Goal: Task Accomplishment & Management: Manage account settings

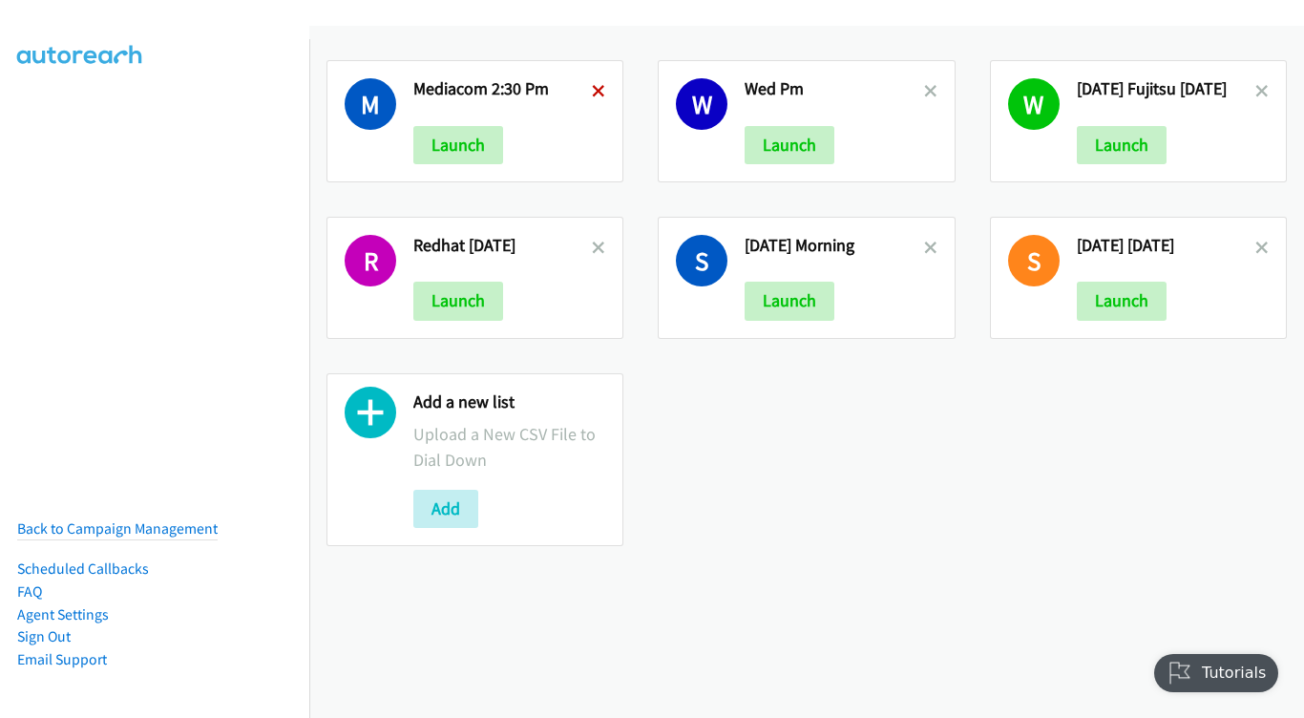
click at [595, 88] on icon at bounding box center [598, 92] width 13 height 13
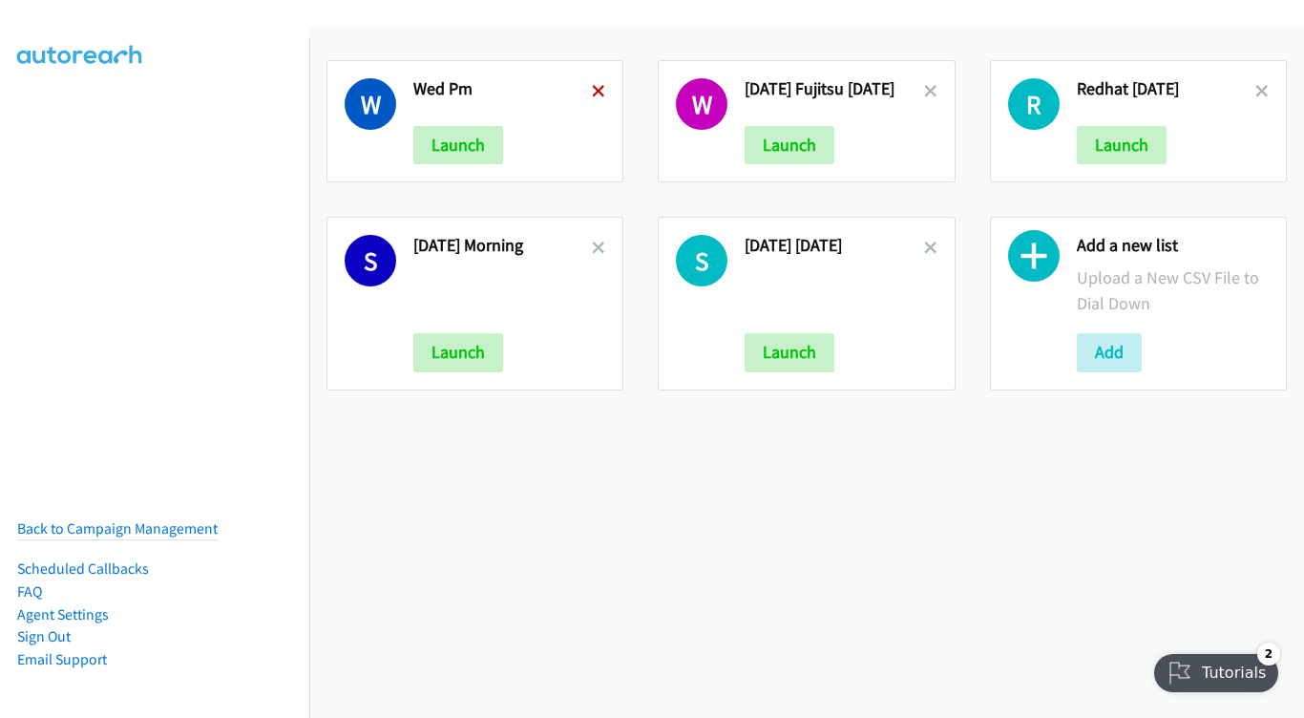
click at [597, 93] on icon at bounding box center [598, 92] width 13 height 13
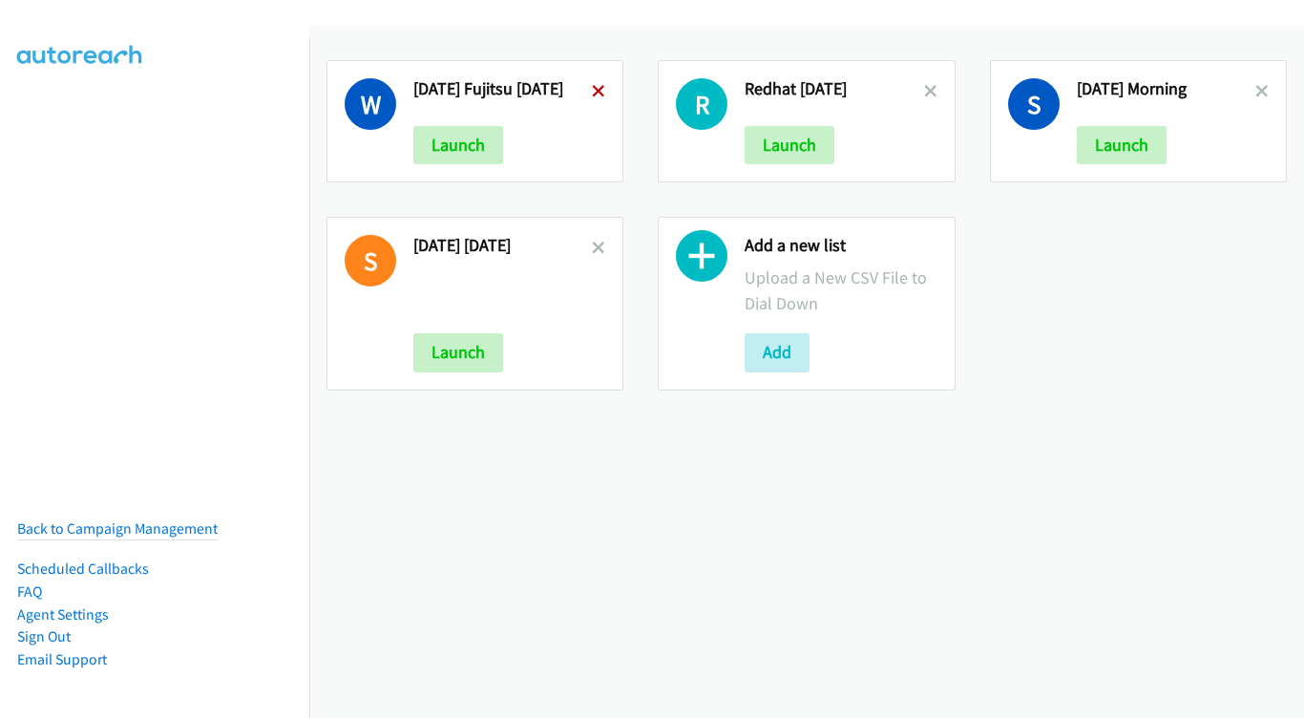
click at [605, 92] on icon at bounding box center [598, 92] width 13 height 13
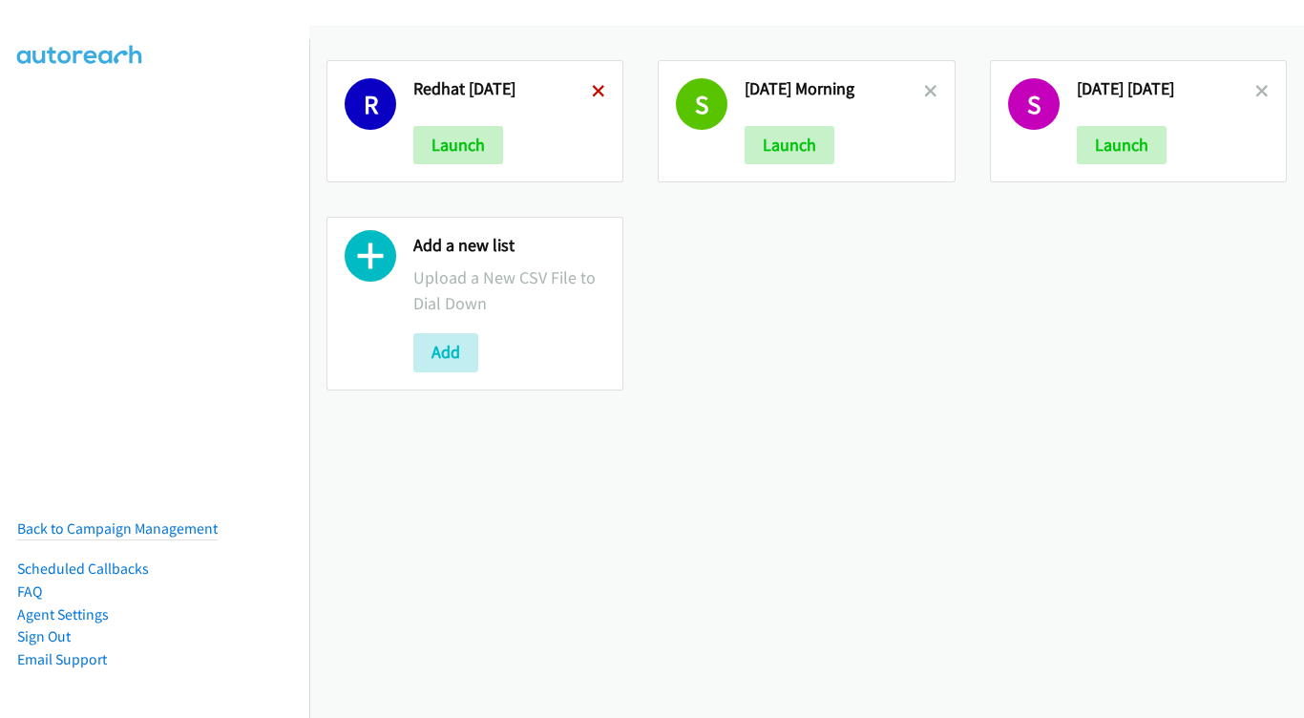
click at [594, 93] on icon at bounding box center [598, 92] width 13 height 13
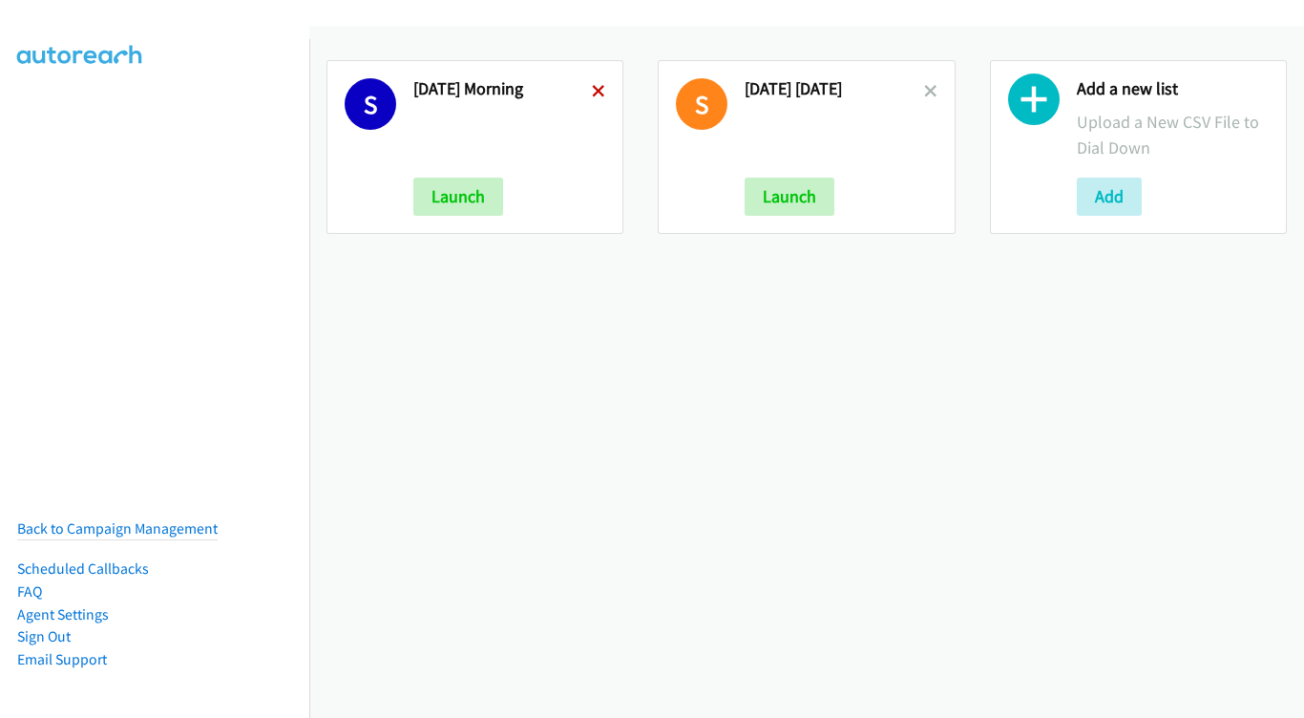
click at [595, 92] on icon at bounding box center [598, 92] width 13 height 13
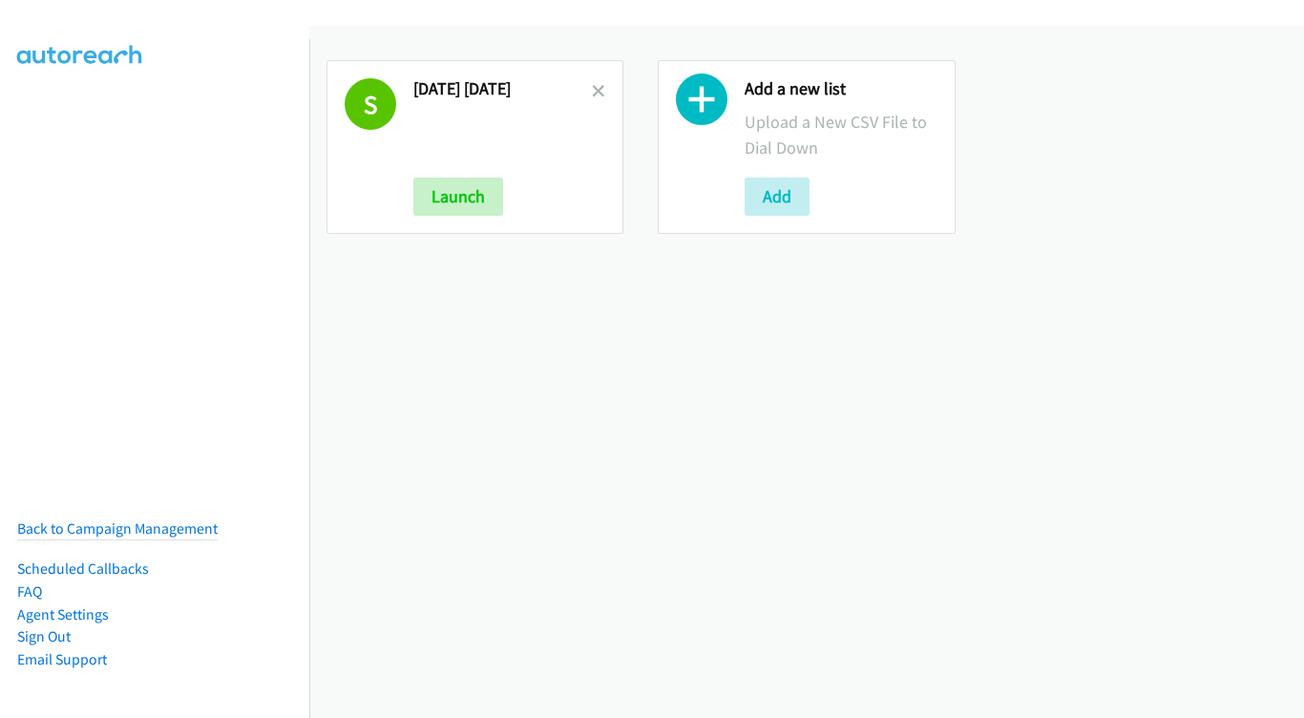
click at [595, 92] on icon at bounding box center [598, 92] width 13 height 13
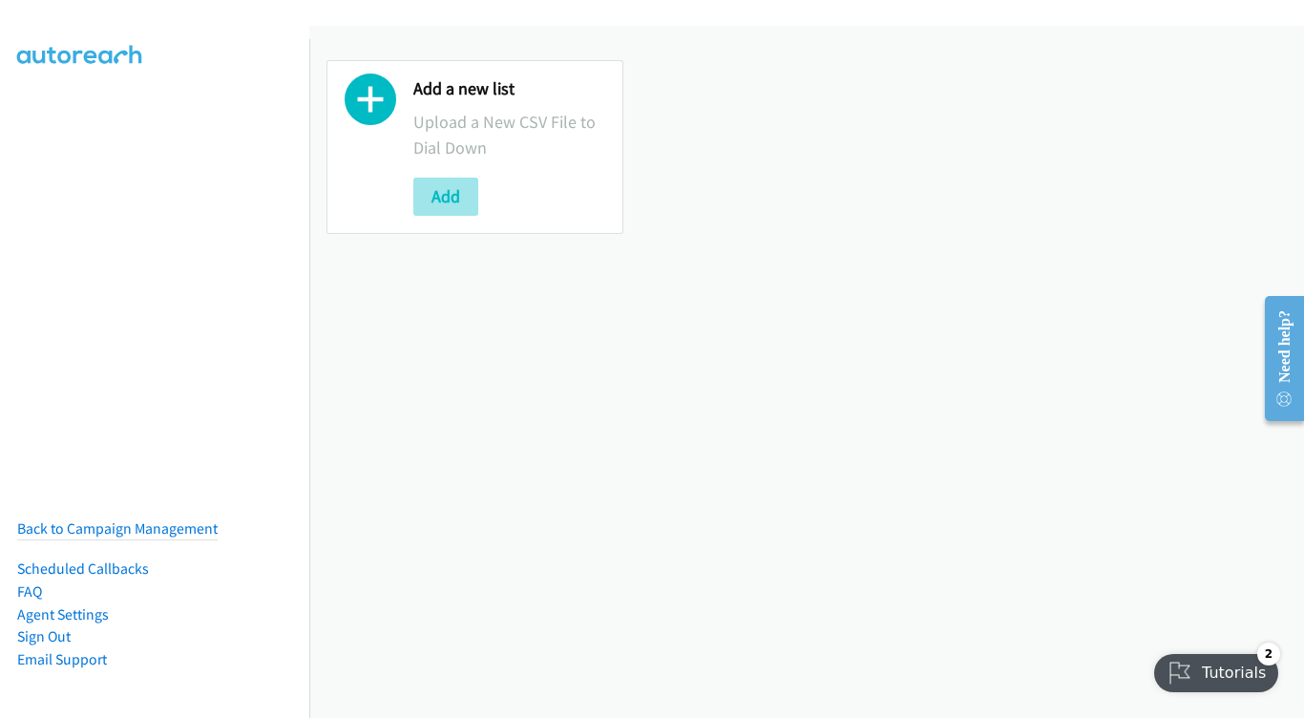
click at [462, 190] on button "Add" at bounding box center [445, 197] width 65 height 38
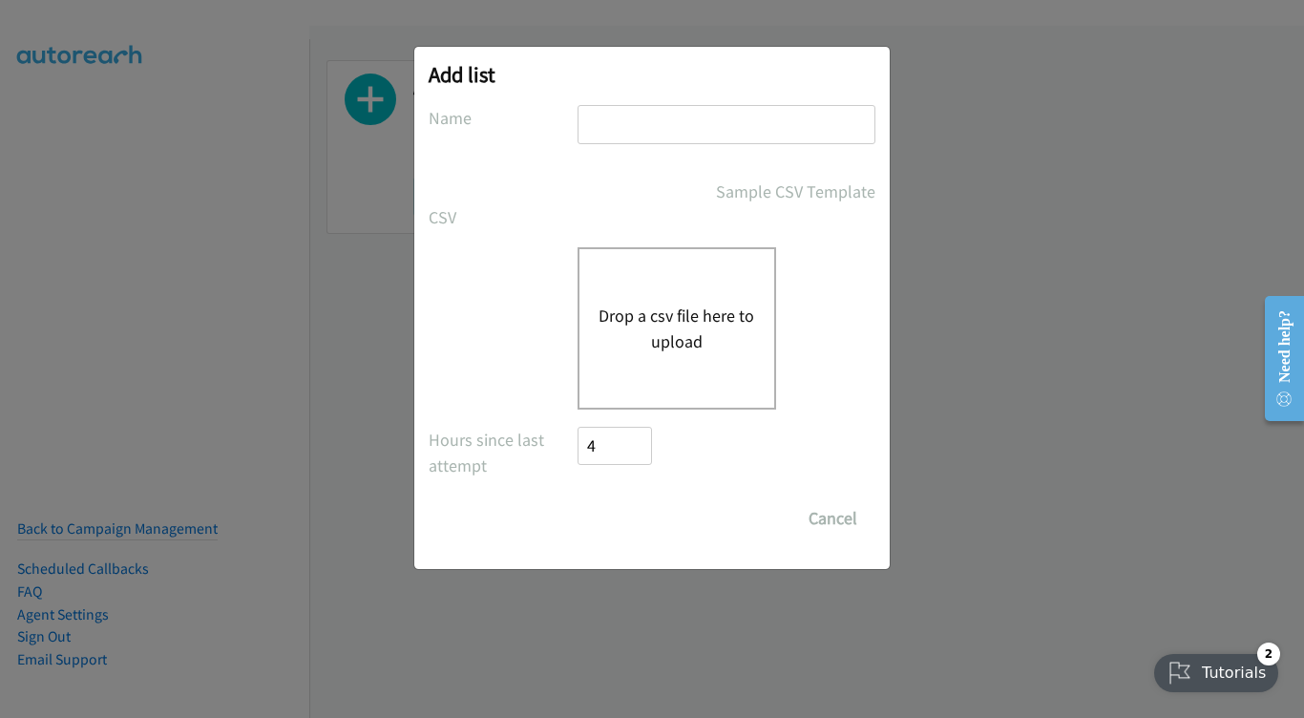
click at [644, 111] on input "text" at bounding box center [727, 124] width 298 height 39
type input "sep18"
click at [698, 368] on div "Drop a csv file here to upload" at bounding box center [677, 328] width 199 height 162
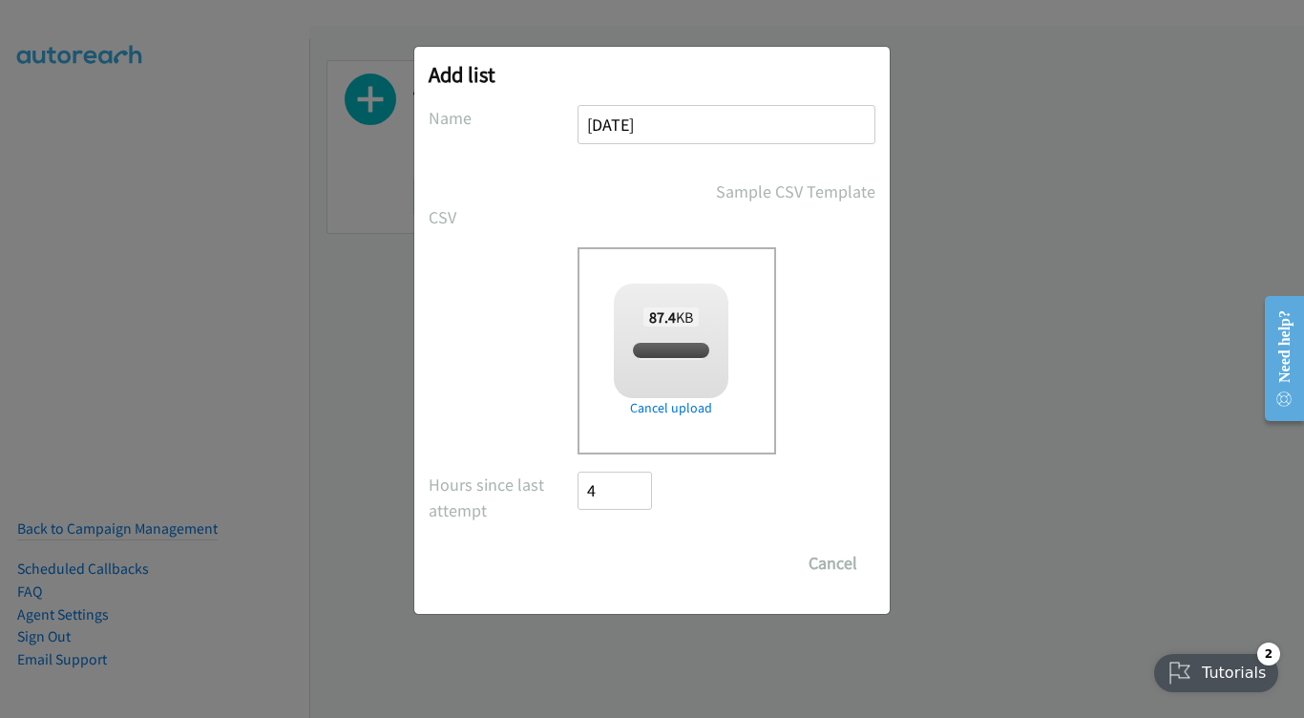
checkbox input "true"
click at [651, 573] on input "Save List" at bounding box center [628, 563] width 100 height 38
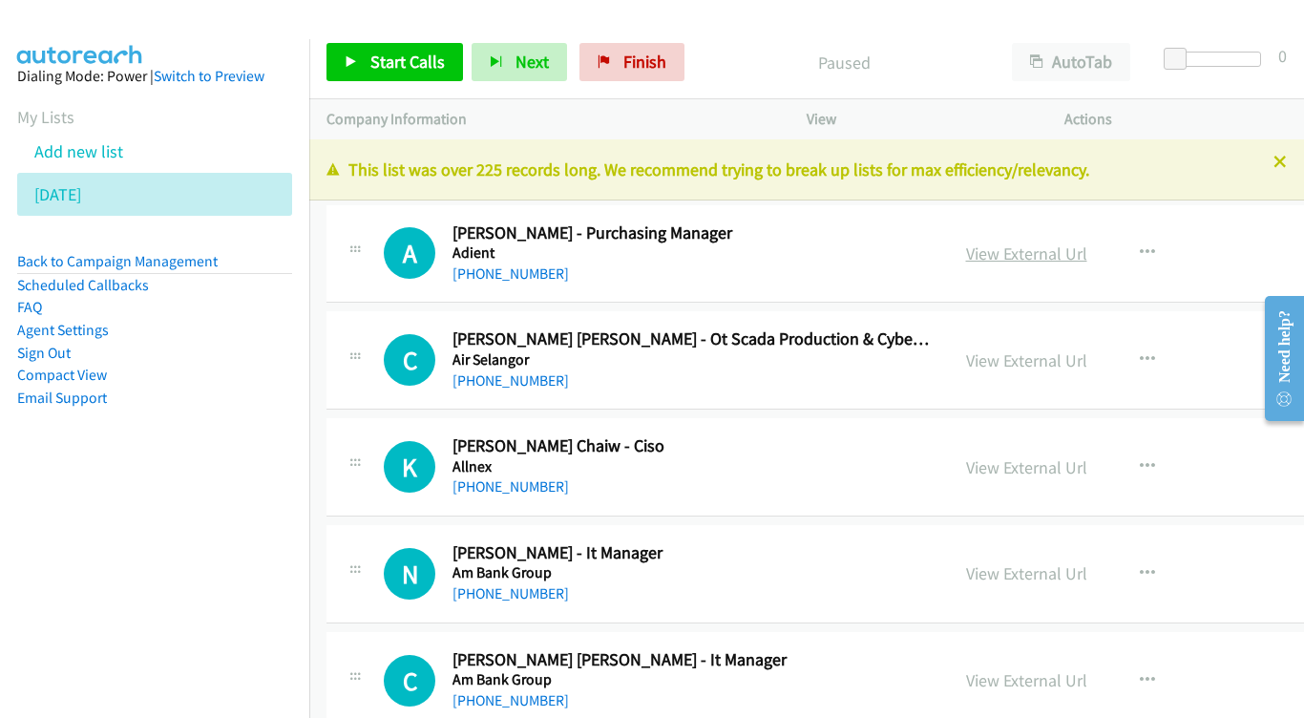
click at [1009, 258] on link "View External Url" at bounding box center [1026, 254] width 121 height 22
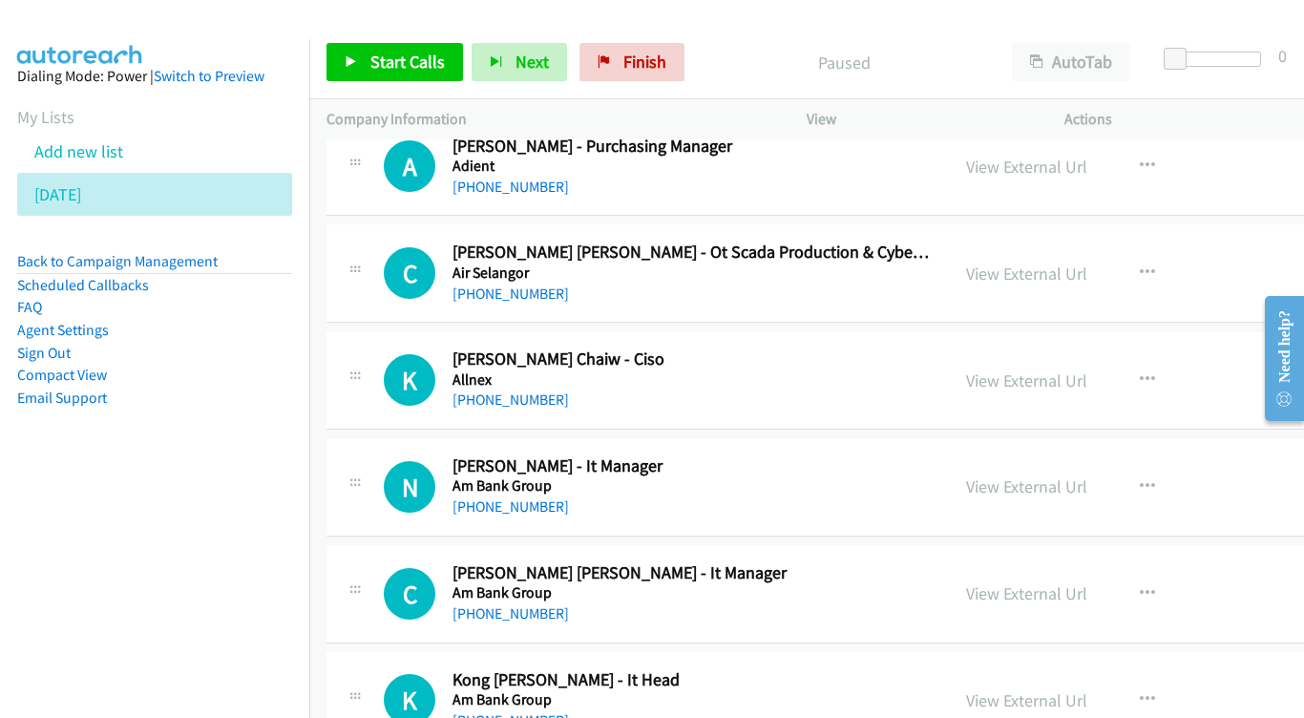
scroll to position [116, 0]
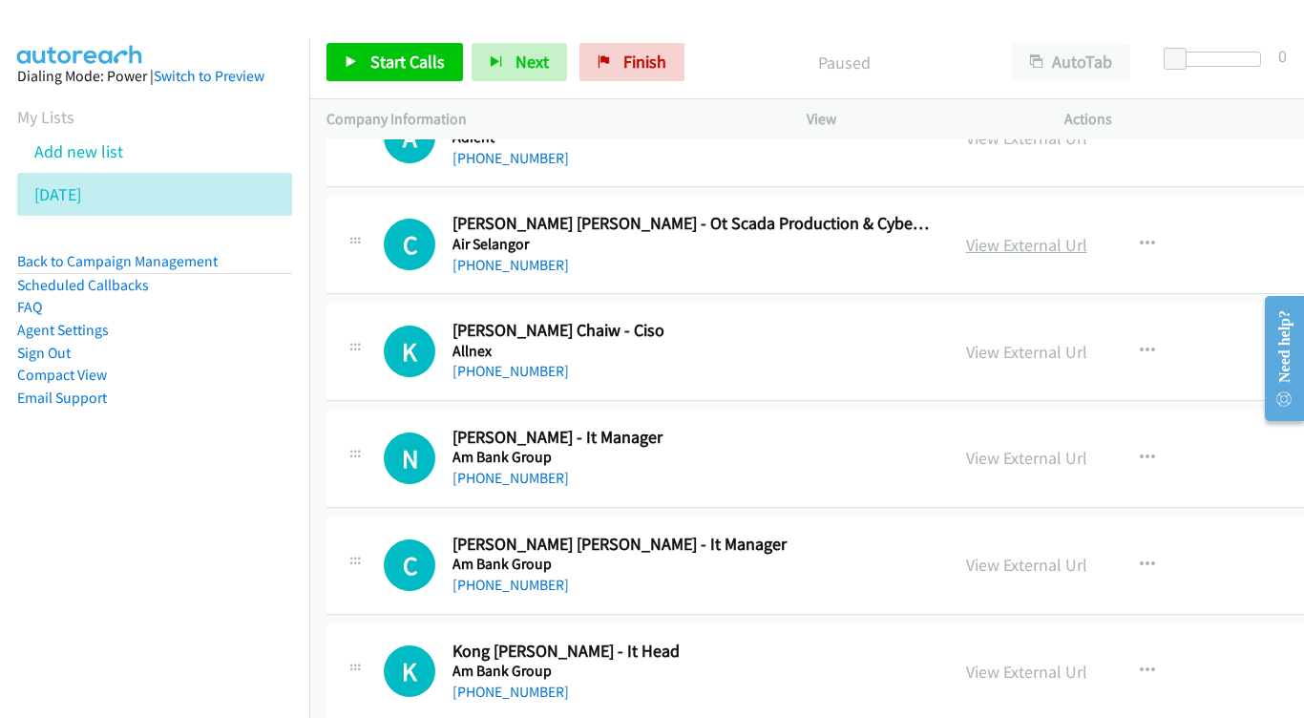
click at [1028, 247] on link "View External Url" at bounding box center [1026, 245] width 121 height 22
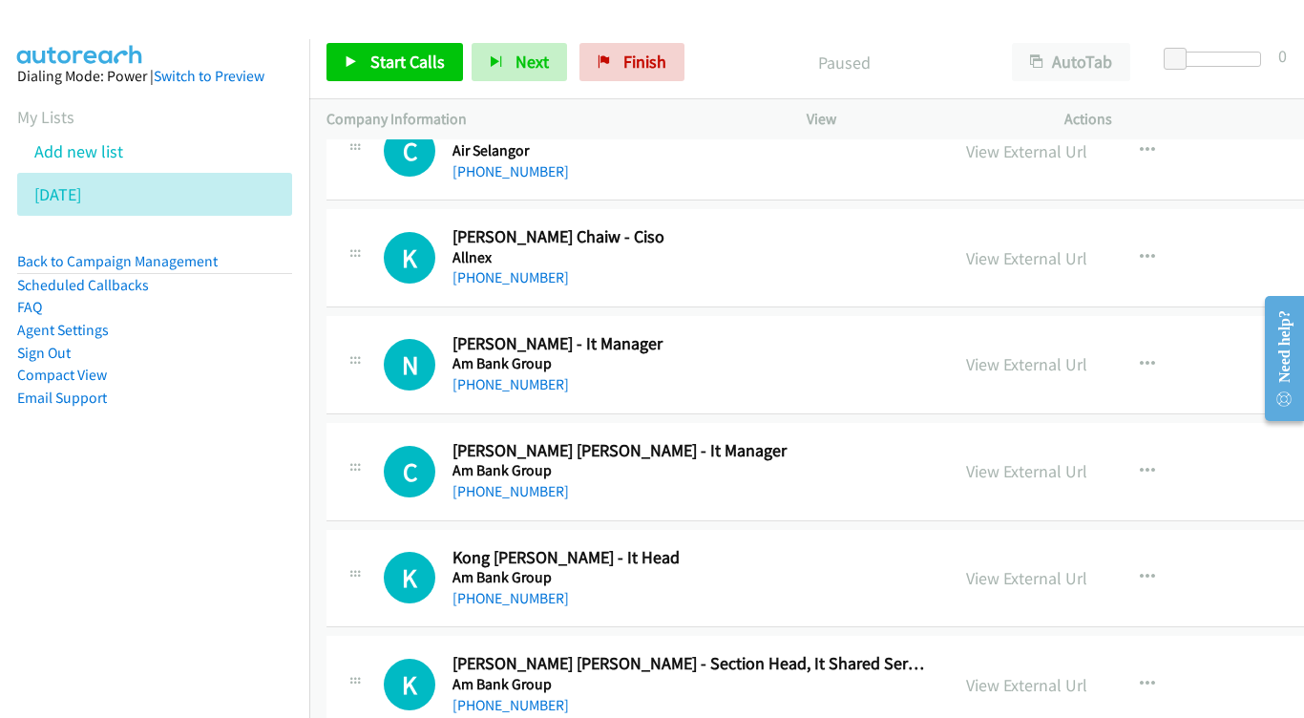
scroll to position [234, 0]
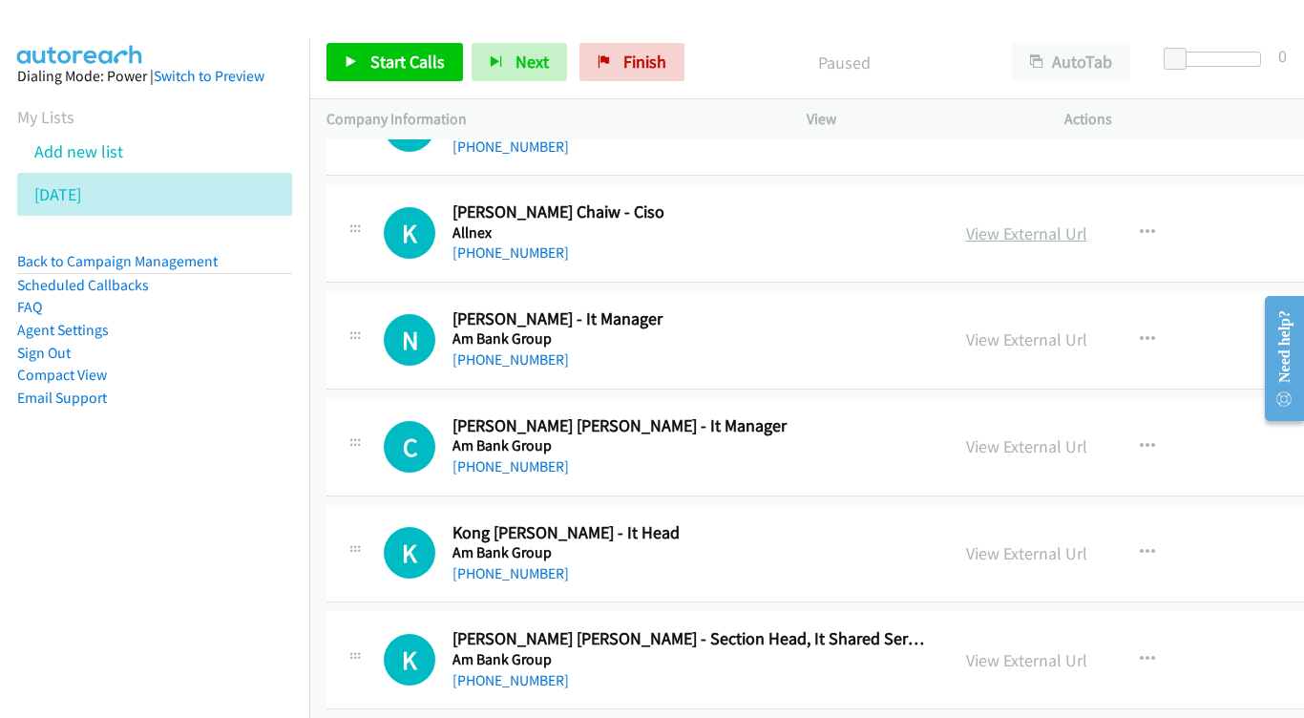
click at [989, 226] on link "View External Url" at bounding box center [1026, 233] width 121 height 22
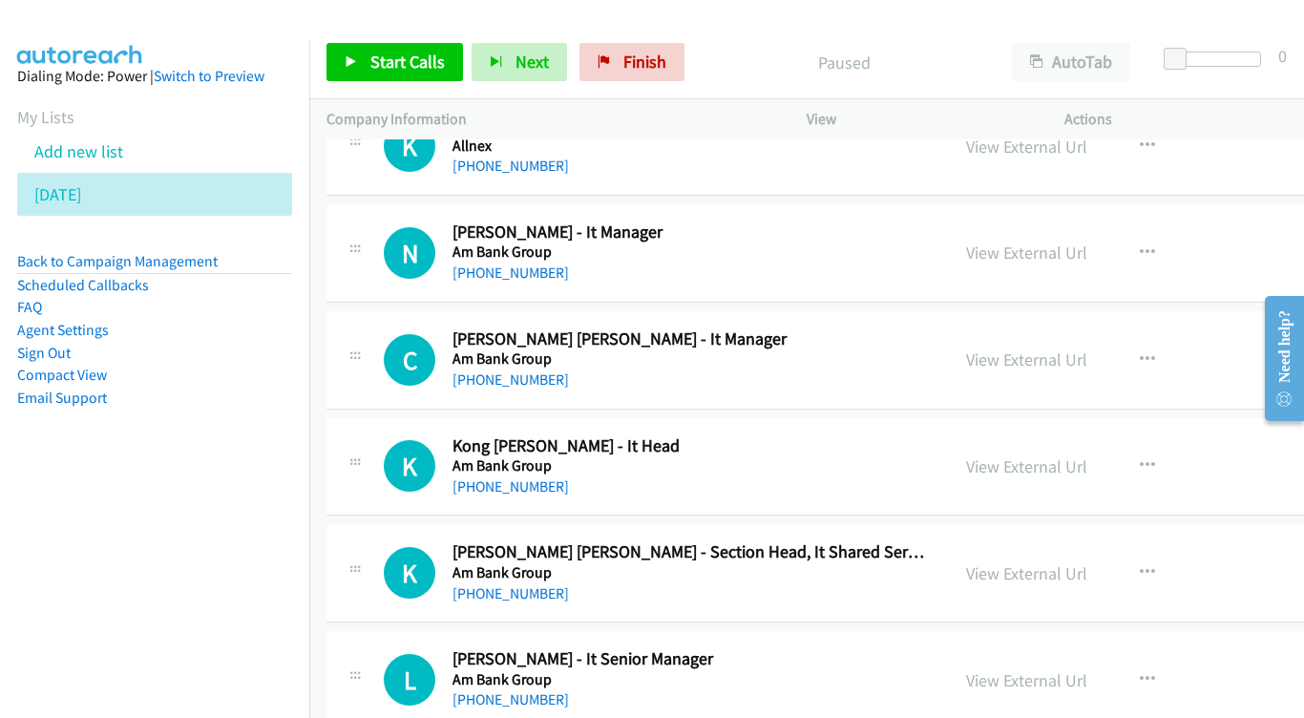
scroll to position [341, 0]
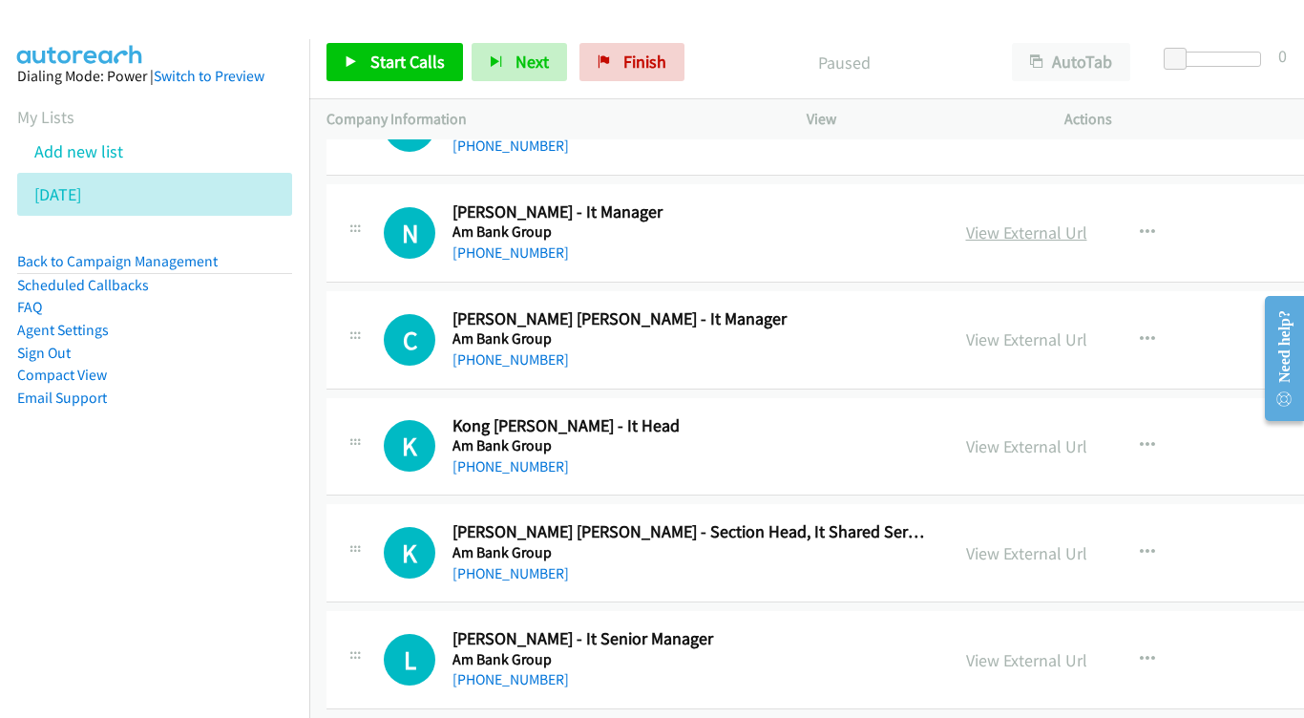
click at [1012, 222] on link "View External Url" at bounding box center [1026, 233] width 121 height 22
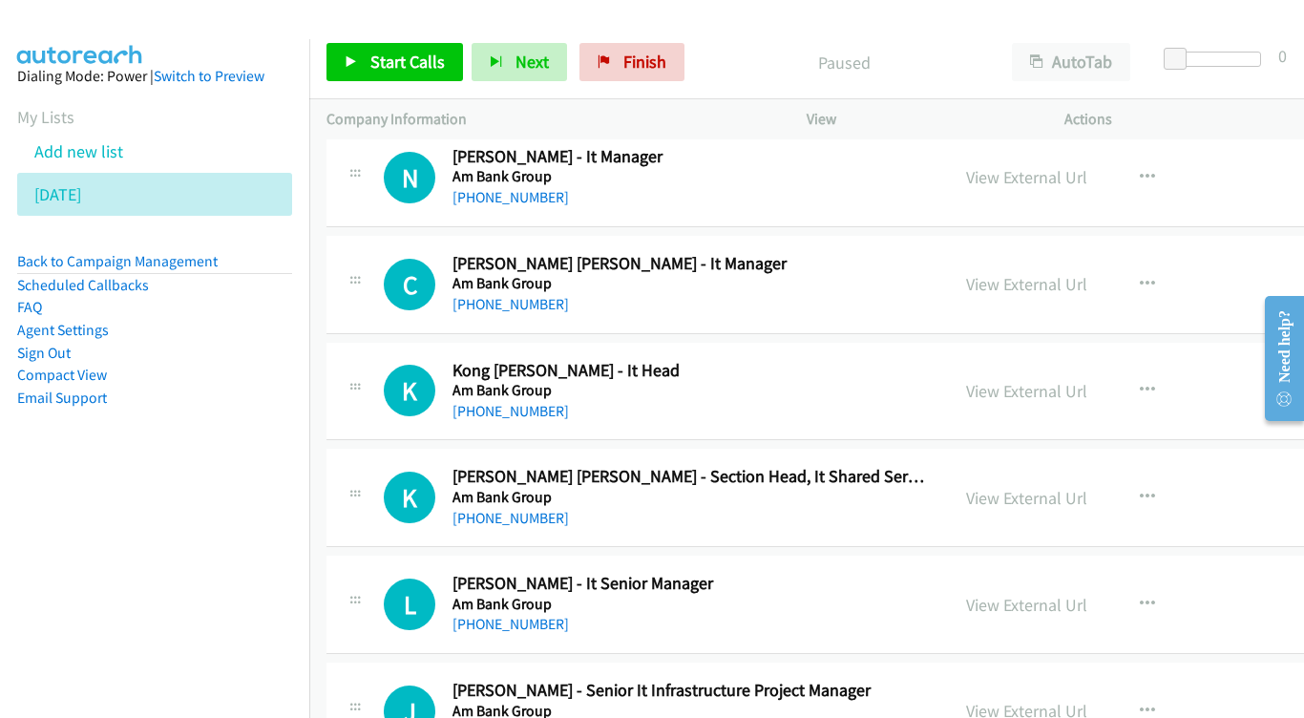
scroll to position [422, 0]
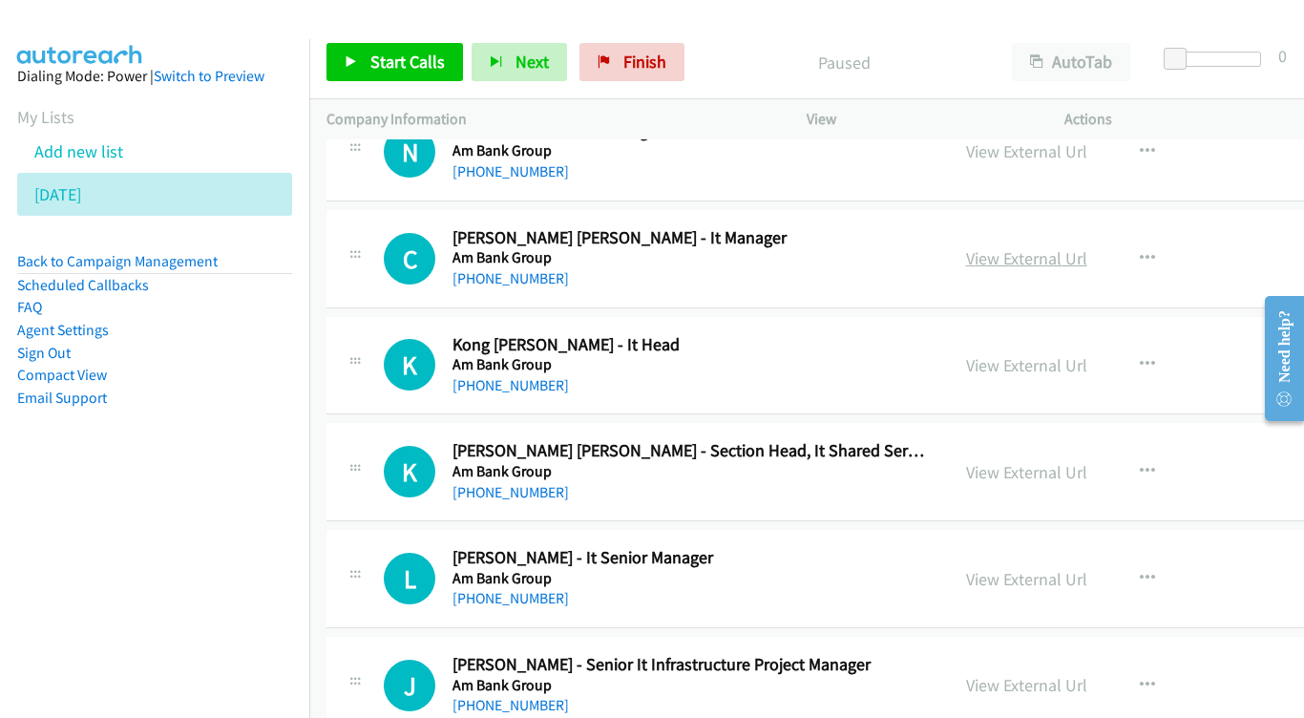
click at [1009, 247] on link "View External Url" at bounding box center [1026, 258] width 121 height 22
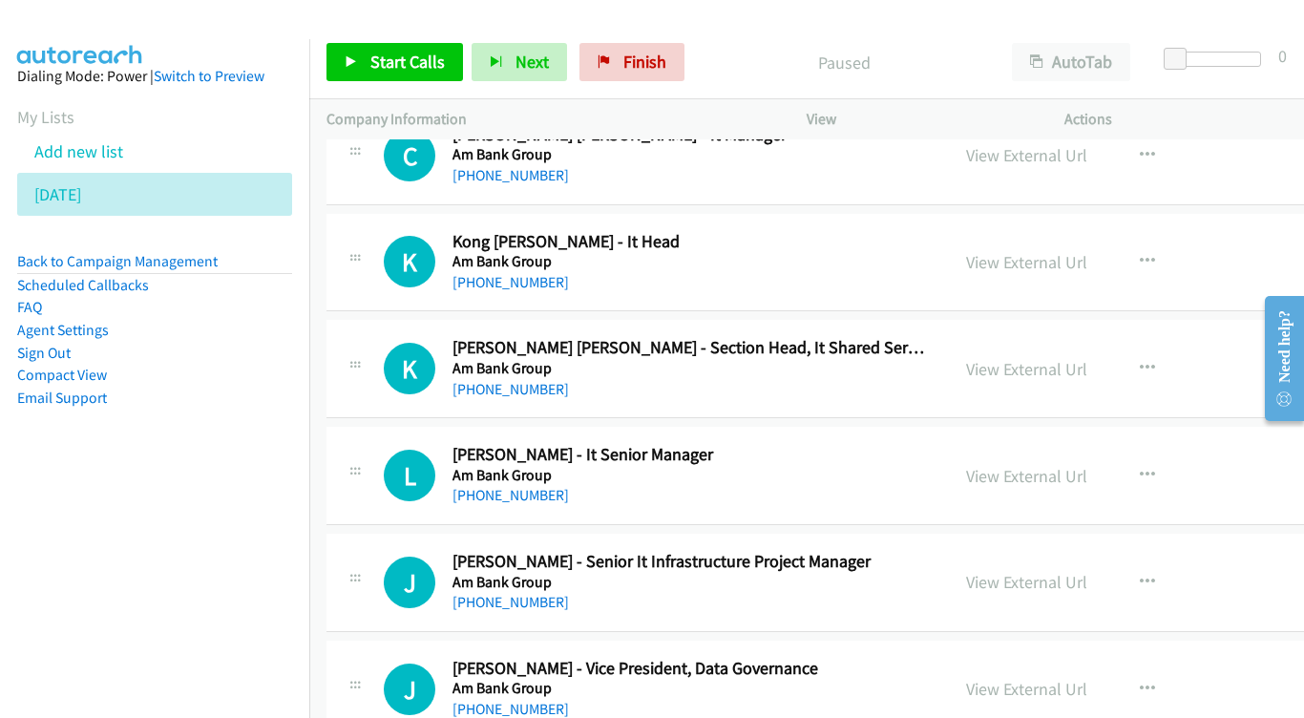
scroll to position [549, 0]
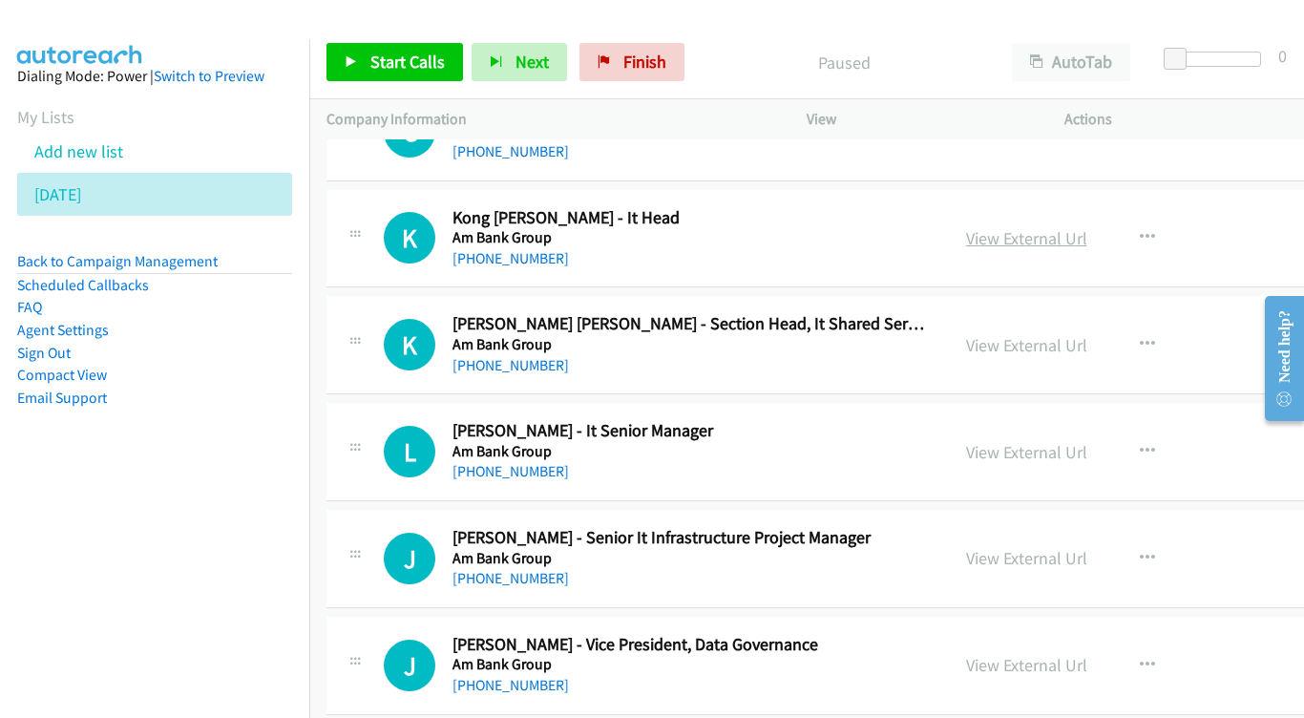
click at [1054, 234] on link "View External Url" at bounding box center [1026, 238] width 121 height 22
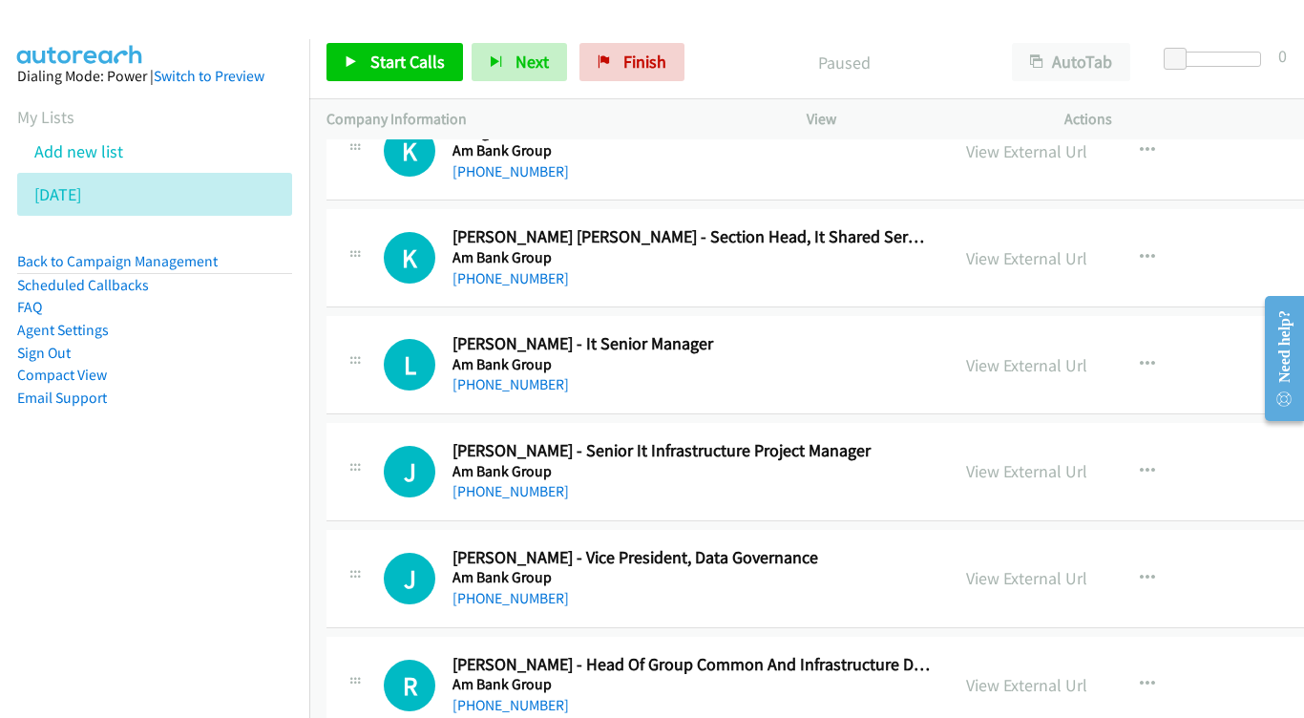
scroll to position [711, 0]
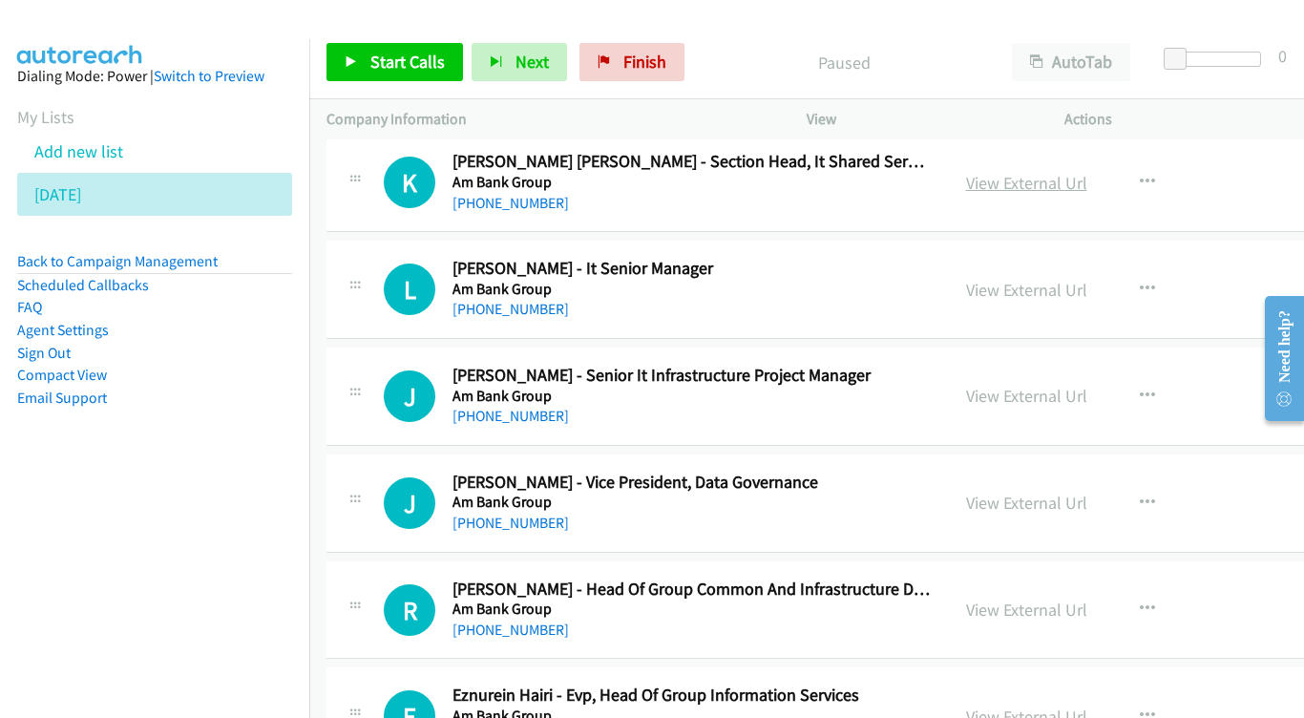
click at [1028, 172] on link "View External Url" at bounding box center [1026, 183] width 121 height 22
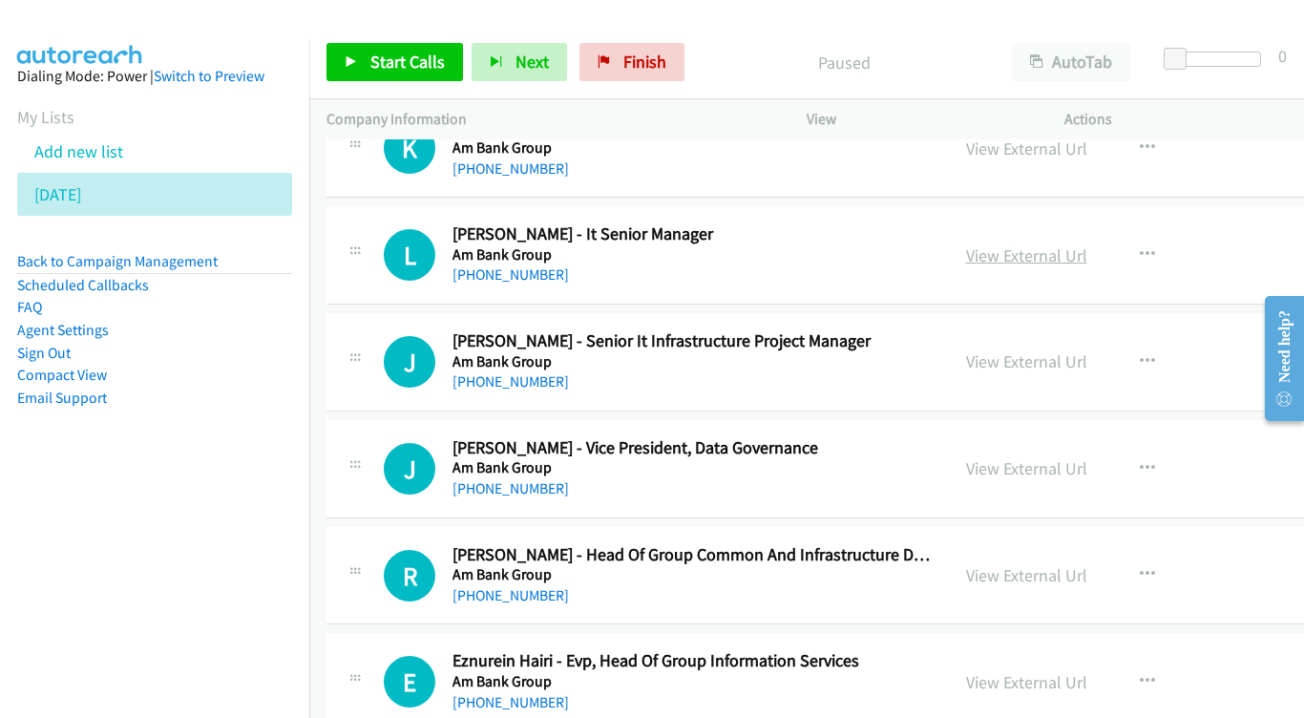
scroll to position [750, 0]
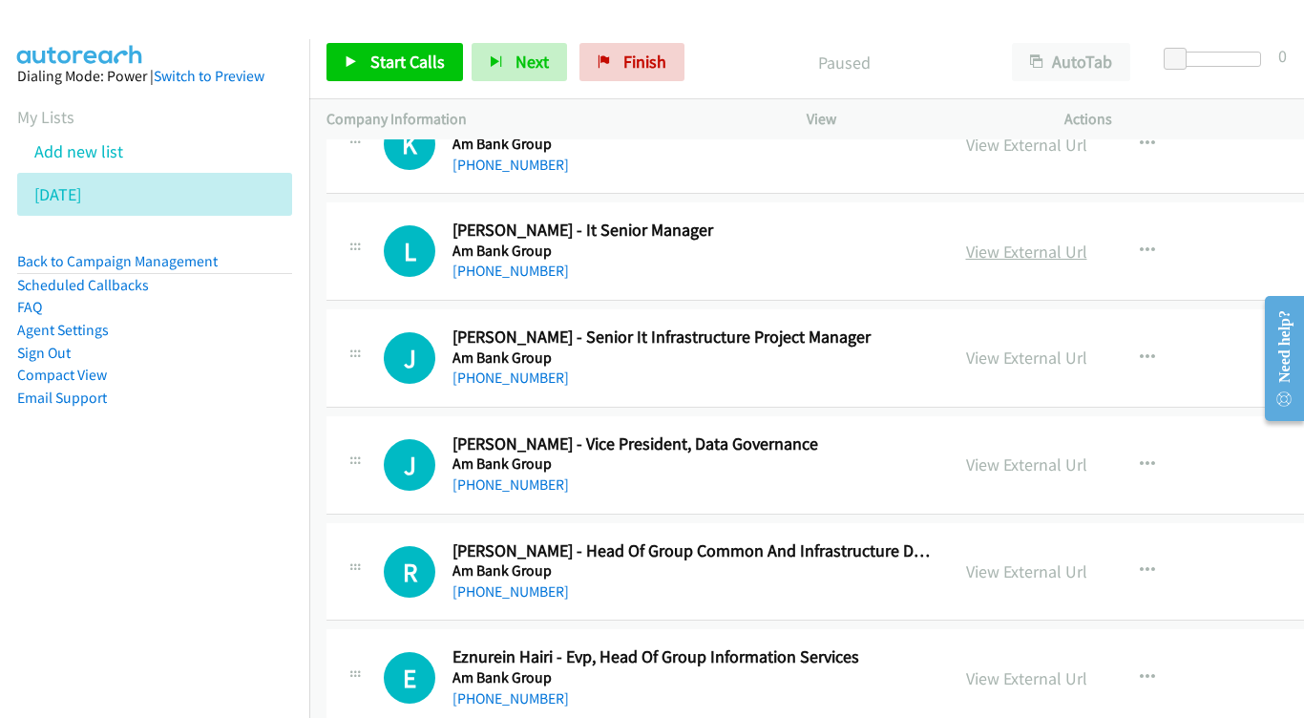
click at [1005, 241] on link "View External Url" at bounding box center [1026, 252] width 121 height 22
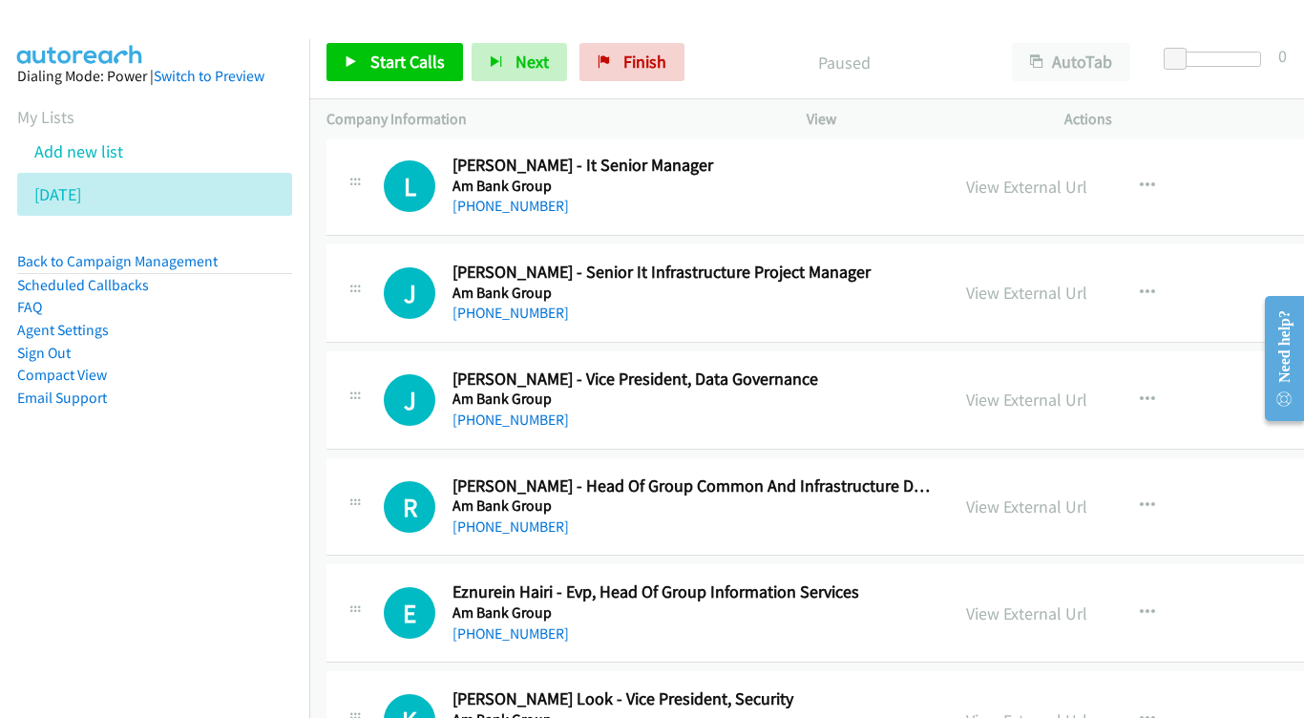
scroll to position [842, 0]
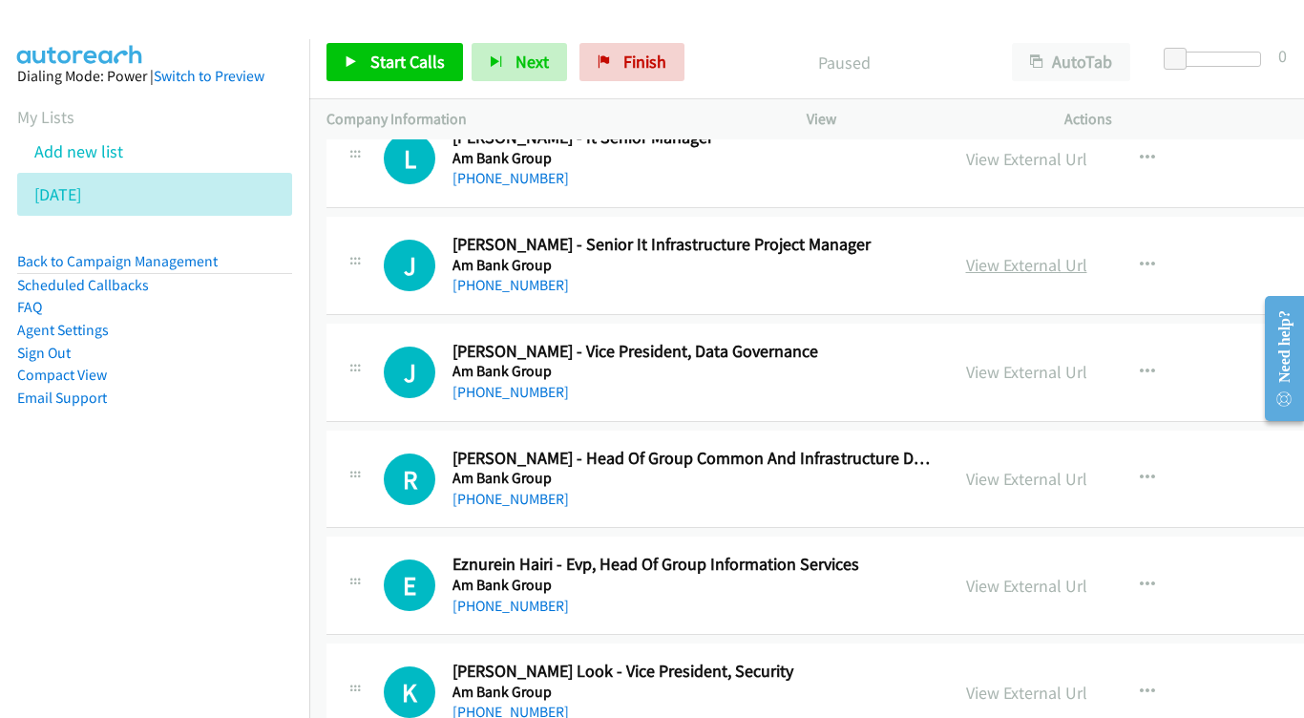
click at [1034, 254] on link "View External Url" at bounding box center [1026, 265] width 121 height 22
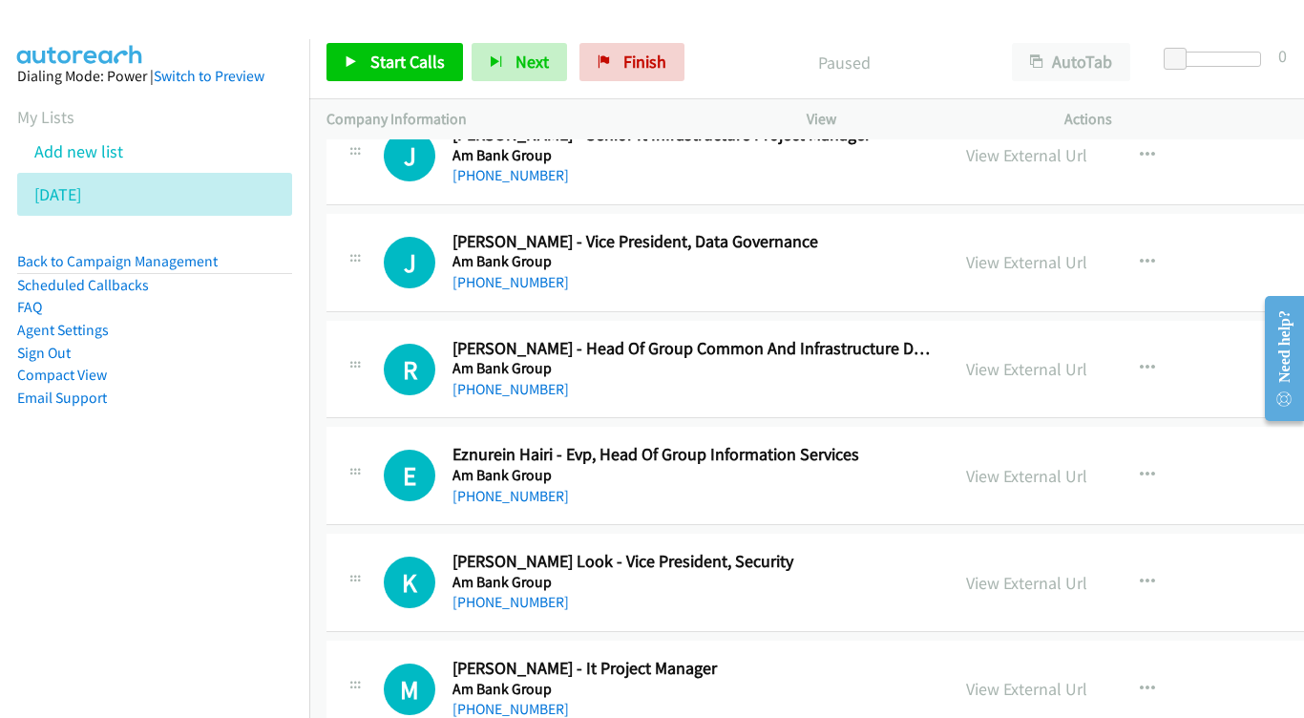
scroll to position [956, 0]
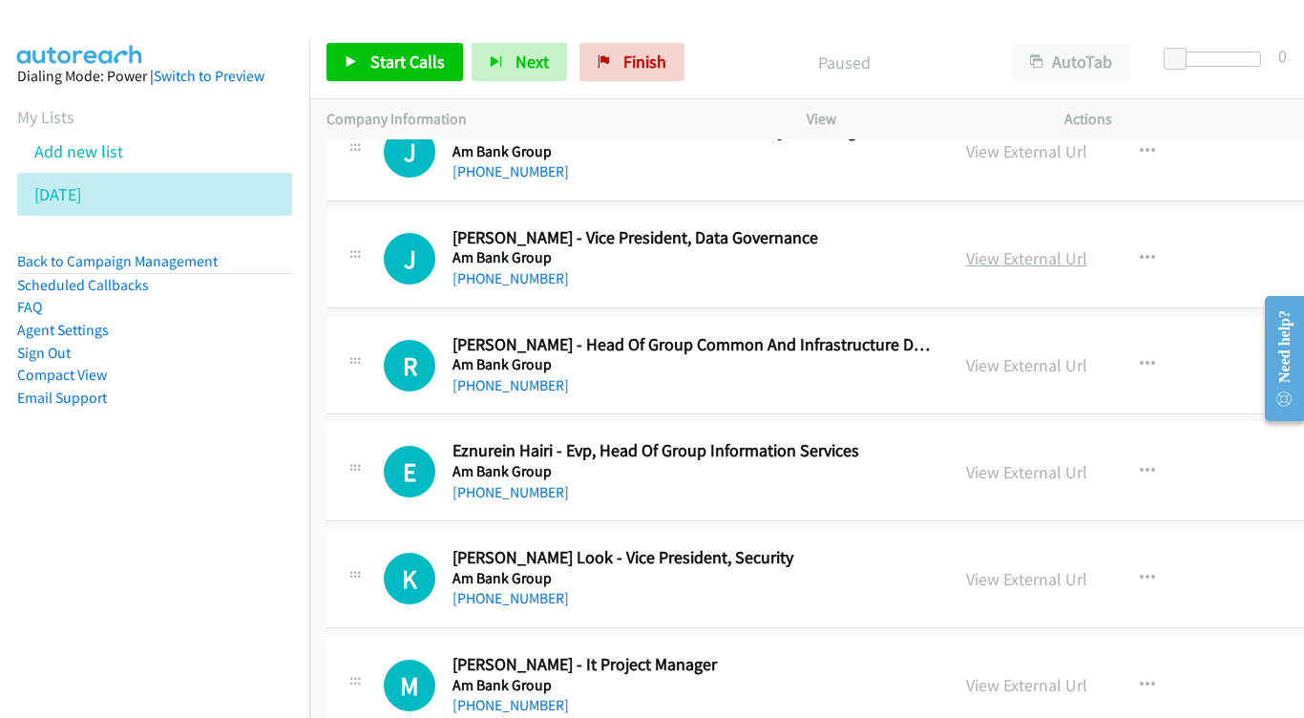
click at [1022, 247] on link "View External Url" at bounding box center [1026, 258] width 121 height 22
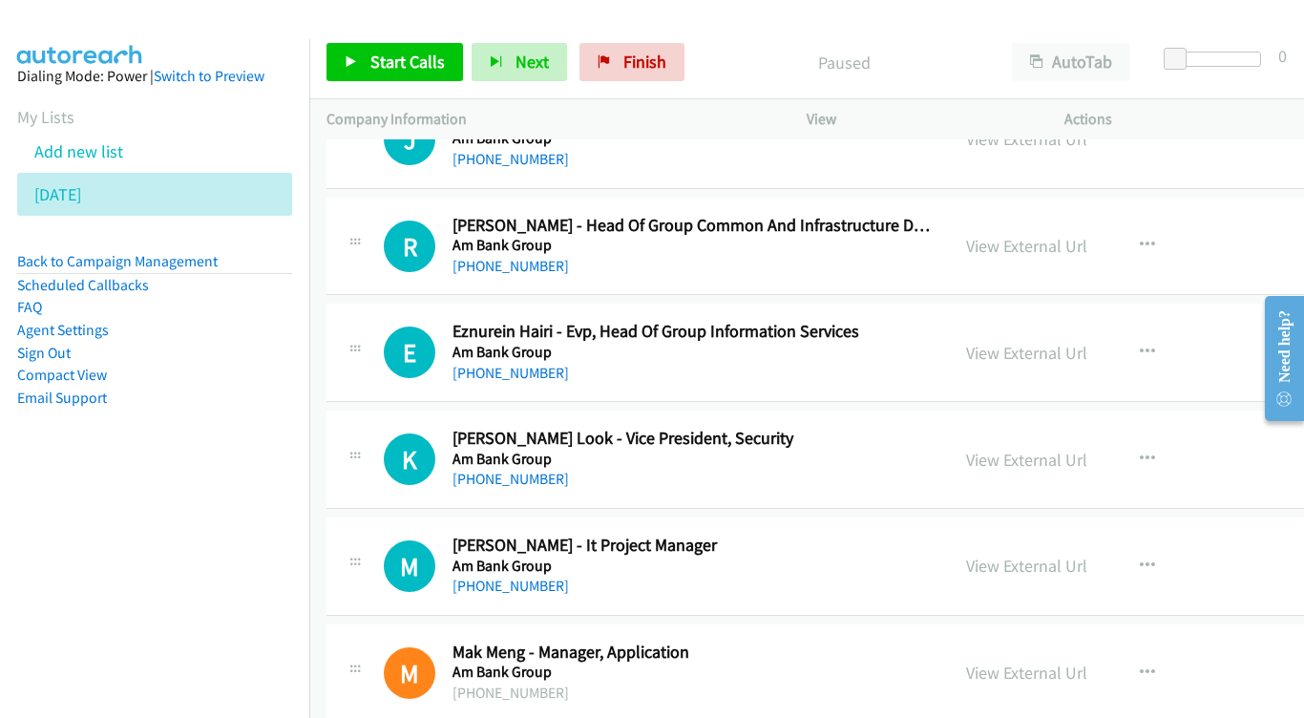
scroll to position [1079, 0]
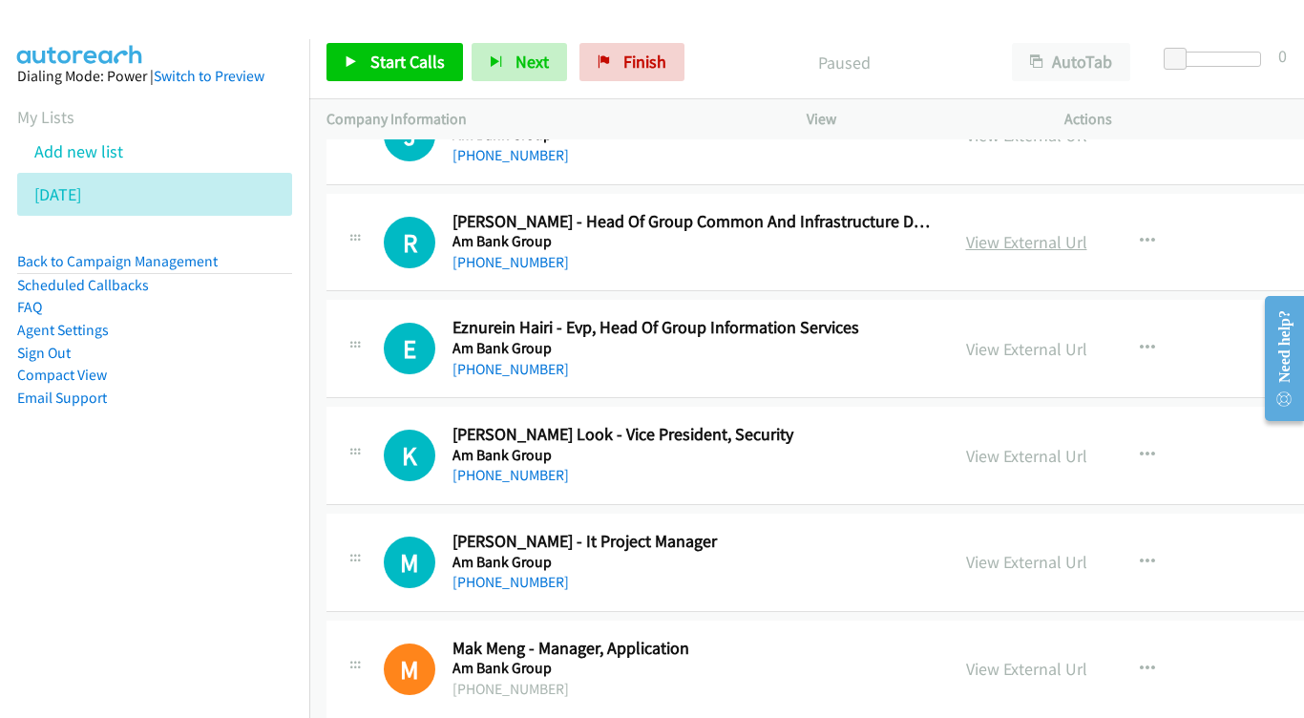
click at [1037, 231] on link "View External Url" at bounding box center [1026, 242] width 121 height 22
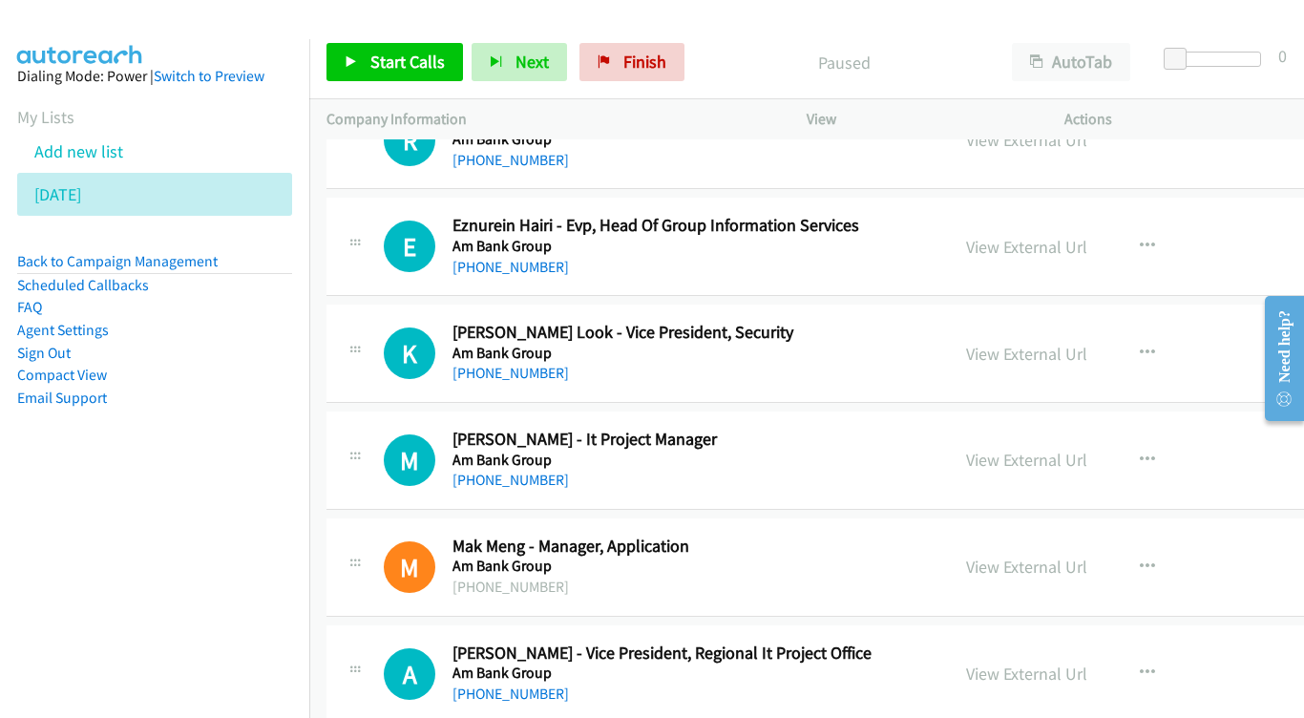
scroll to position [1200, 0]
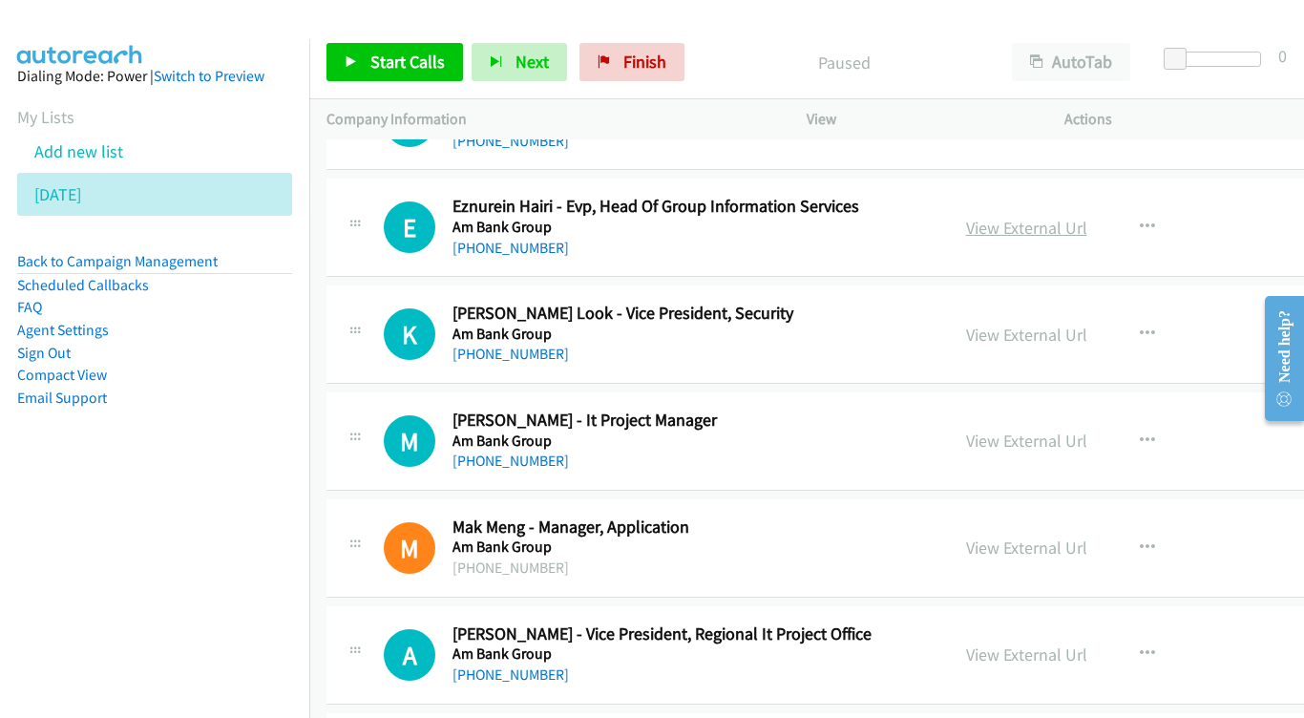
click at [1048, 217] on link "View External Url" at bounding box center [1026, 228] width 121 height 22
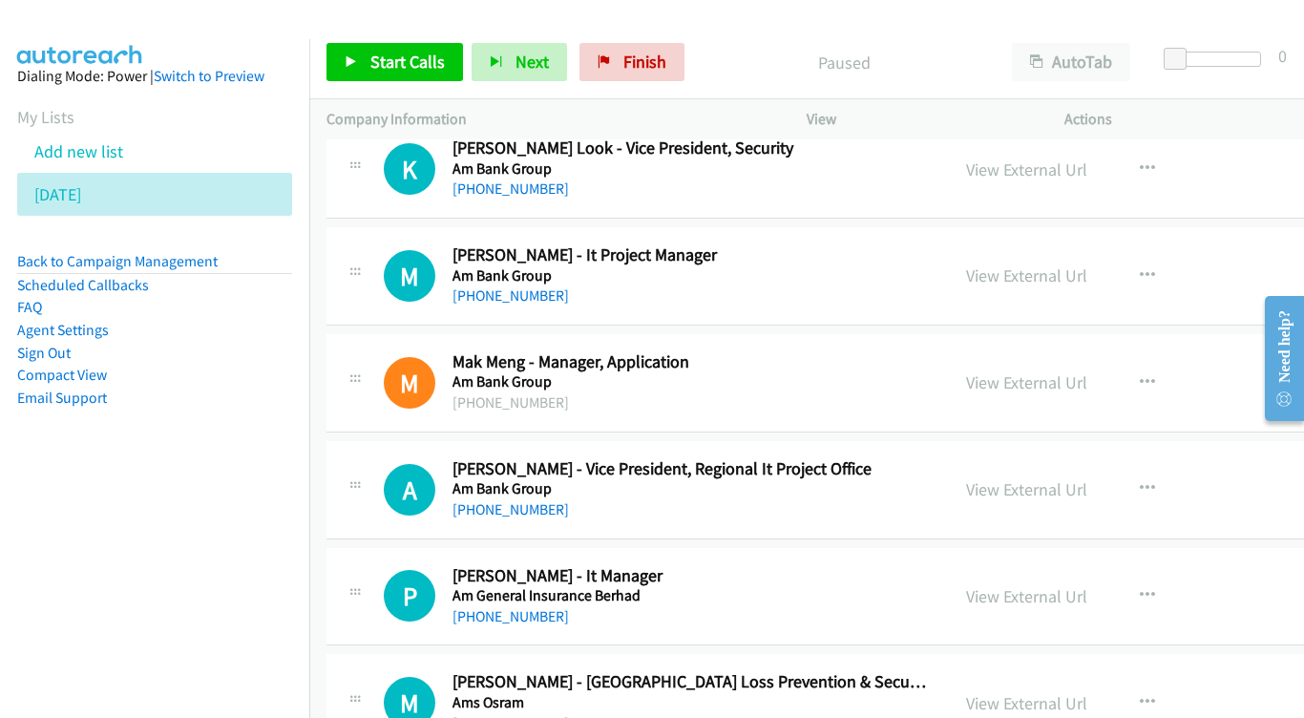
scroll to position [1369, 0]
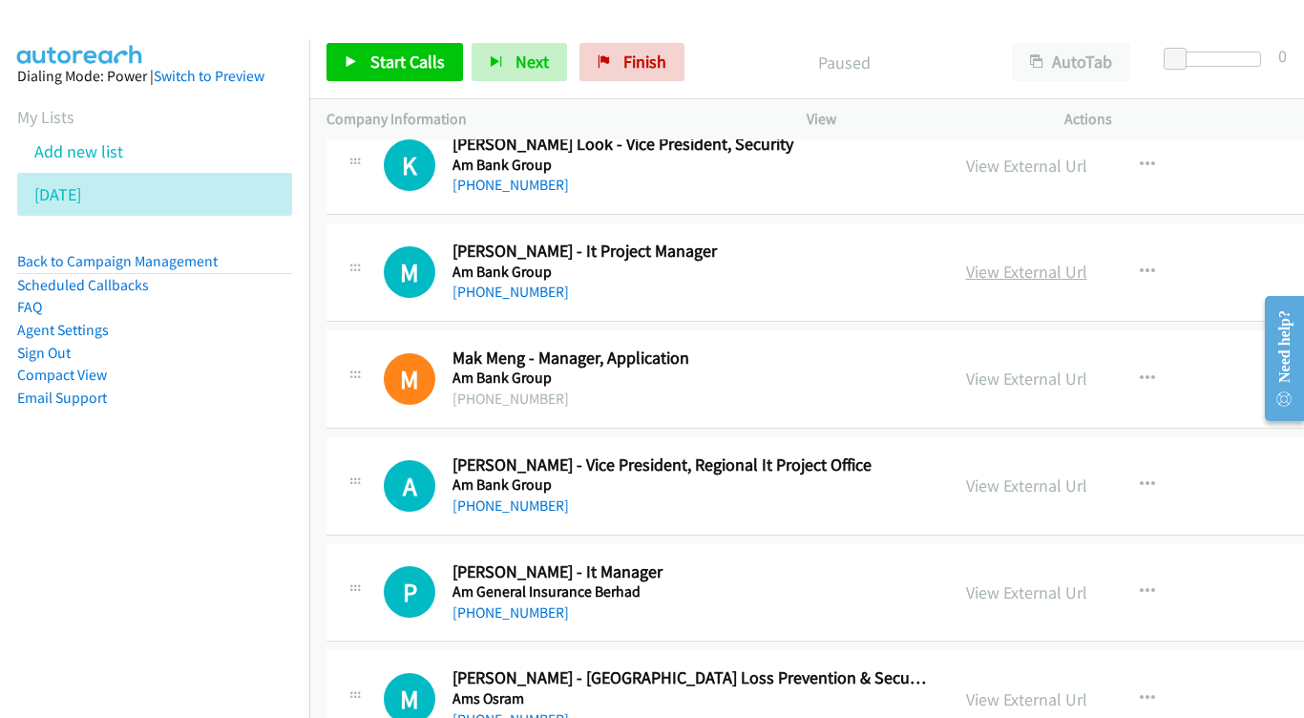
click at [1063, 261] on link "View External Url" at bounding box center [1026, 272] width 121 height 22
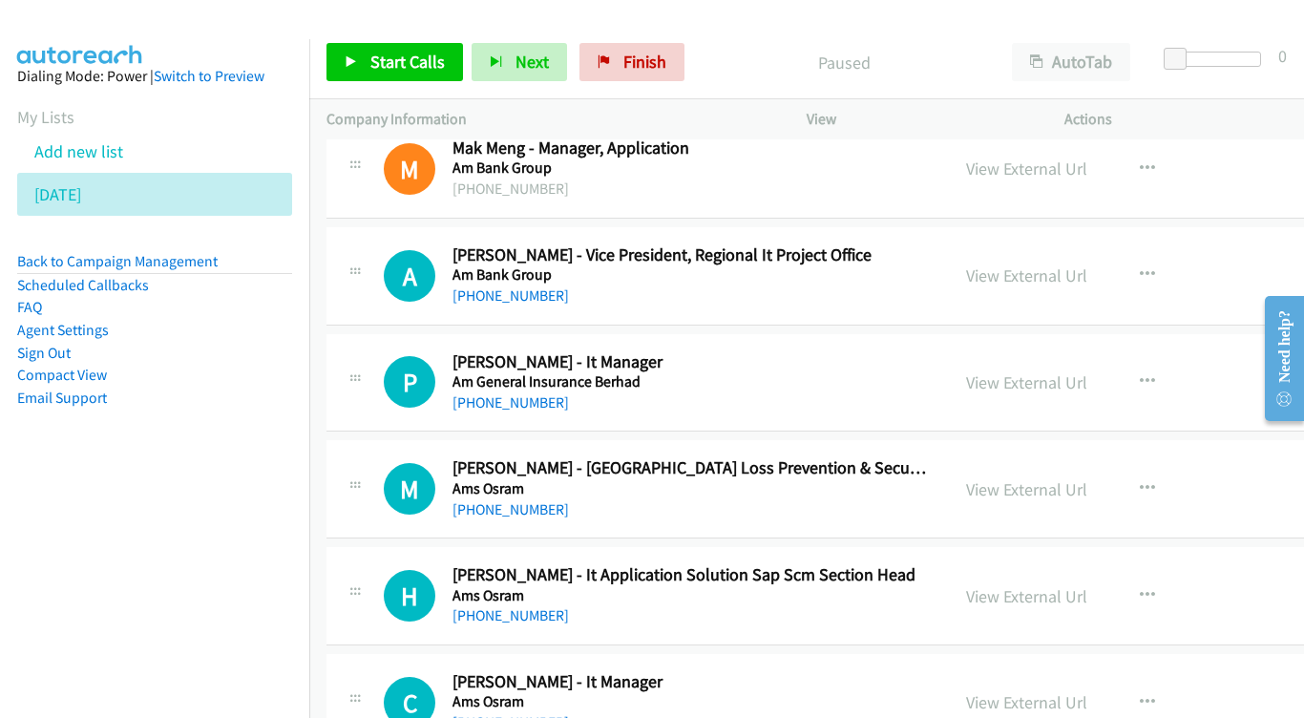
scroll to position [1583, 0]
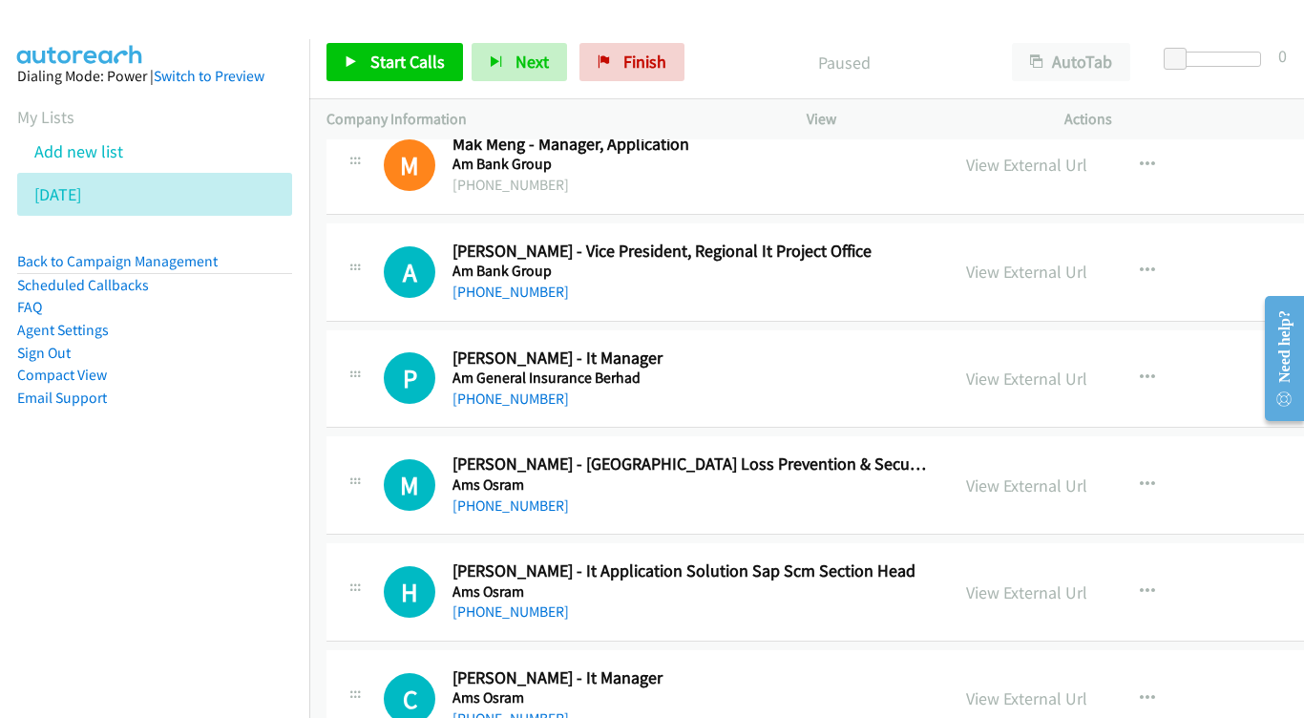
click at [1068, 259] on div "View External Url" at bounding box center [1026, 272] width 121 height 26
click at [1088, 261] on link "View External Url" at bounding box center [1026, 272] width 121 height 22
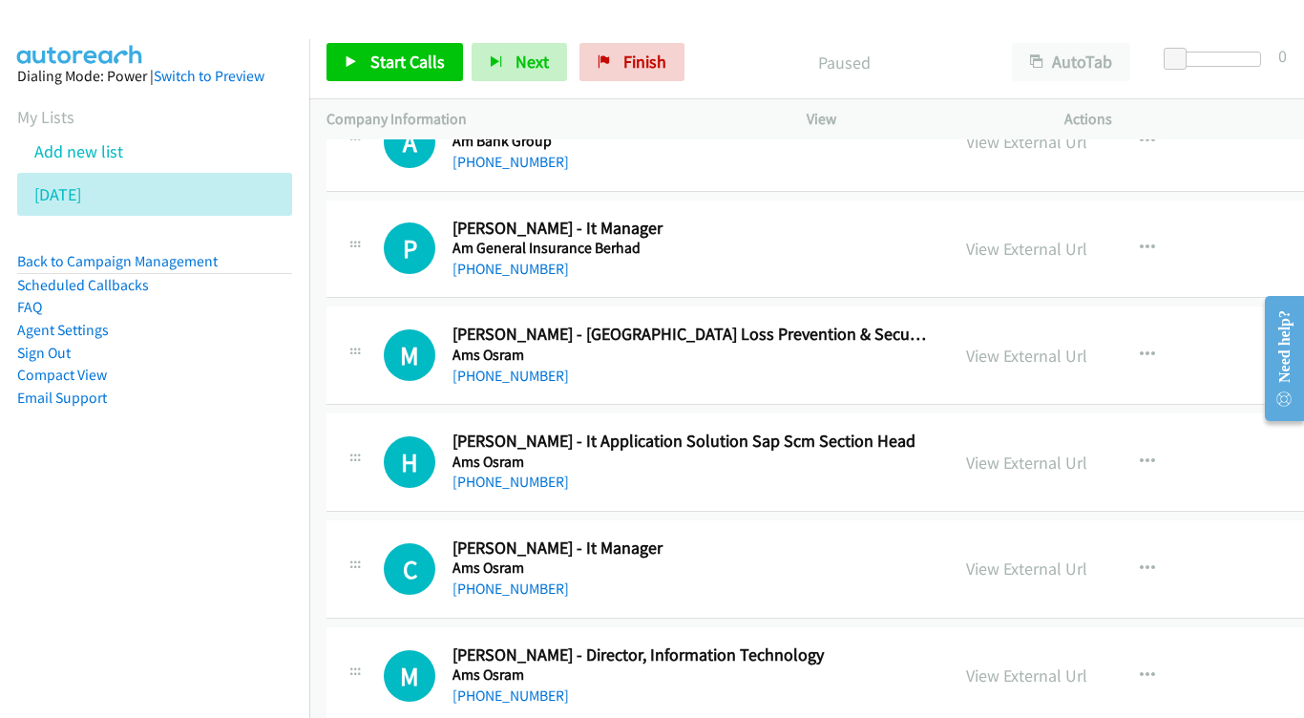
scroll to position [1717, 0]
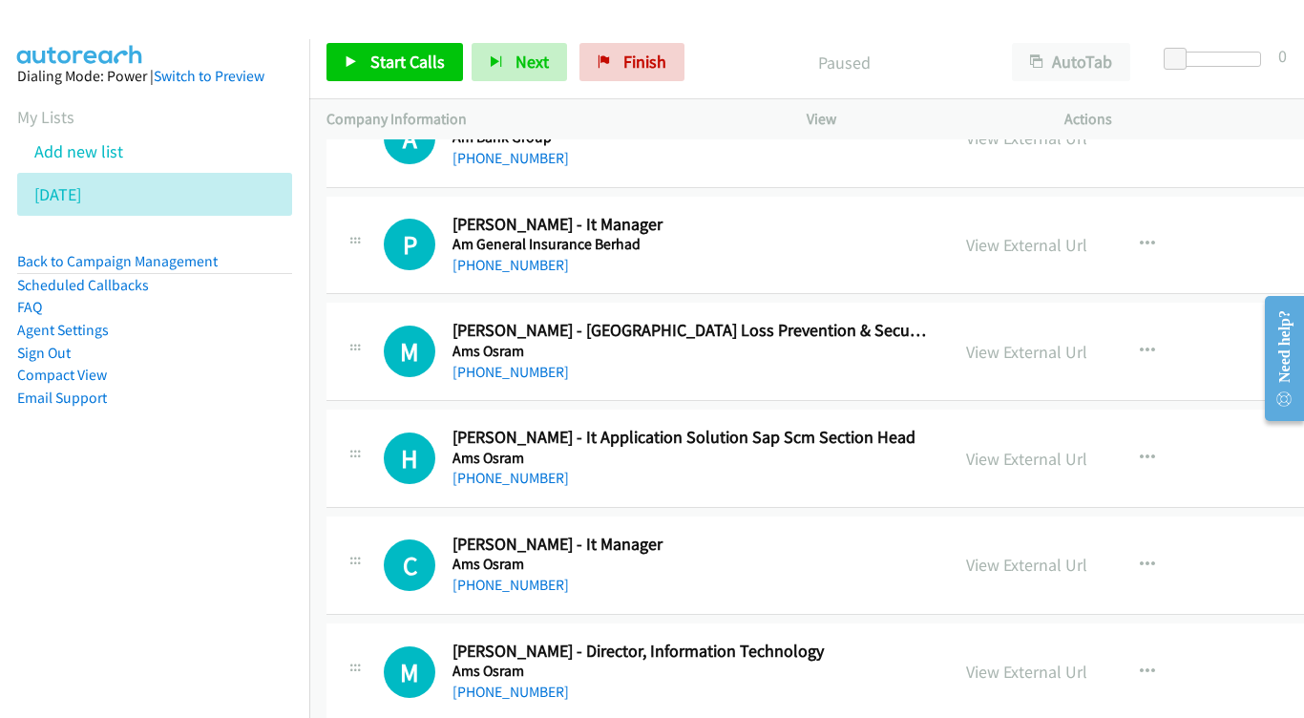
click at [1053, 214] on div "View External Url View External Url Schedule/Manage Callback Start Calls Here R…" at bounding box center [1113, 245] width 328 height 63
click at [1045, 234] on link "View External Url" at bounding box center [1026, 245] width 121 height 22
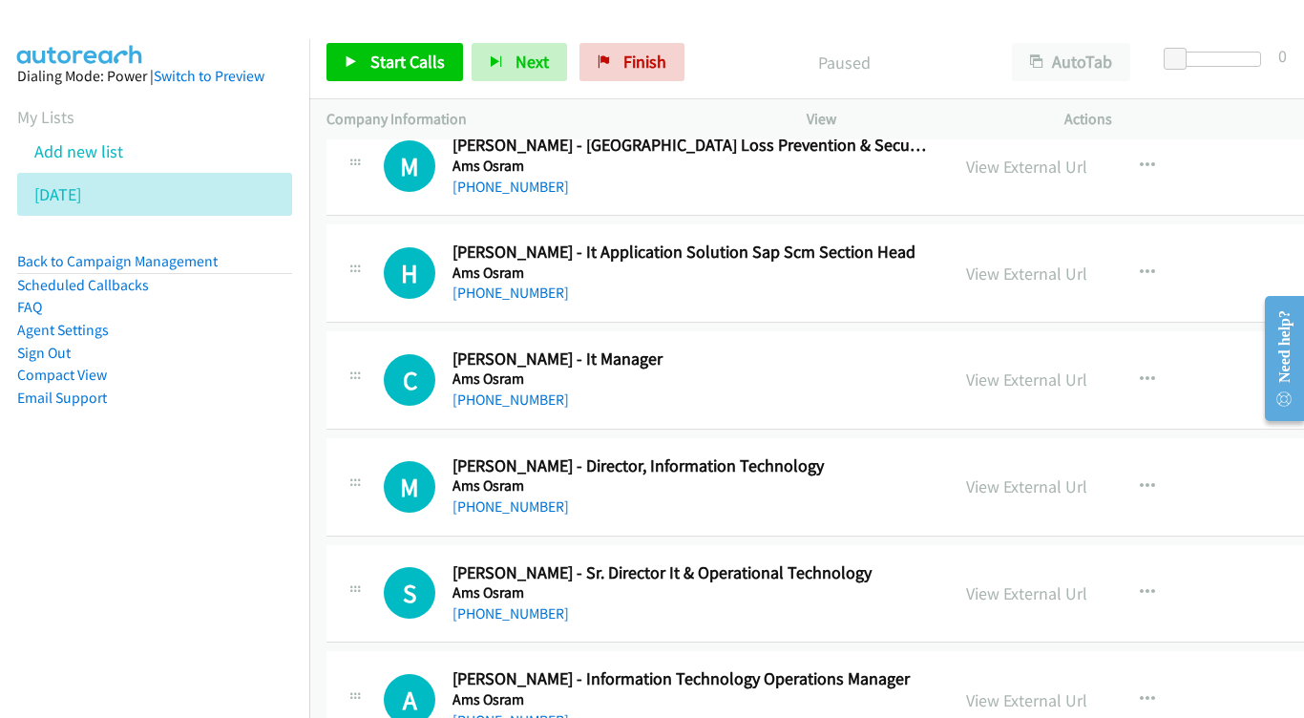
scroll to position [1933, 0]
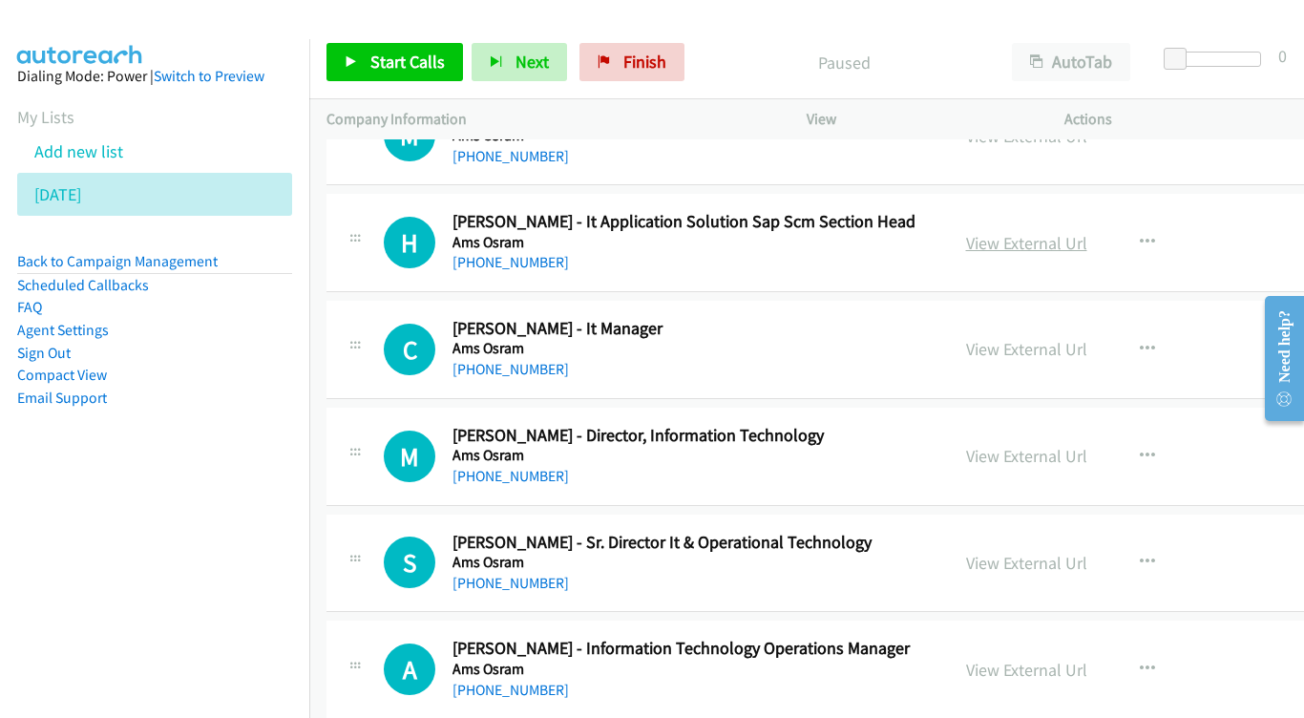
click at [1028, 232] on link "View External Url" at bounding box center [1026, 243] width 121 height 22
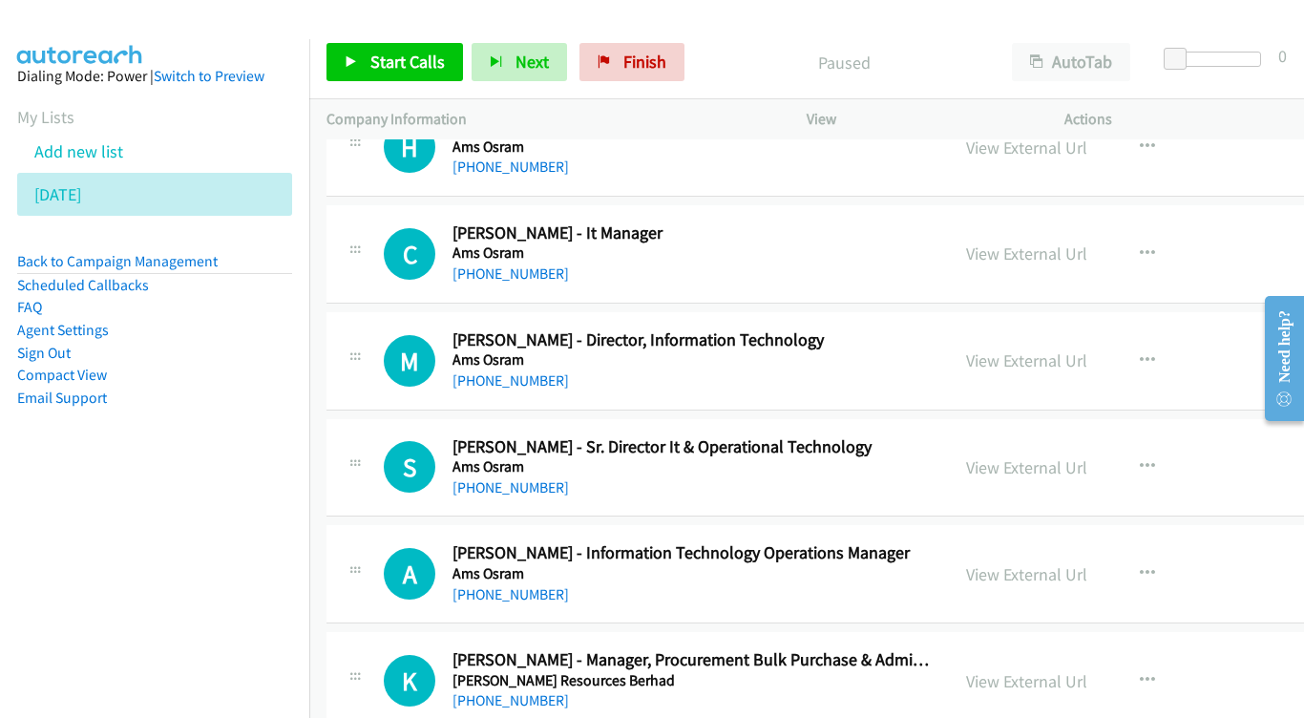
scroll to position [2049, 0]
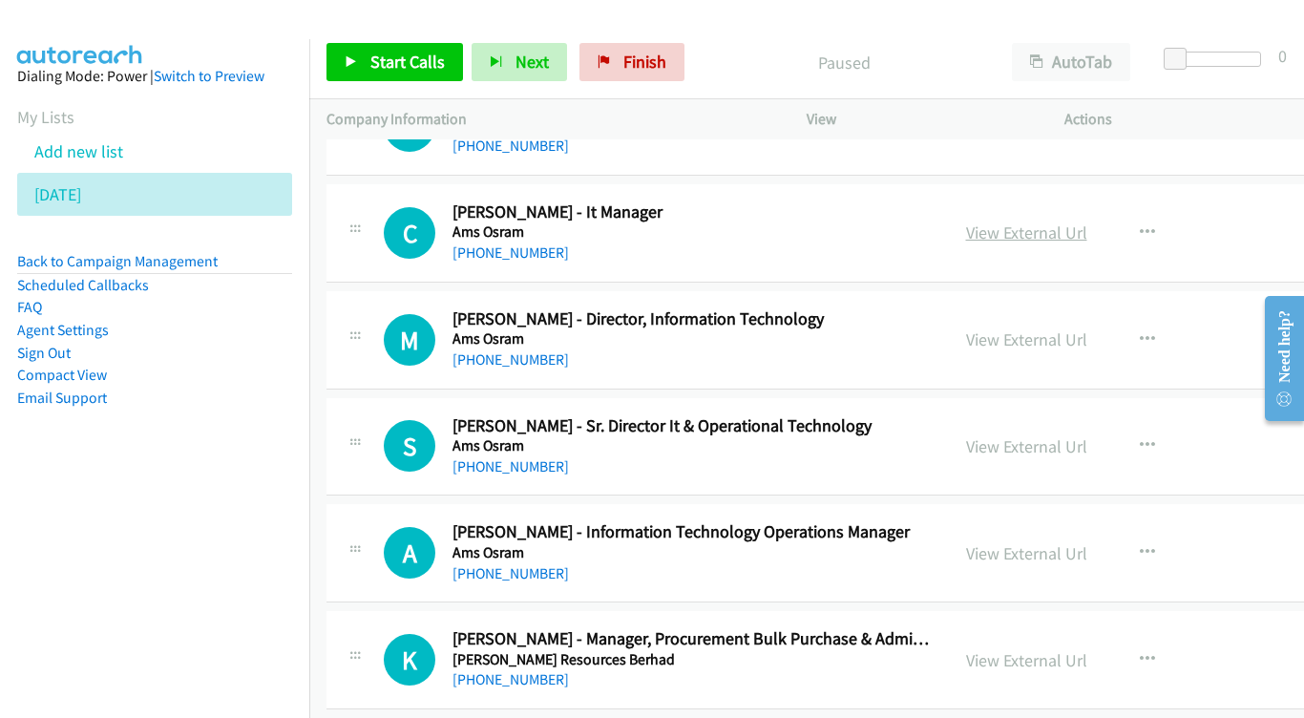
click at [1042, 222] on link "View External Url" at bounding box center [1026, 233] width 121 height 22
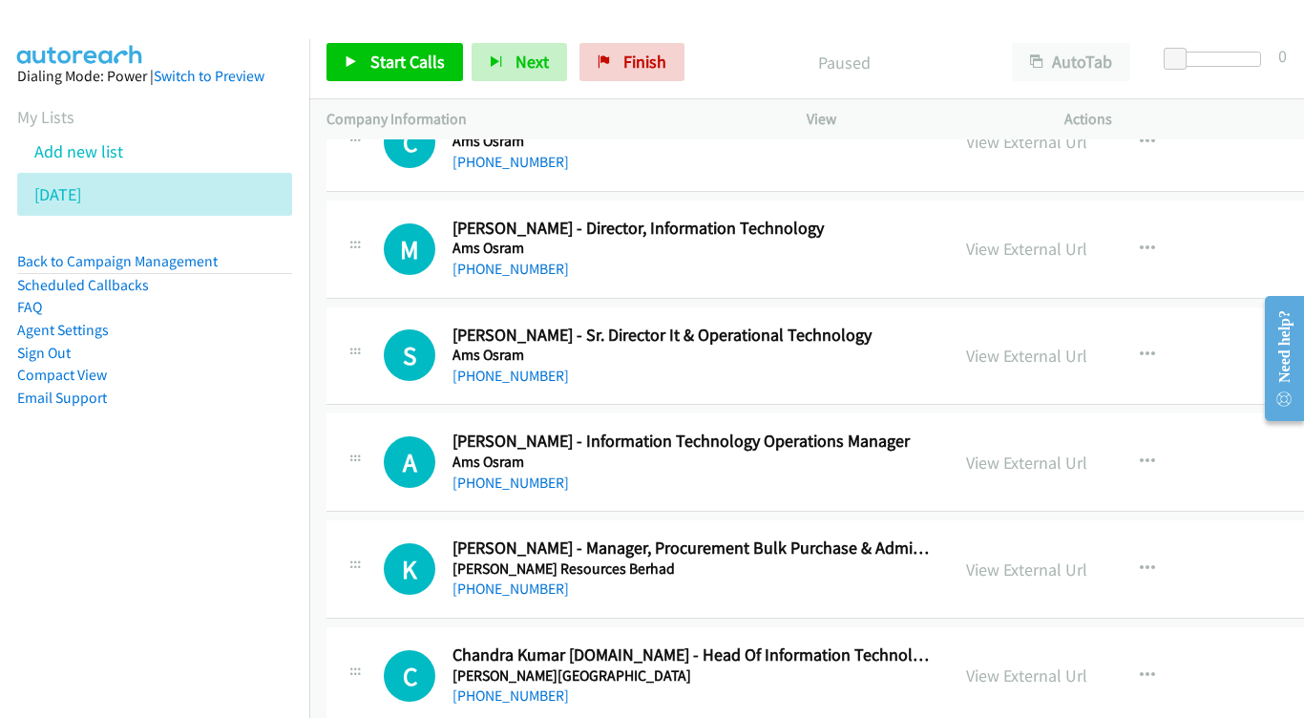
scroll to position [2144, 0]
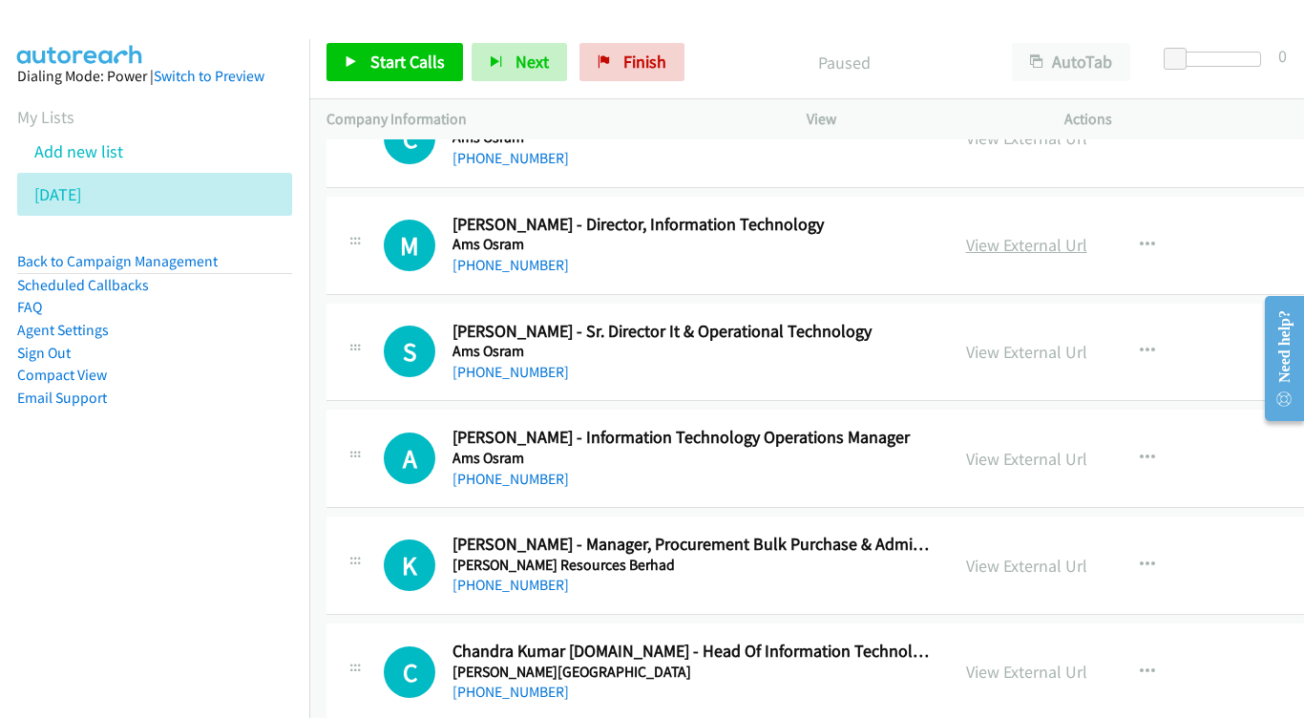
click at [1034, 234] on link "View External Url" at bounding box center [1026, 245] width 121 height 22
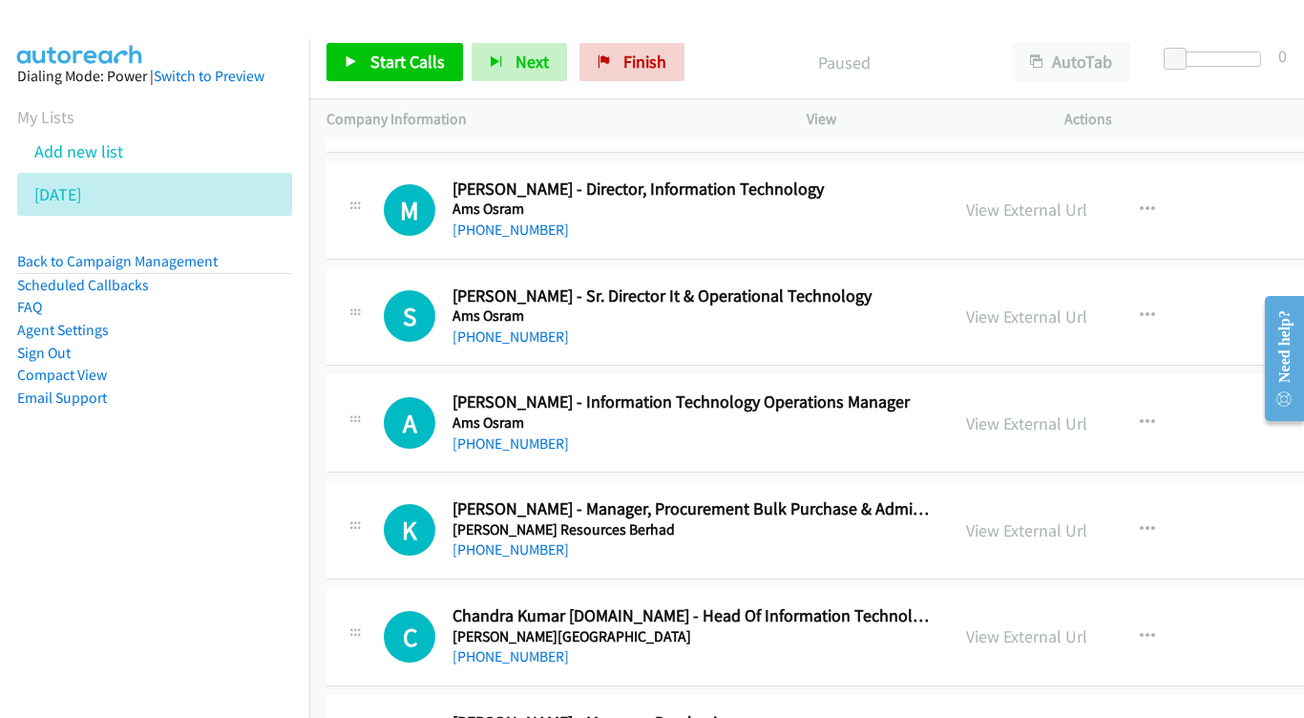
scroll to position [2270, 0]
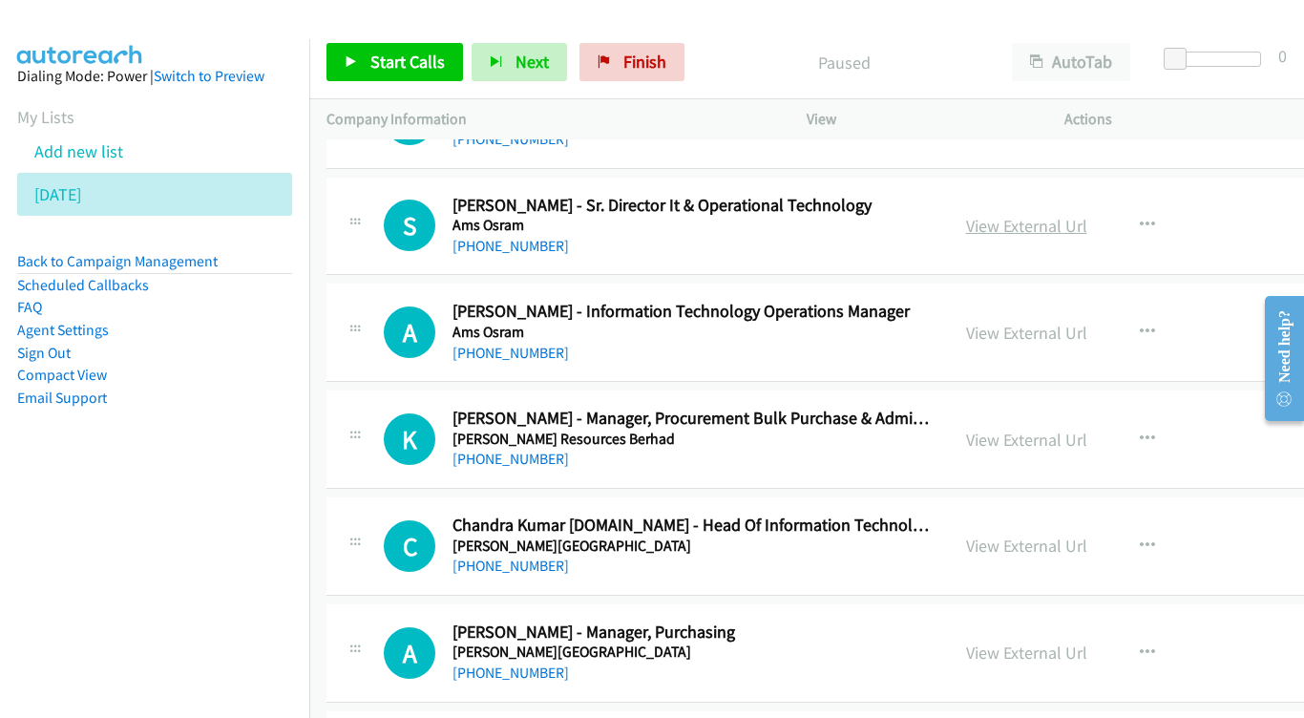
click at [1022, 215] on link "View External Url" at bounding box center [1026, 226] width 121 height 22
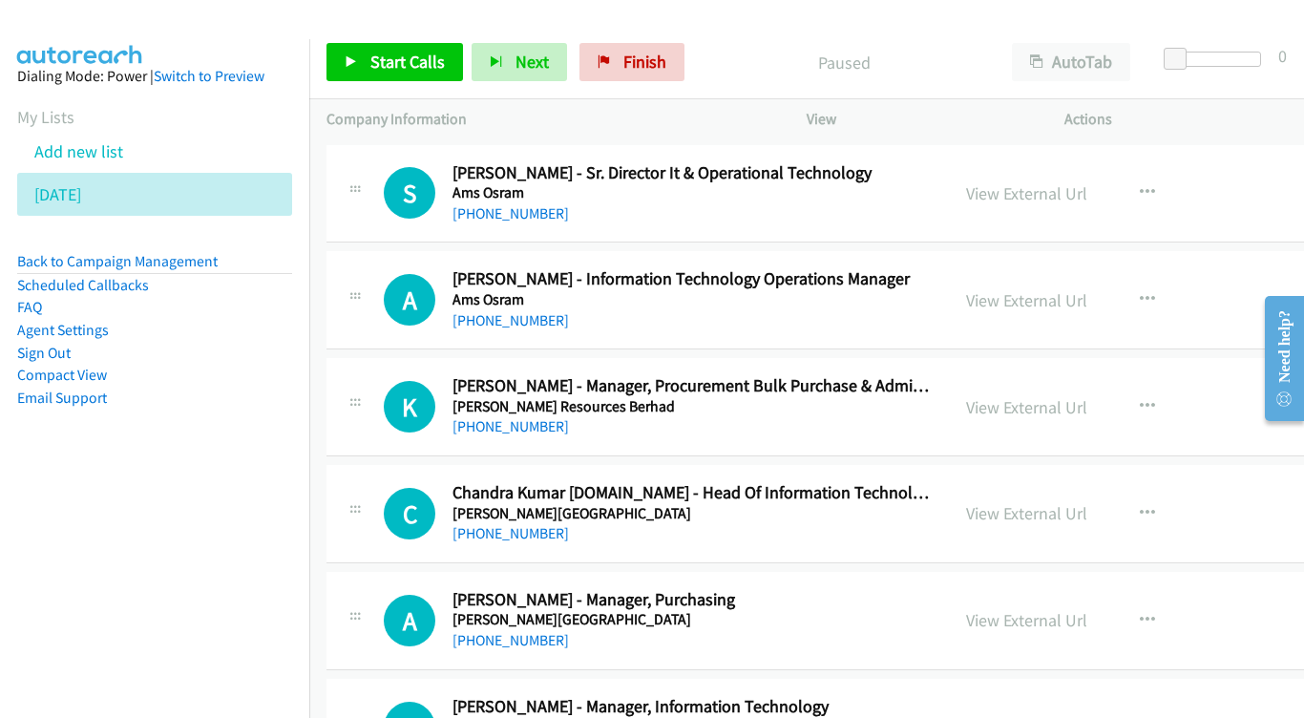
scroll to position [2333, 0]
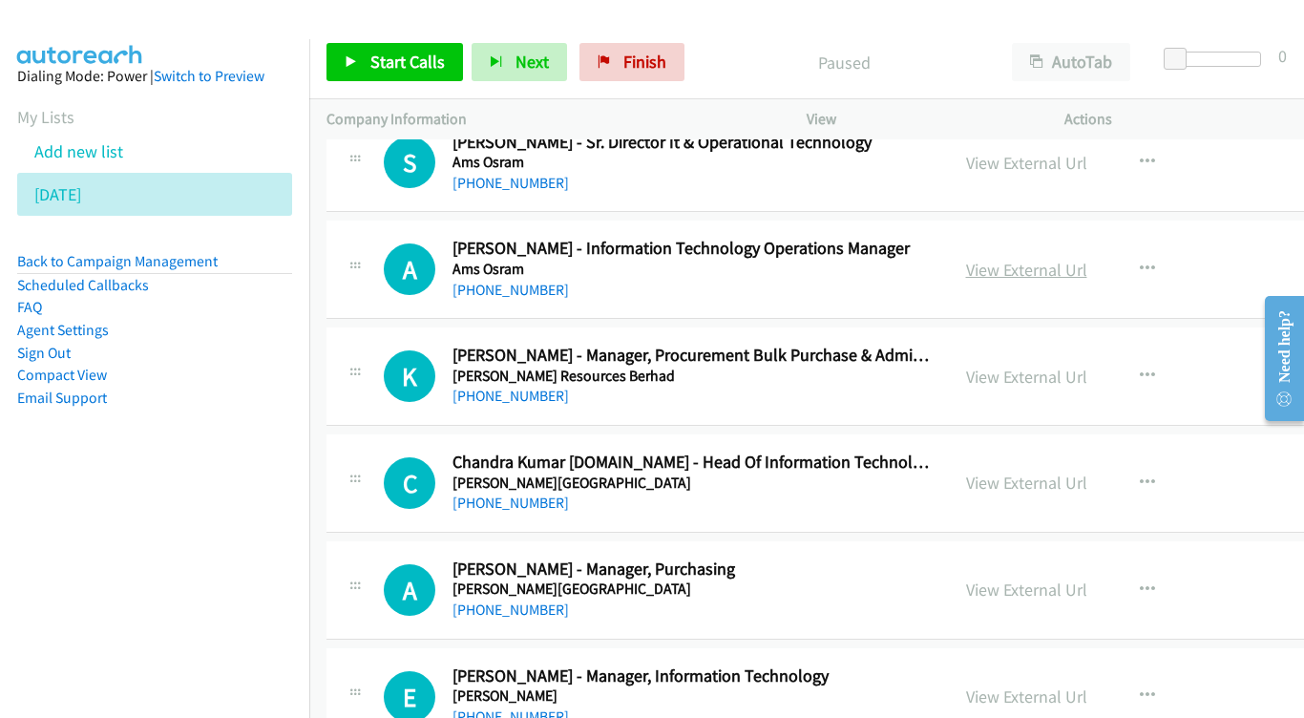
click at [1031, 259] on link "View External Url" at bounding box center [1026, 270] width 121 height 22
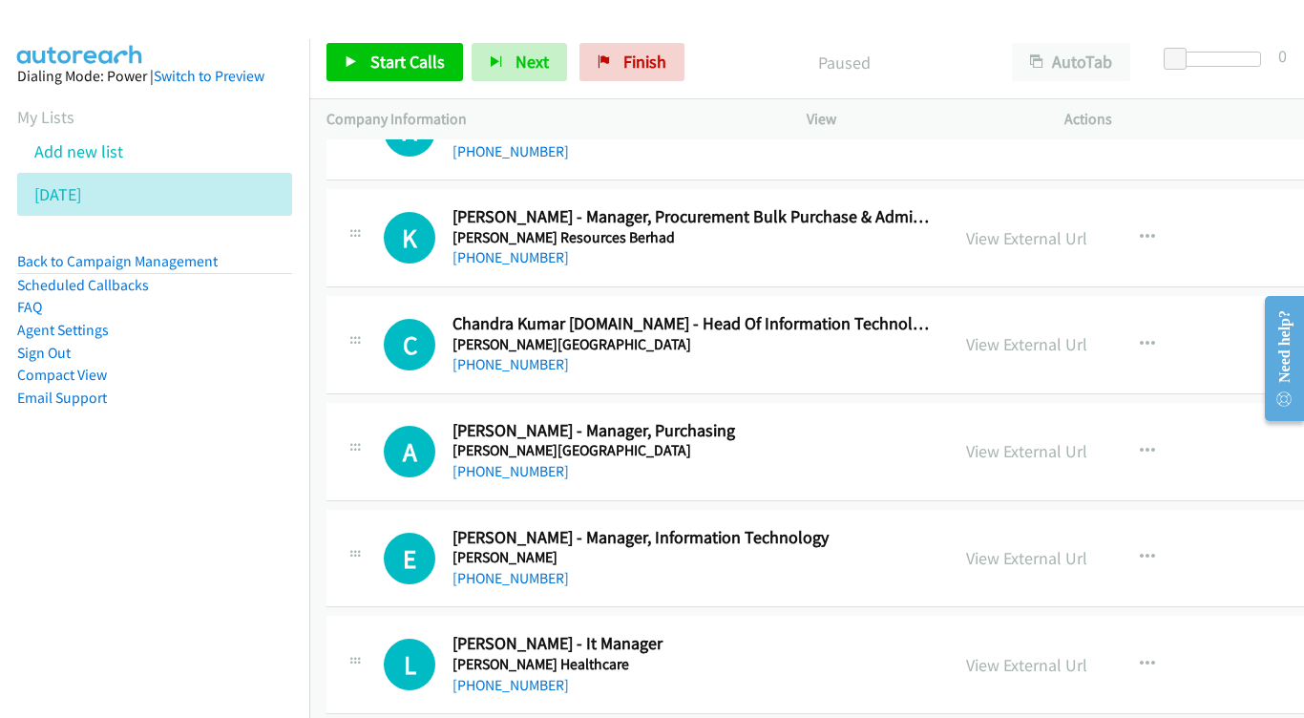
scroll to position [2475, 0]
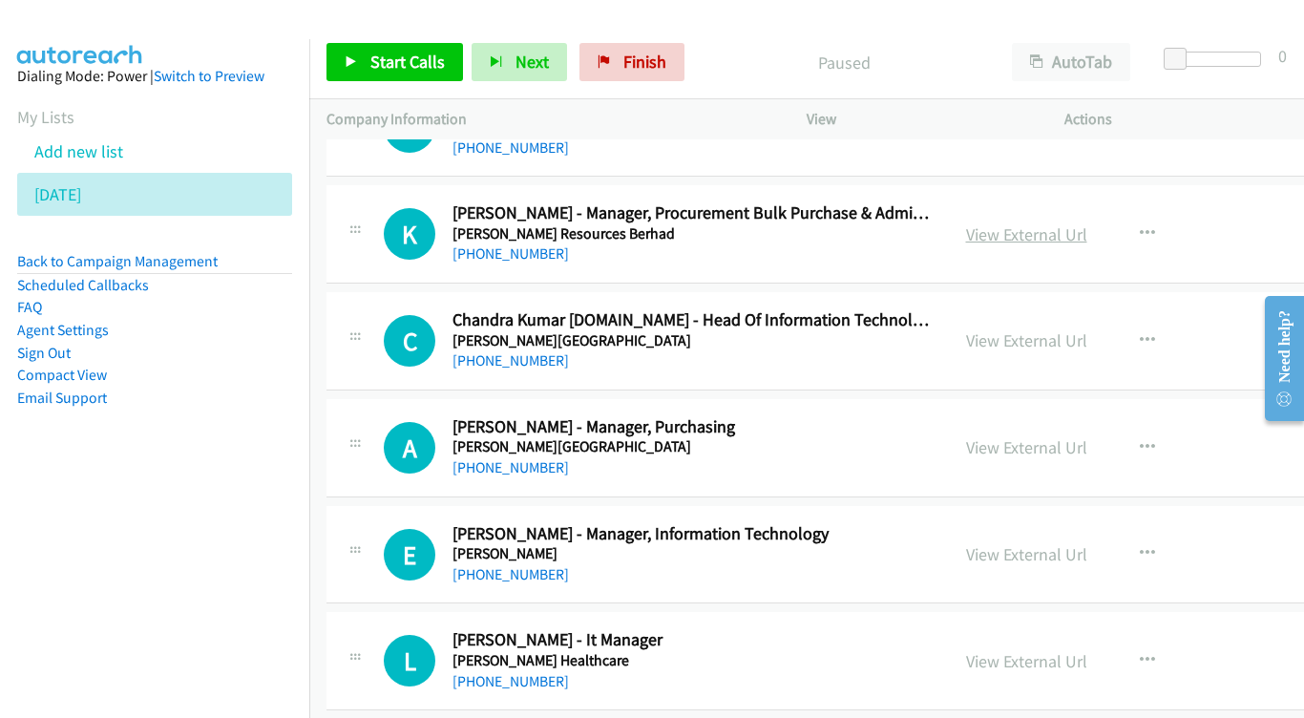
click at [1055, 223] on link "View External Url" at bounding box center [1026, 234] width 121 height 22
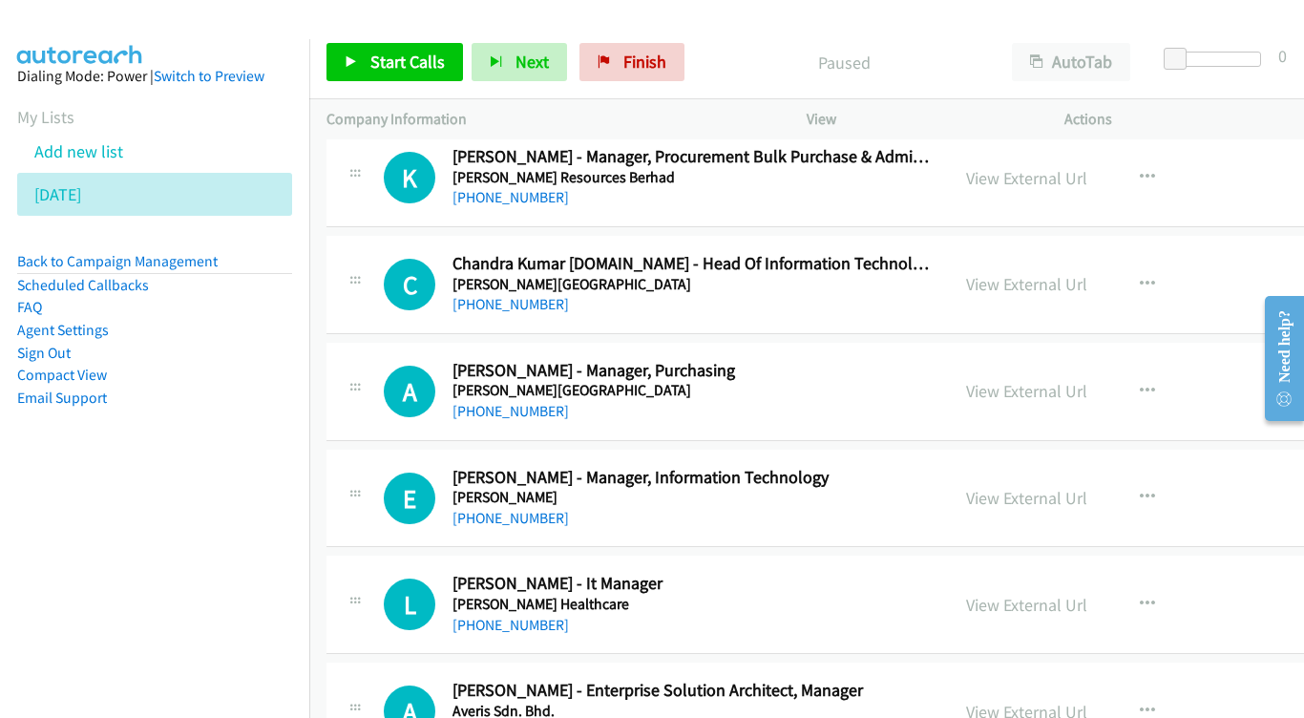
scroll to position [2535, 0]
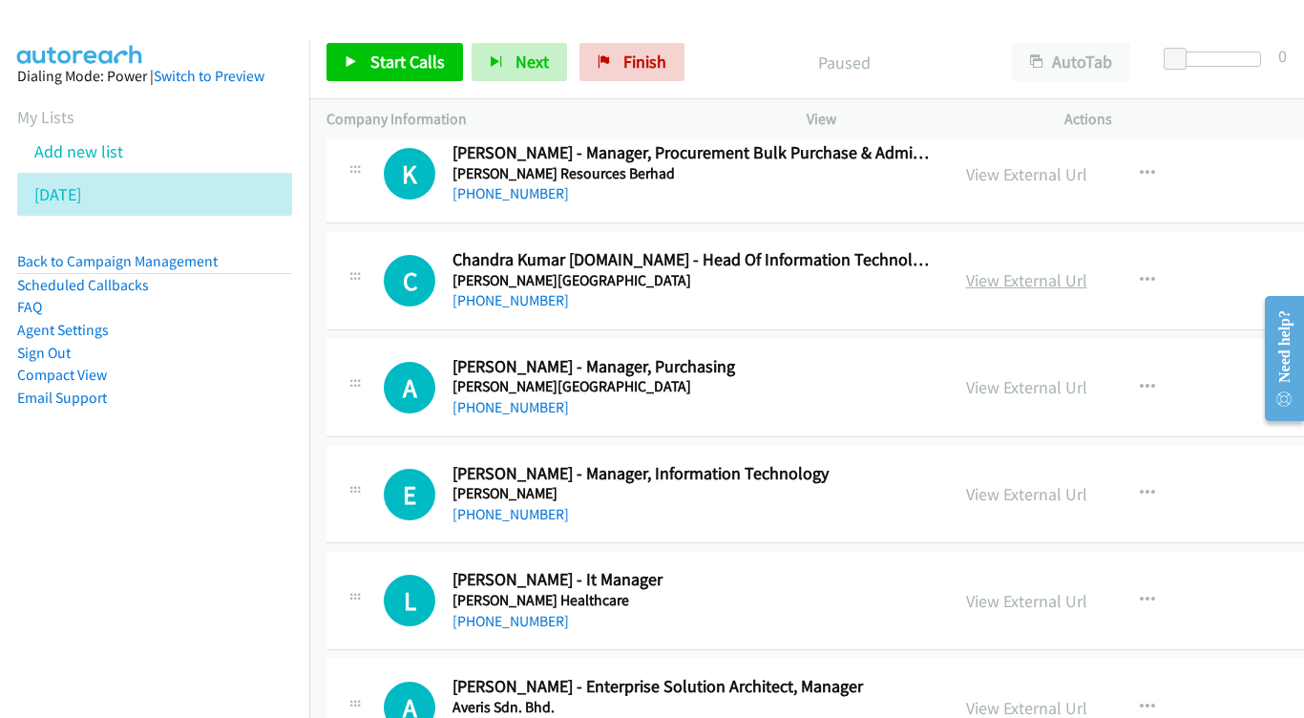
click at [1043, 269] on link "View External Url" at bounding box center [1026, 280] width 121 height 22
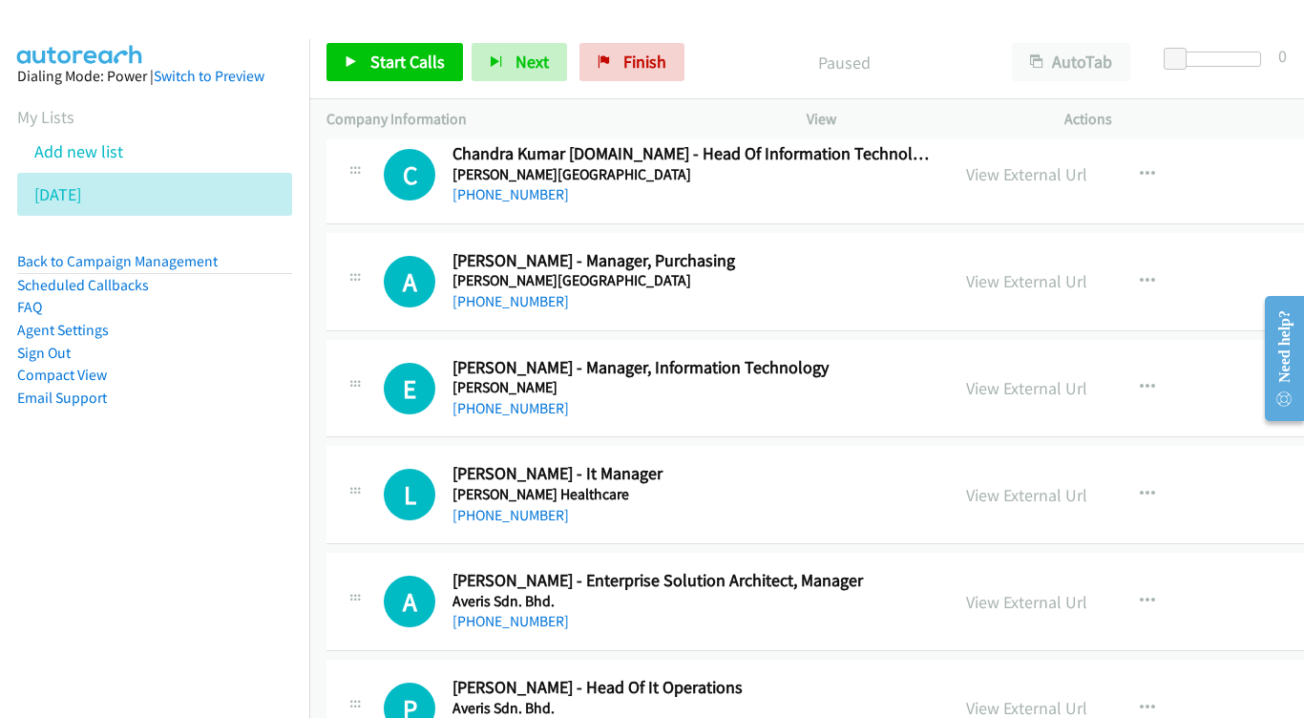
scroll to position [2645, 0]
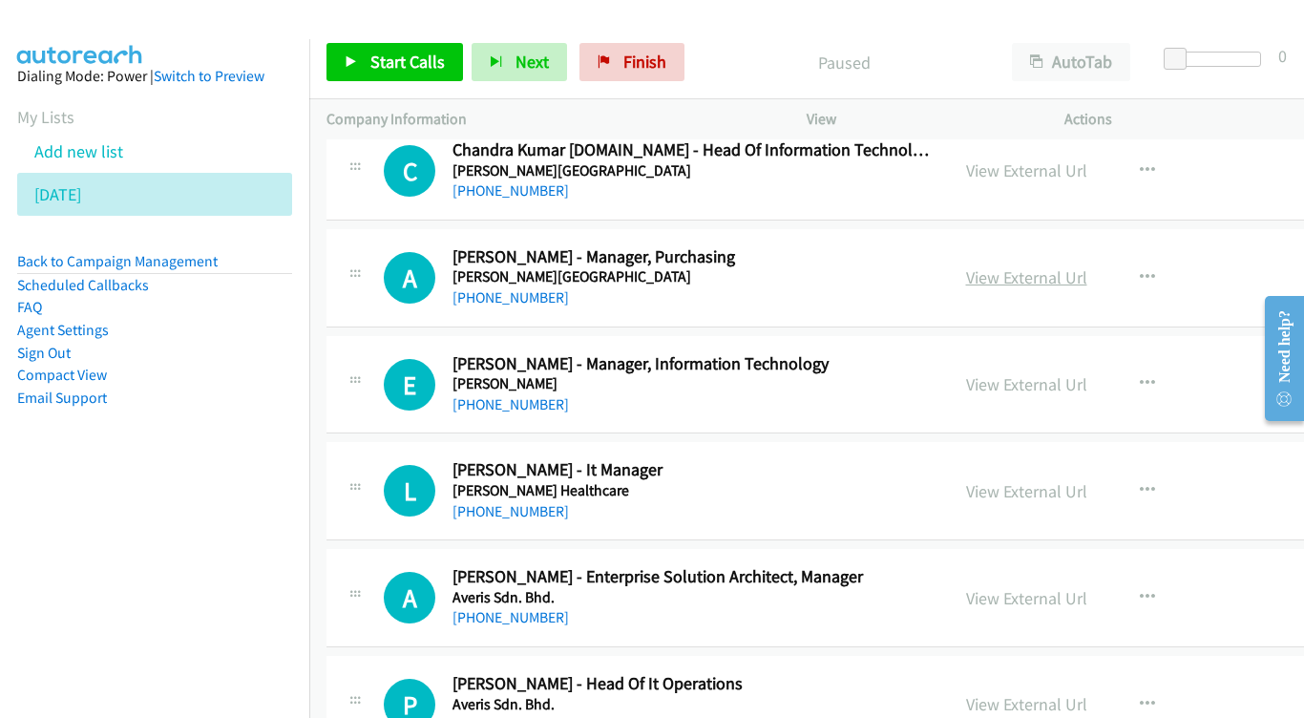
click at [1046, 266] on link "View External Url" at bounding box center [1026, 277] width 121 height 22
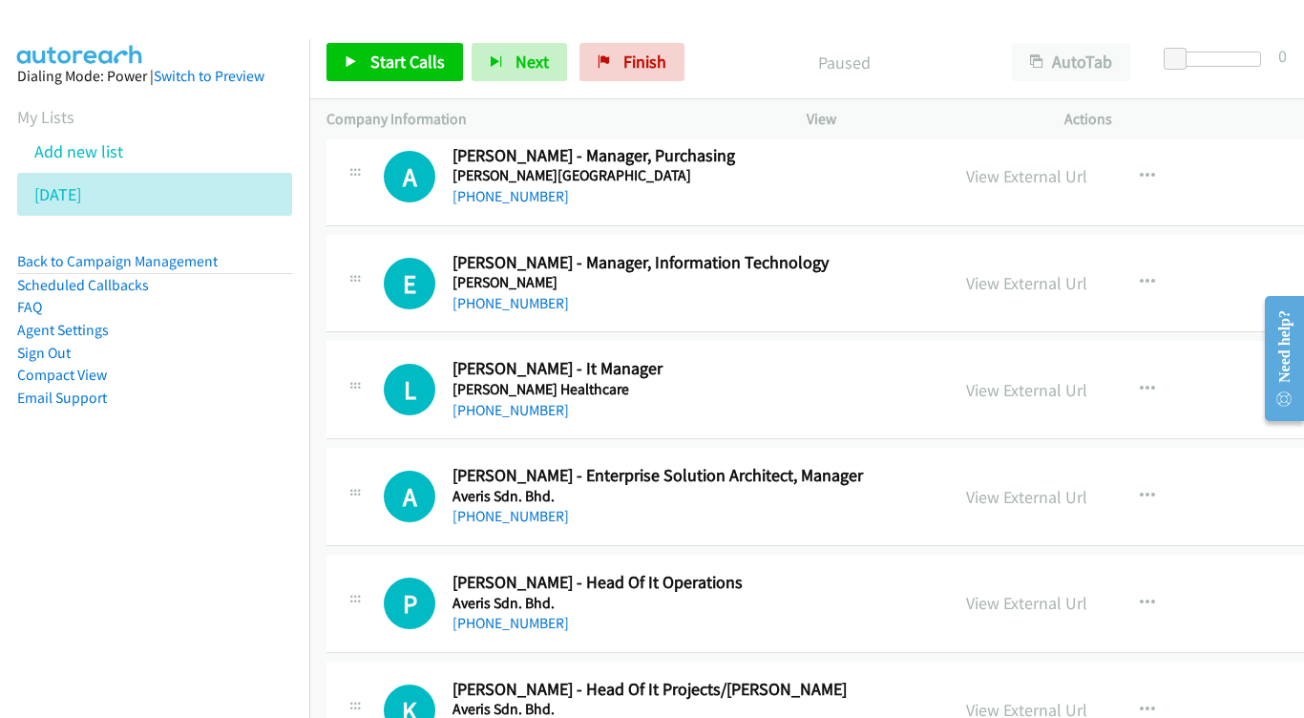
scroll to position [2772, 0]
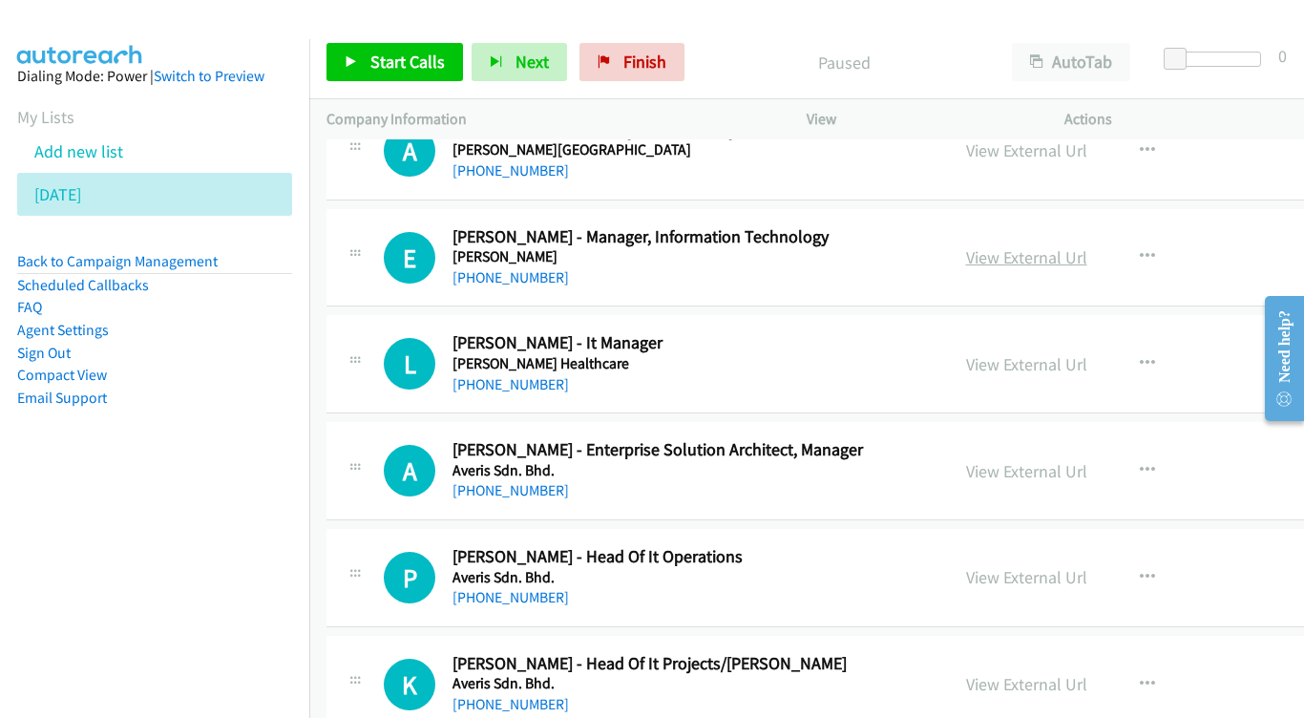
click at [1074, 246] on link "View External Url" at bounding box center [1026, 257] width 121 height 22
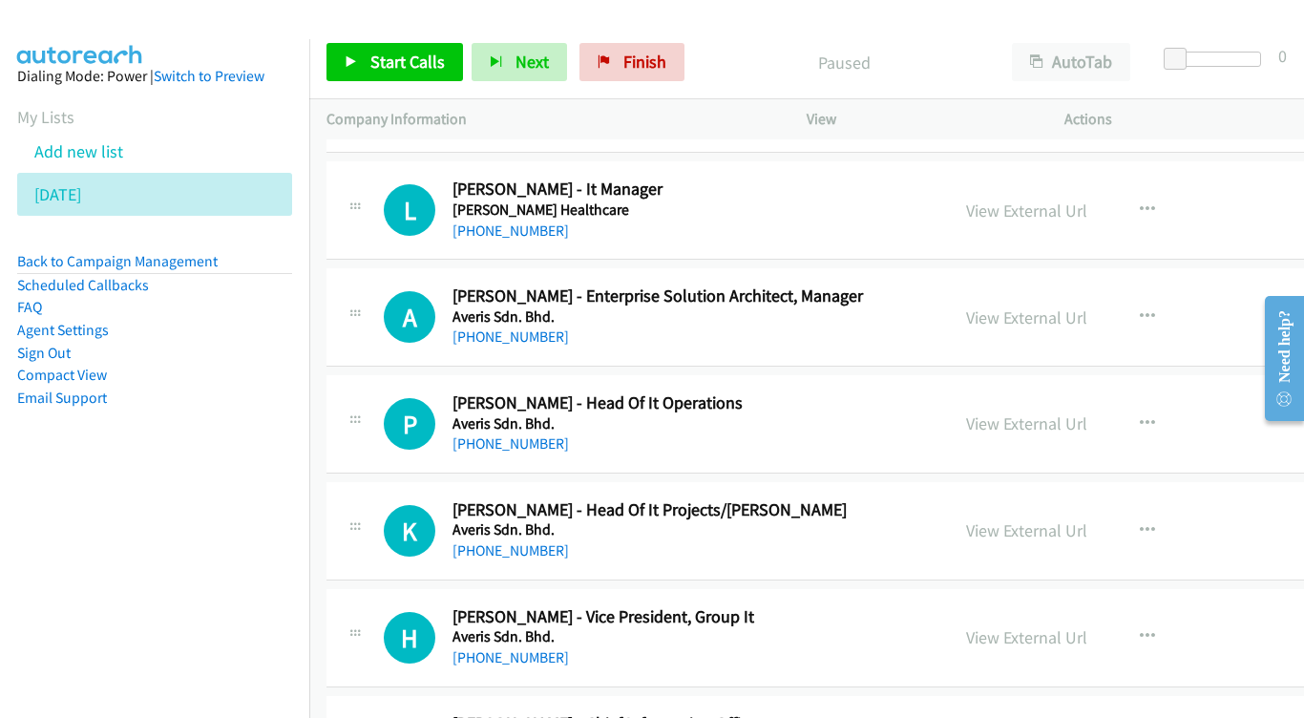
scroll to position [2890, 0]
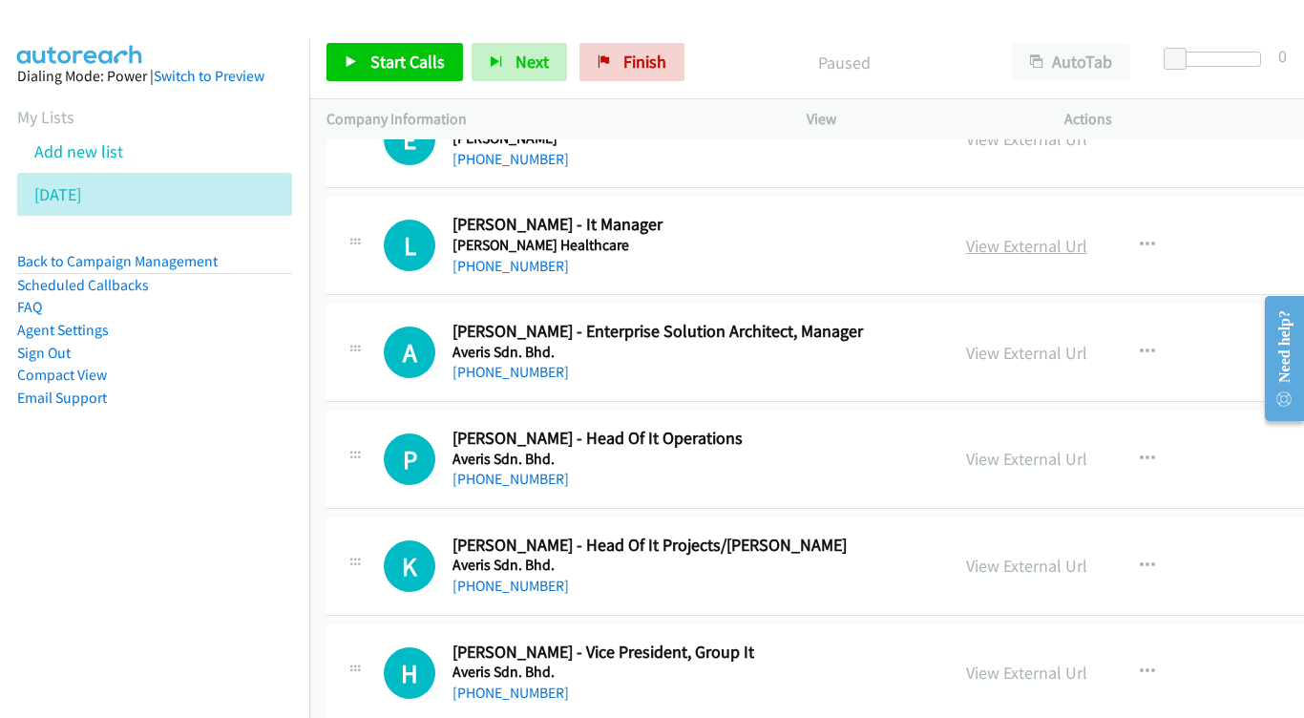
click at [1017, 235] on link "View External Url" at bounding box center [1026, 246] width 121 height 22
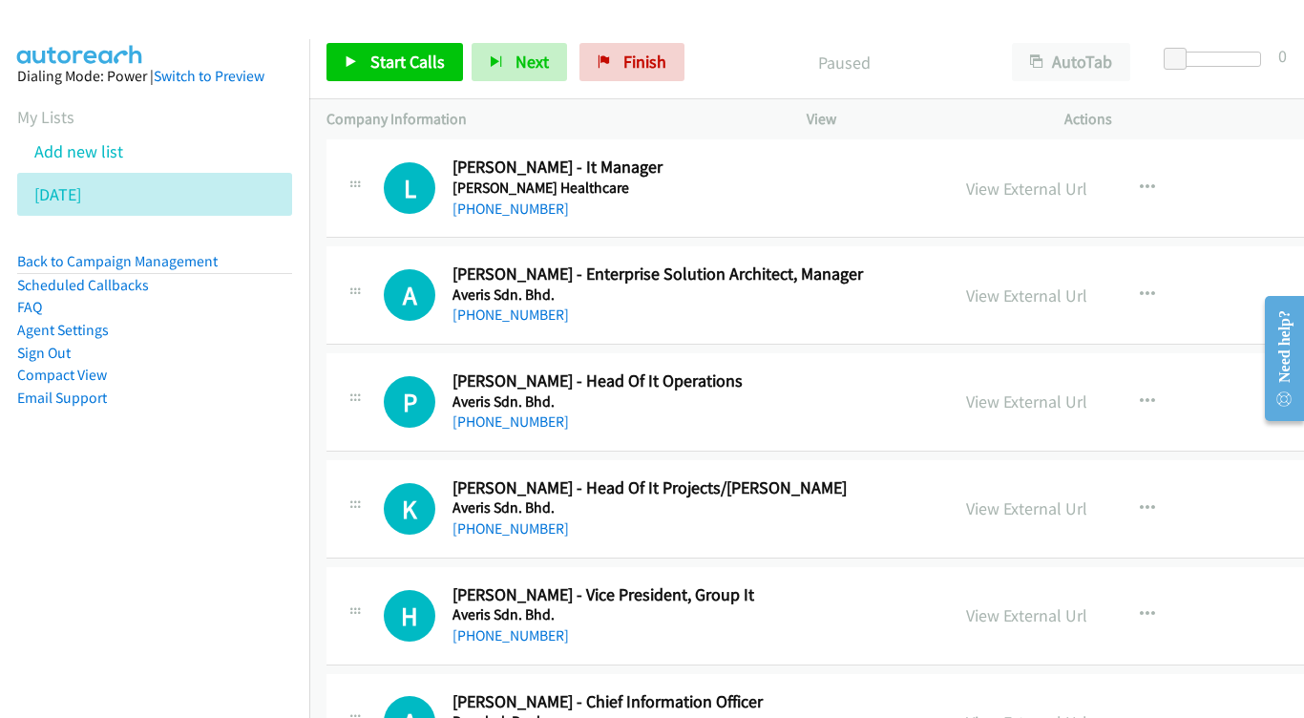
scroll to position [2984, 0]
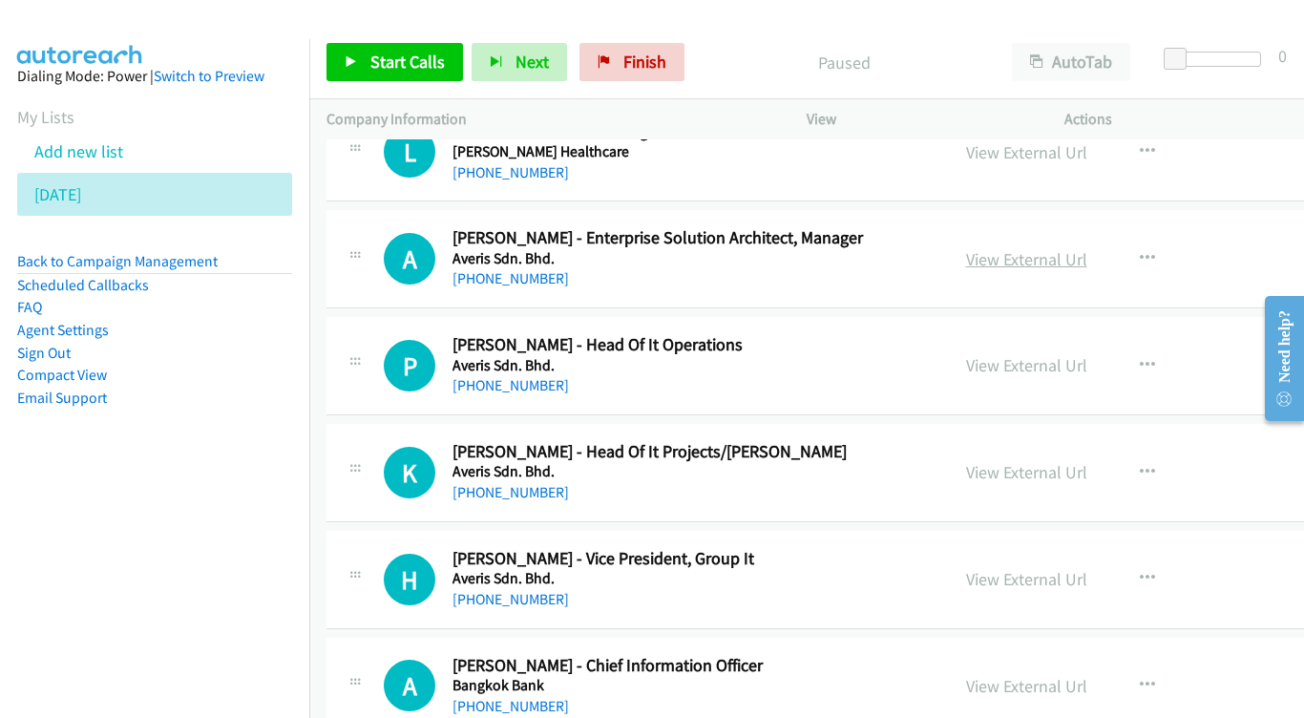
click at [1088, 248] on link "View External Url" at bounding box center [1026, 259] width 121 height 22
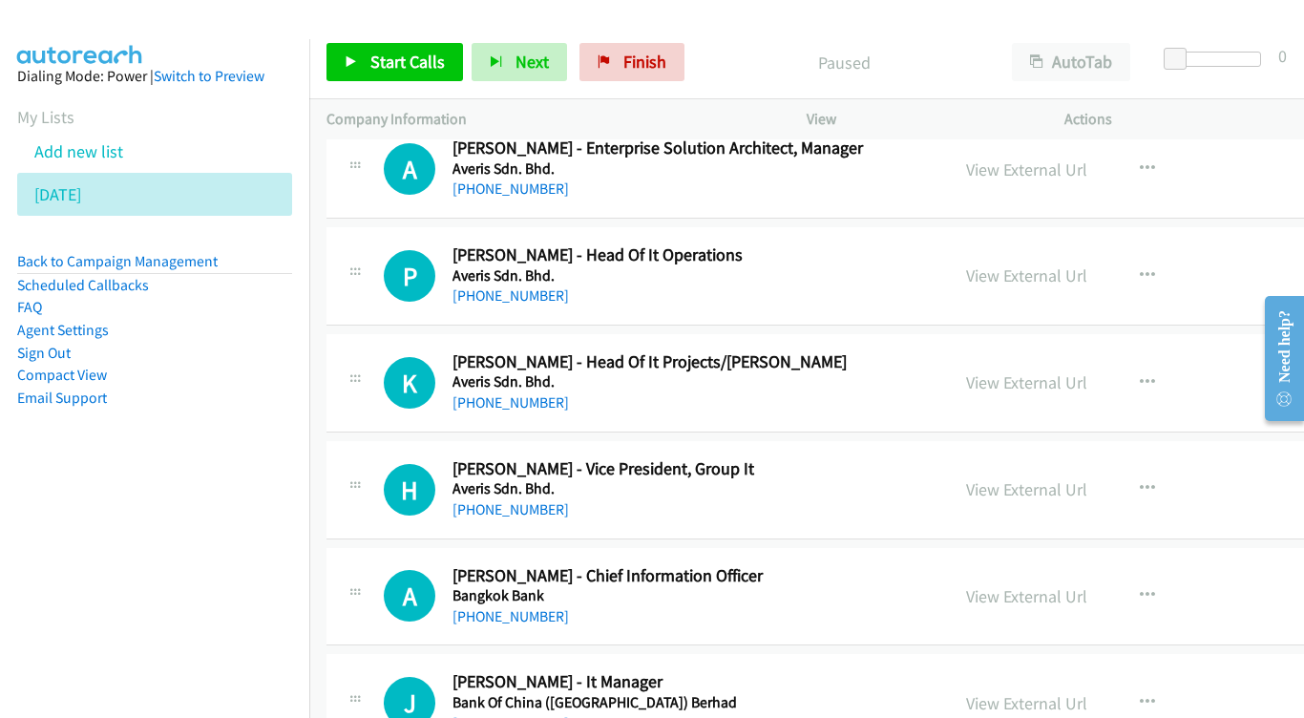
scroll to position [3090, 0]
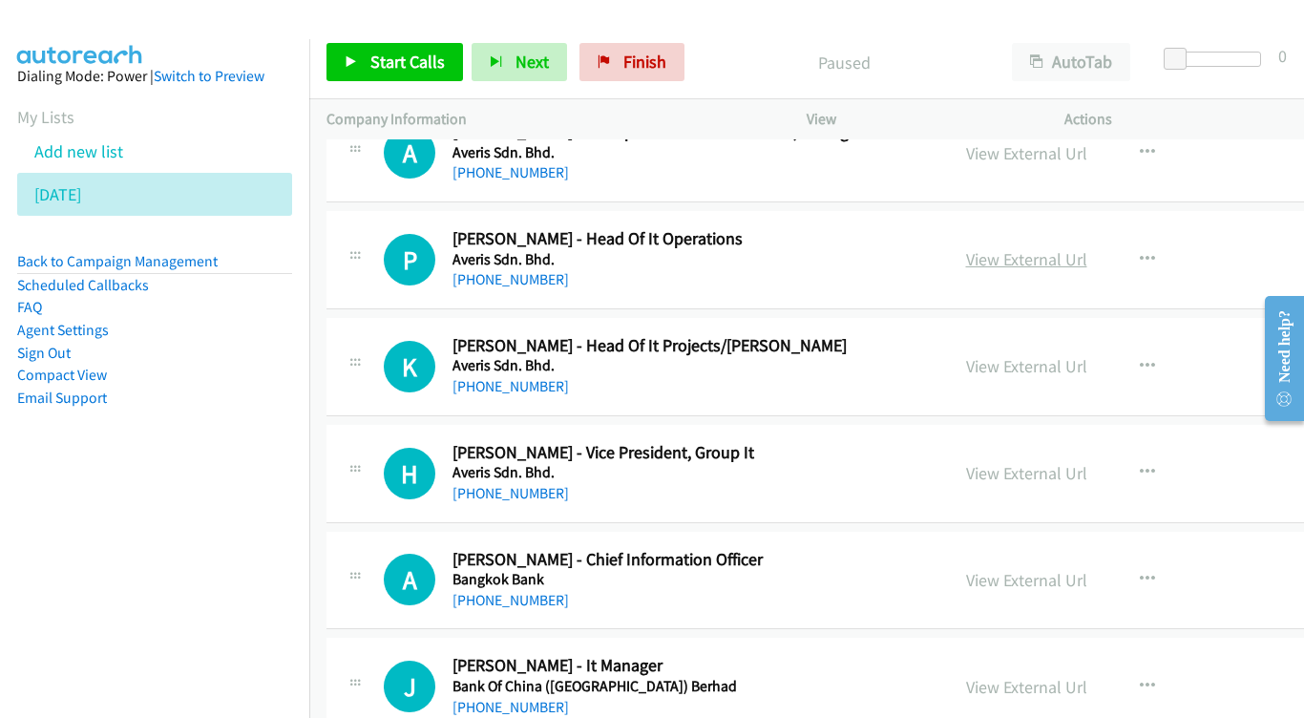
click at [1060, 248] on link "View External Url" at bounding box center [1026, 259] width 121 height 22
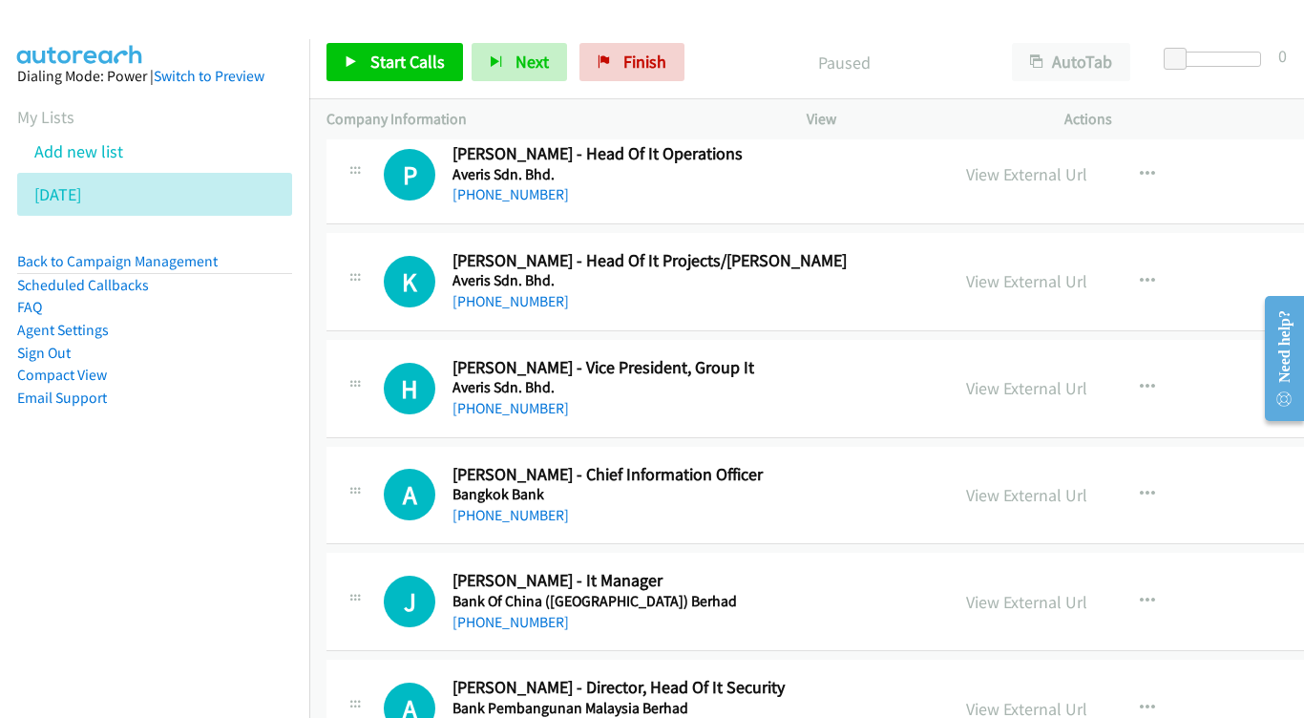
scroll to position [3200, 0]
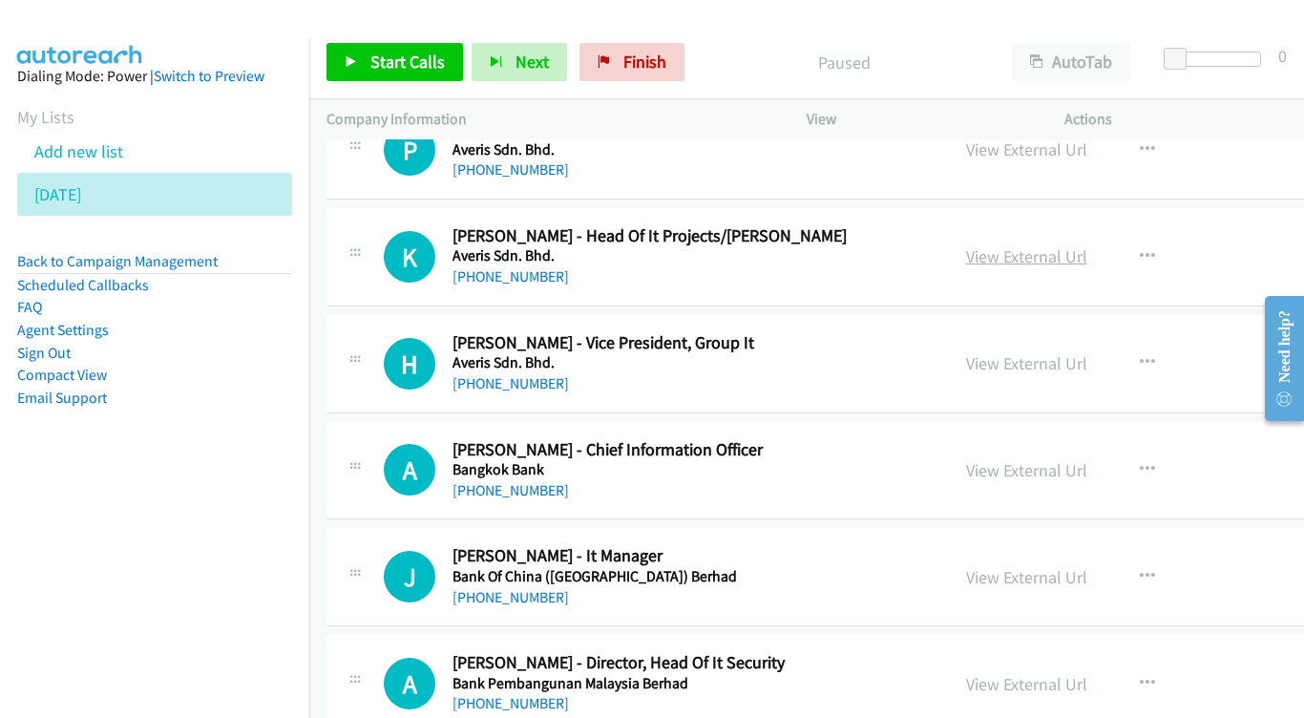
click at [1030, 245] on link "View External Url" at bounding box center [1026, 256] width 121 height 22
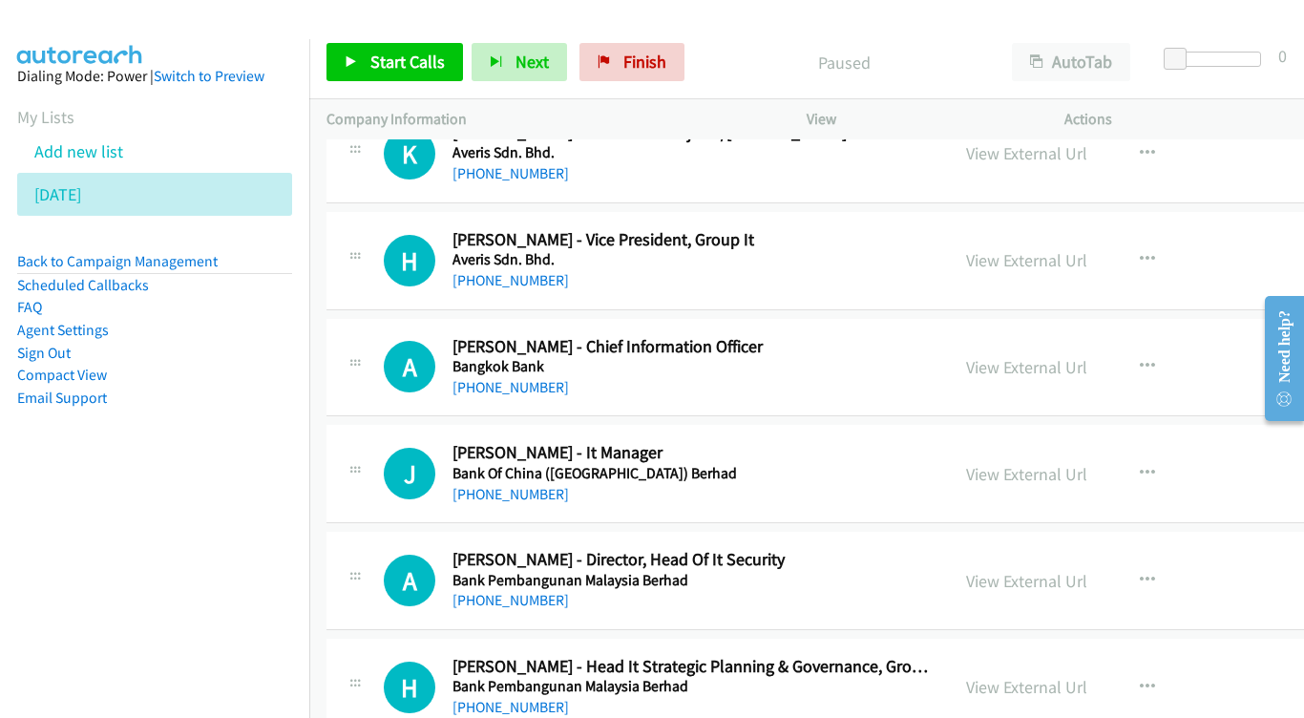
scroll to position [3307, 0]
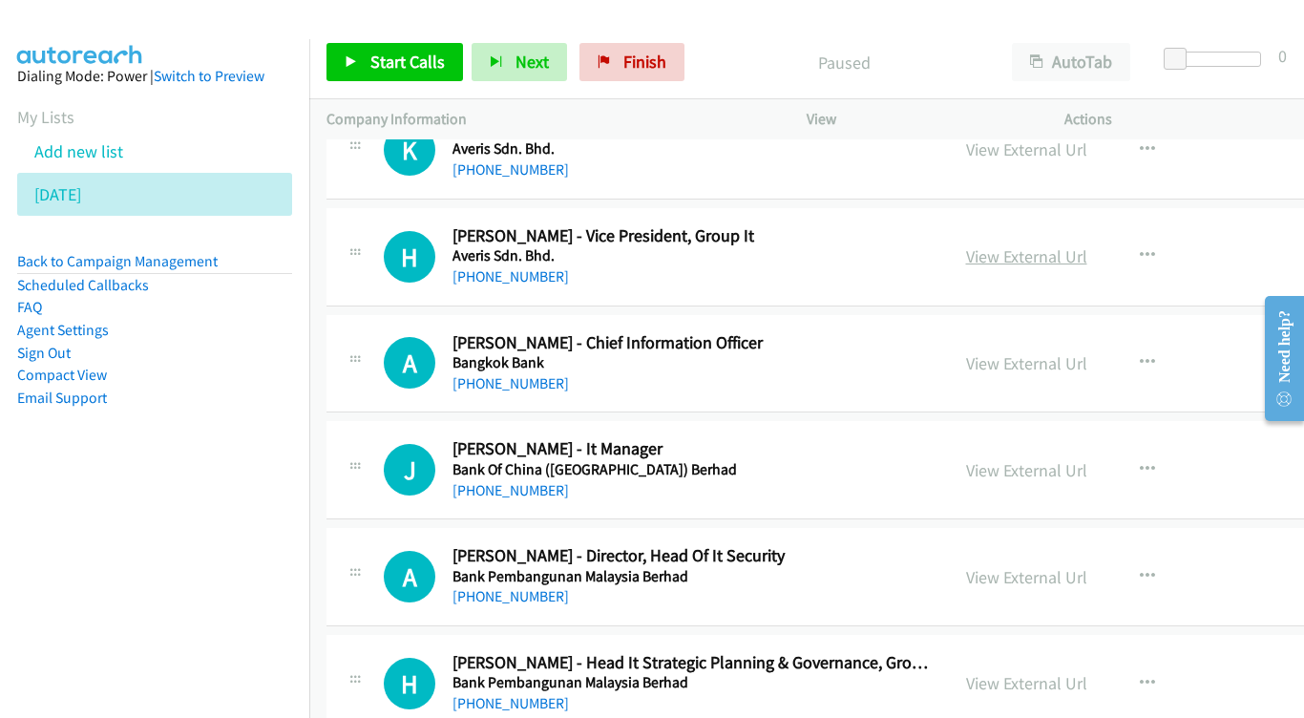
click at [1056, 245] on link "View External Url" at bounding box center [1026, 256] width 121 height 22
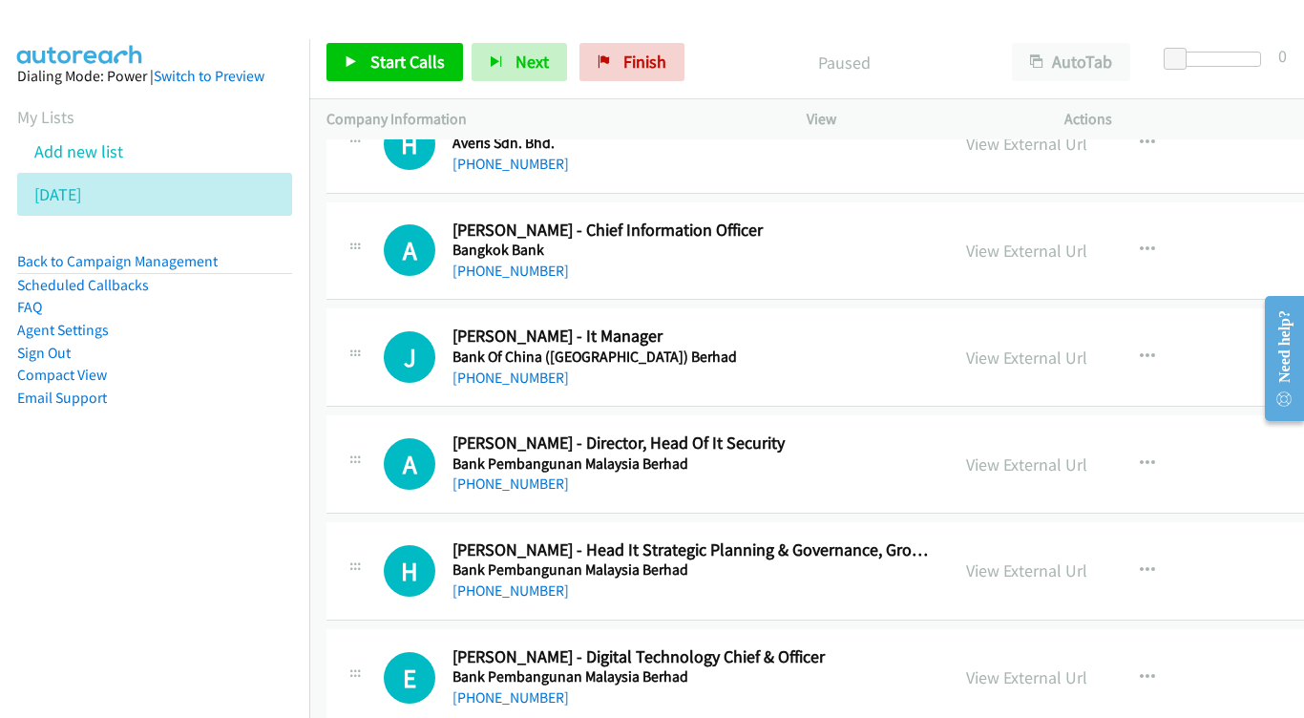
click at [1101, 220] on div "View External Url View External Url Schedule/Manage Callback Start Calls Here R…" at bounding box center [1113, 251] width 328 height 63
click at [1076, 240] on link "View External Url" at bounding box center [1026, 251] width 121 height 22
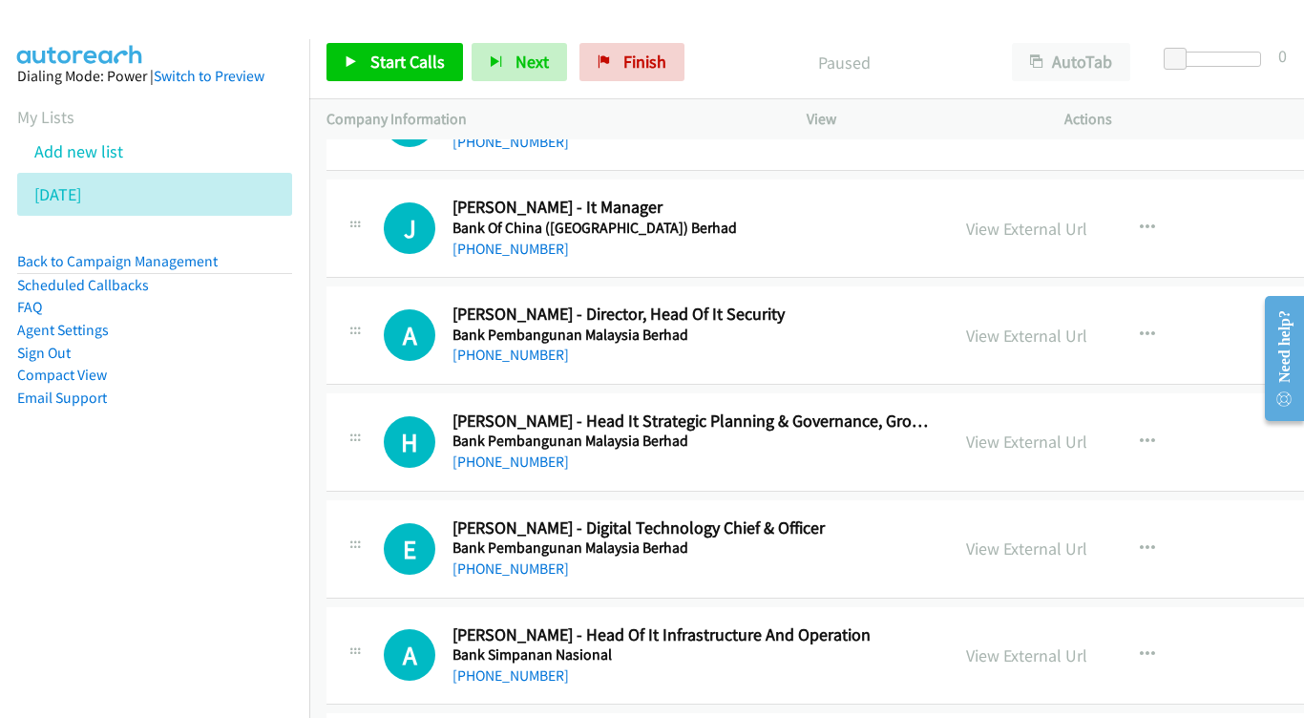
scroll to position [3545, 0]
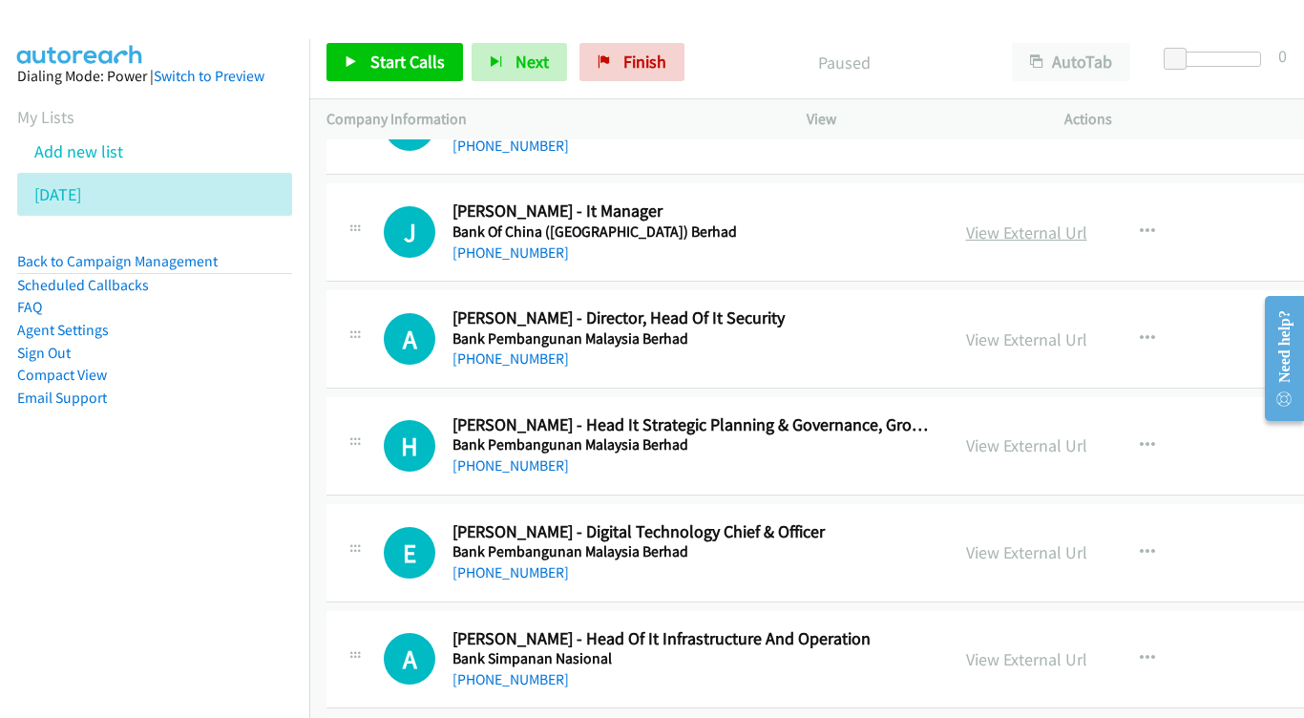
click at [1085, 222] on link "View External Url" at bounding box center [1026, 233] width 121 height 22
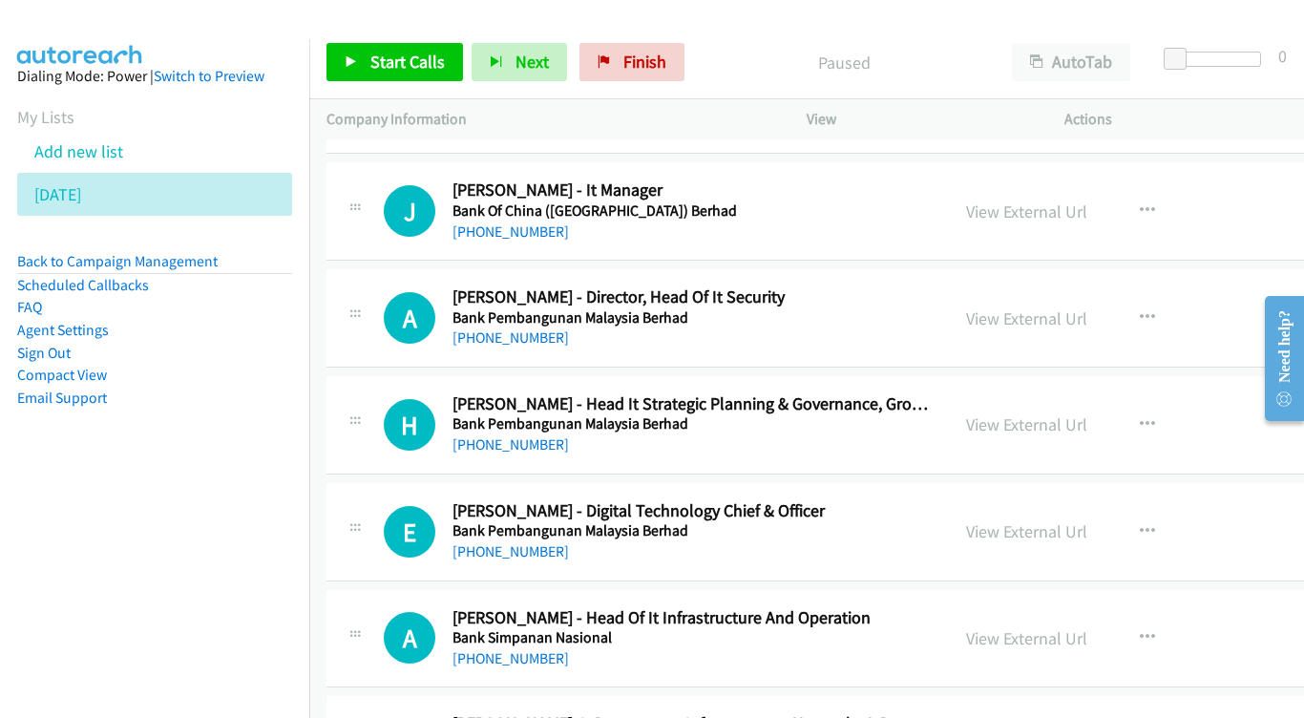
scroll to position [3598, 0]
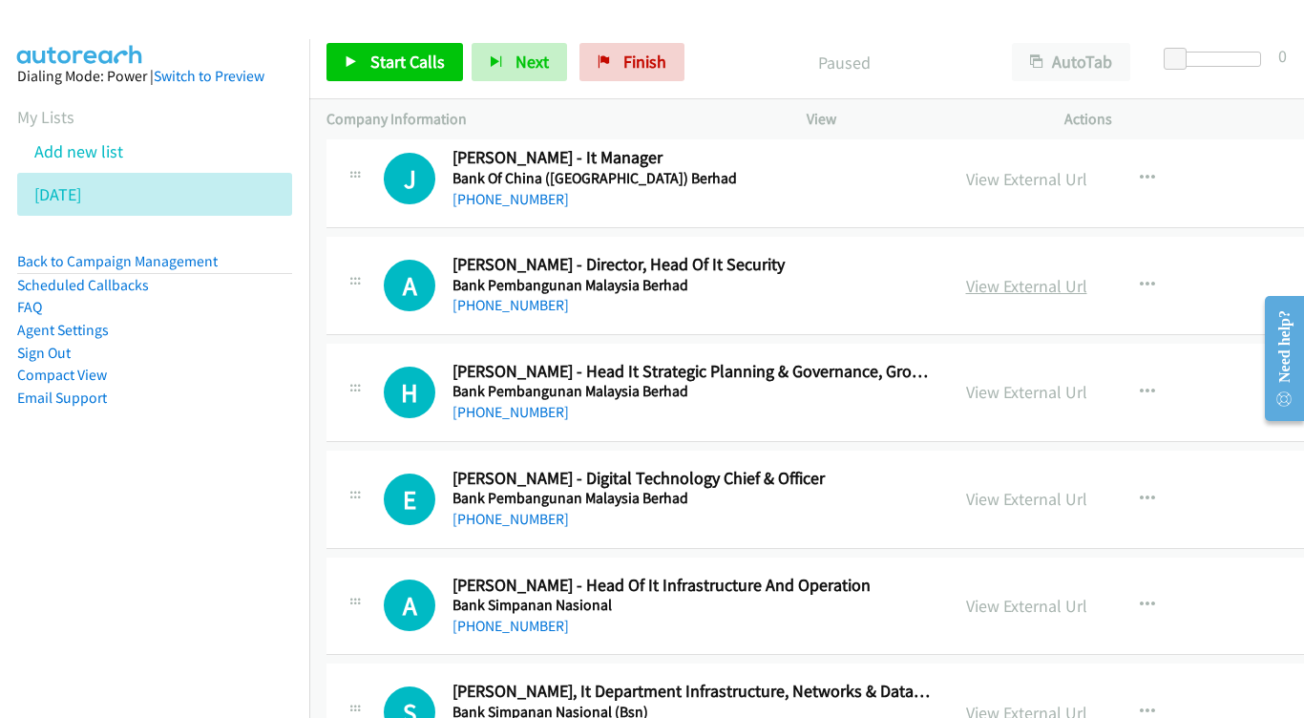
click at [1058, 275] on link "View External Url" at bounding box center [1026, 286] width 121 height 22
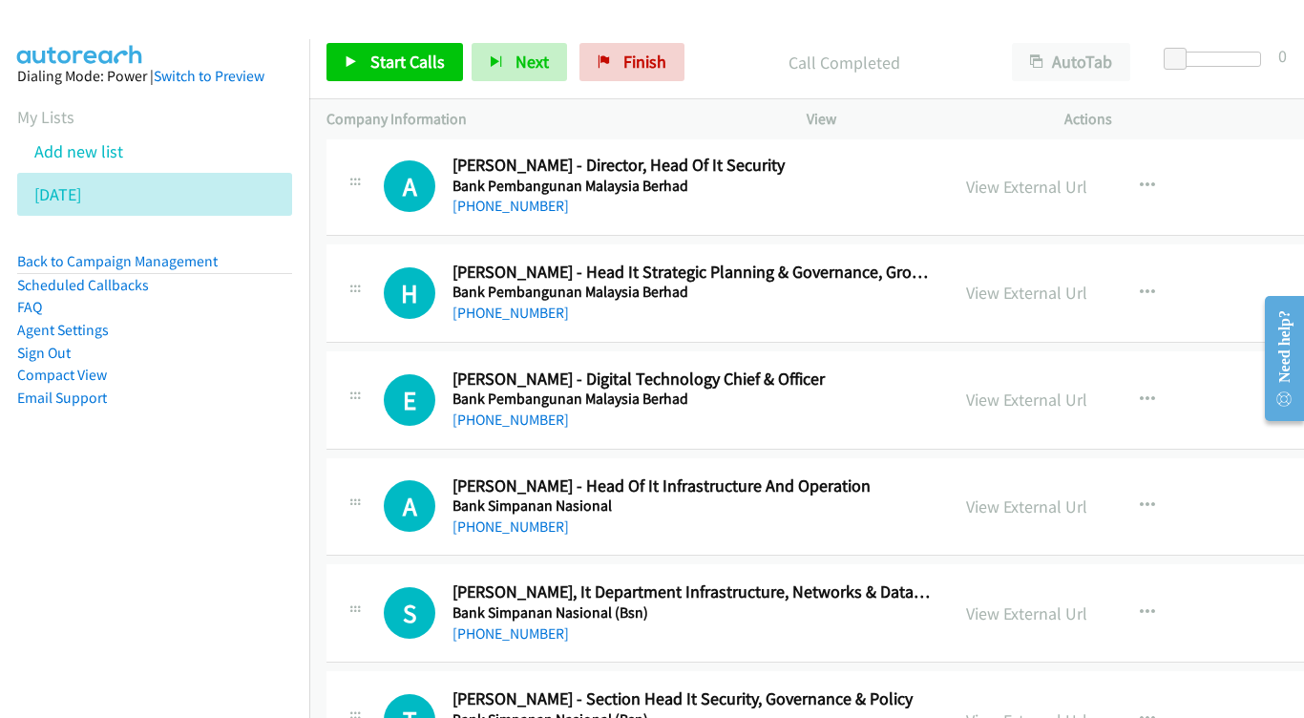
scroll to position [3718, 0]
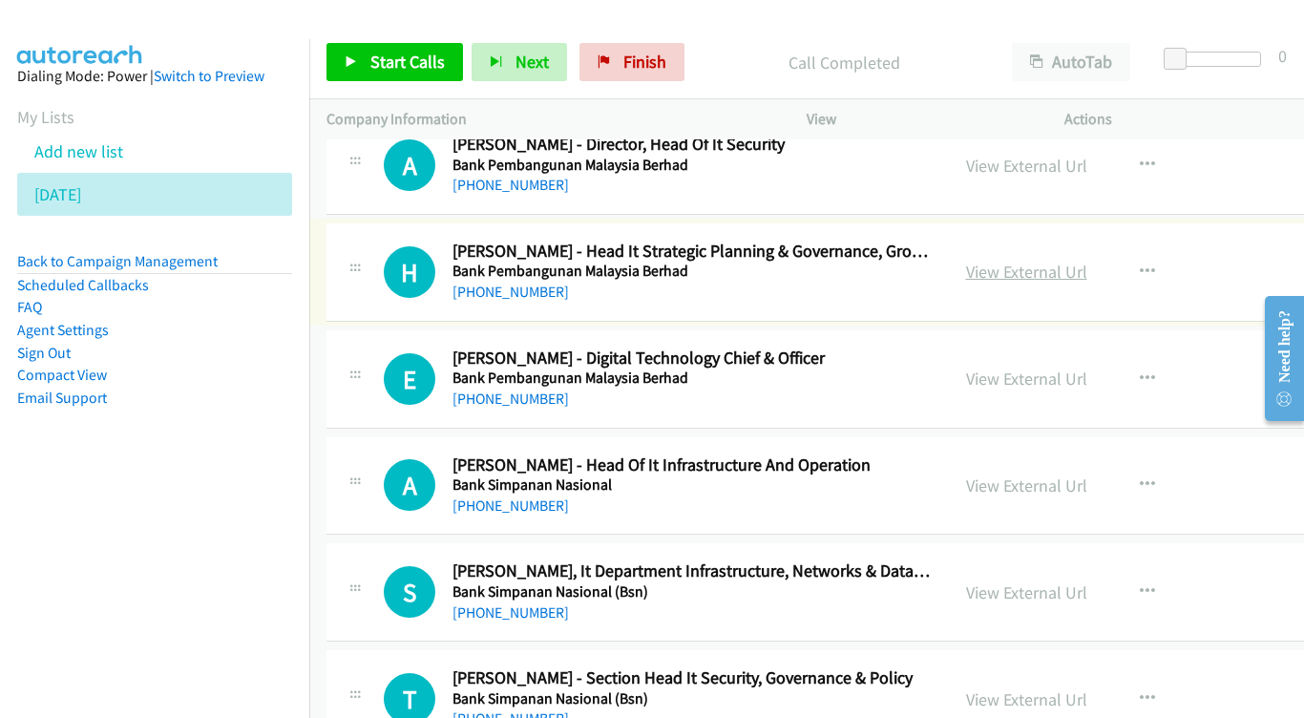
click at [1066, 261] on link "View External Url" at bounding box center [1026, 272] width 121 height 22
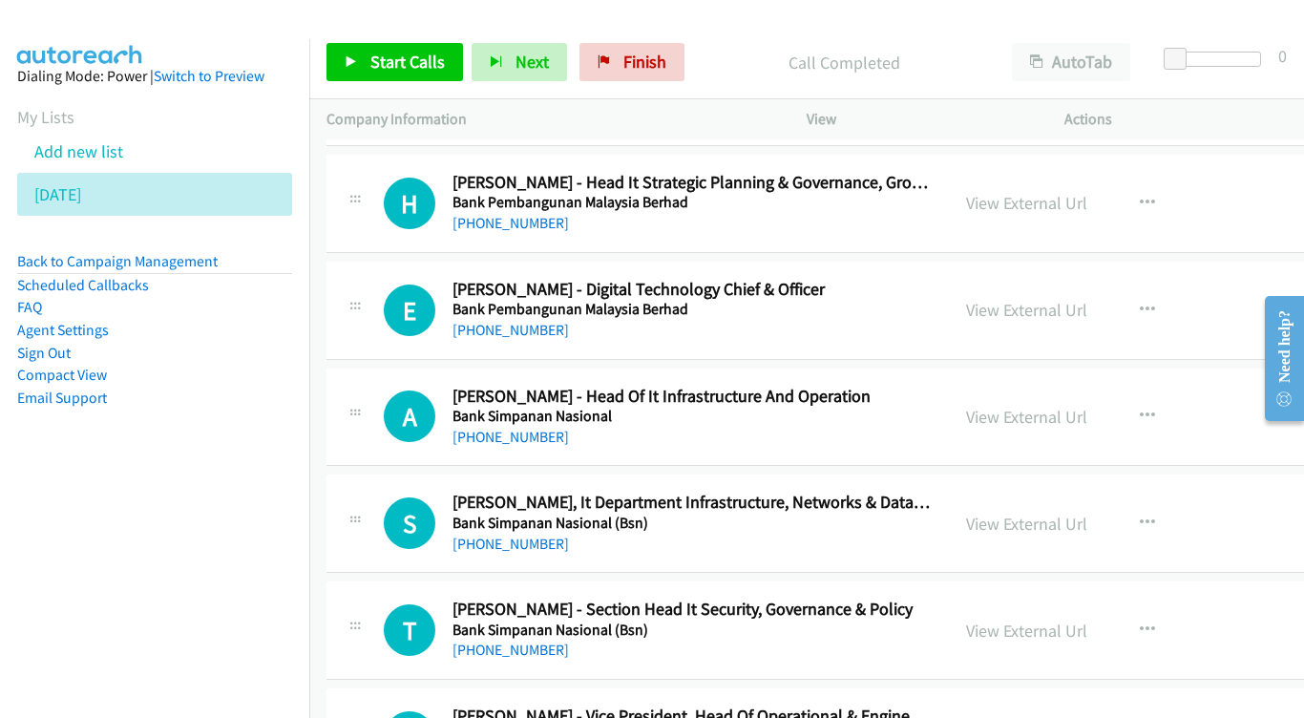
scroll to position [3791, 0]
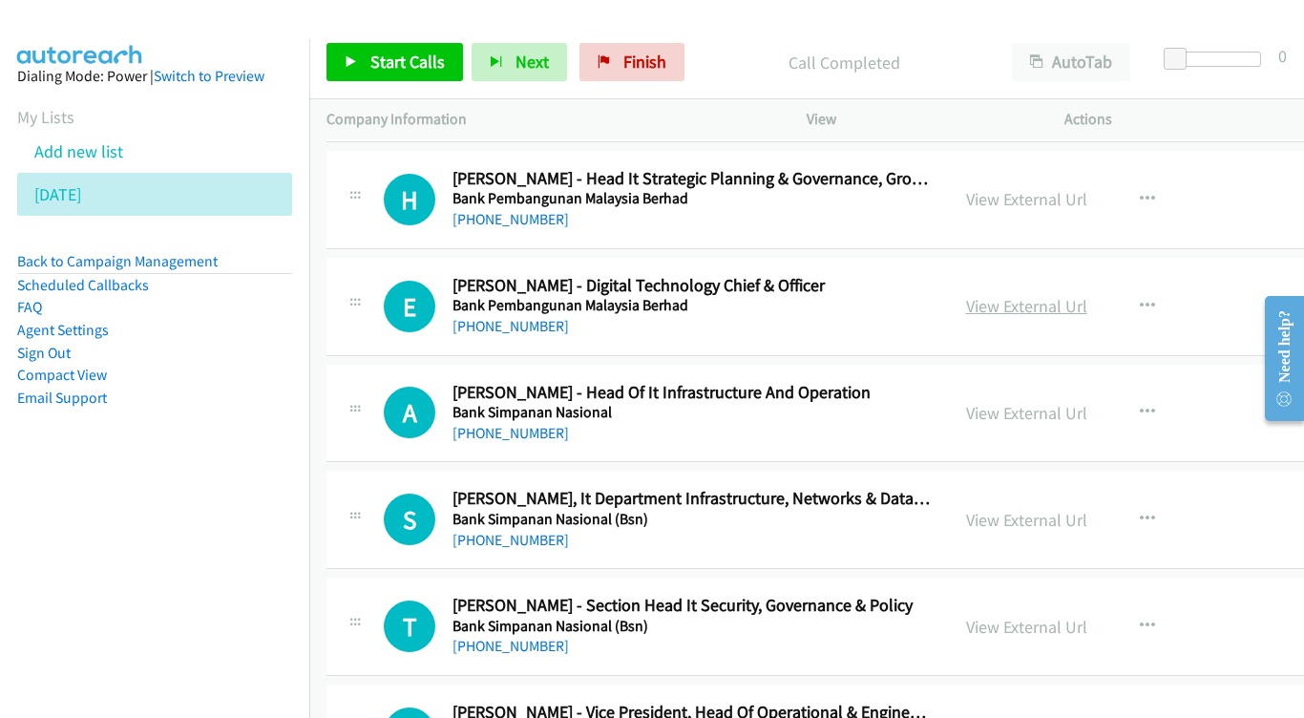
click at [1017, 295] on link "View External Url" at bounding box center [1026, 306] width 121 height 22
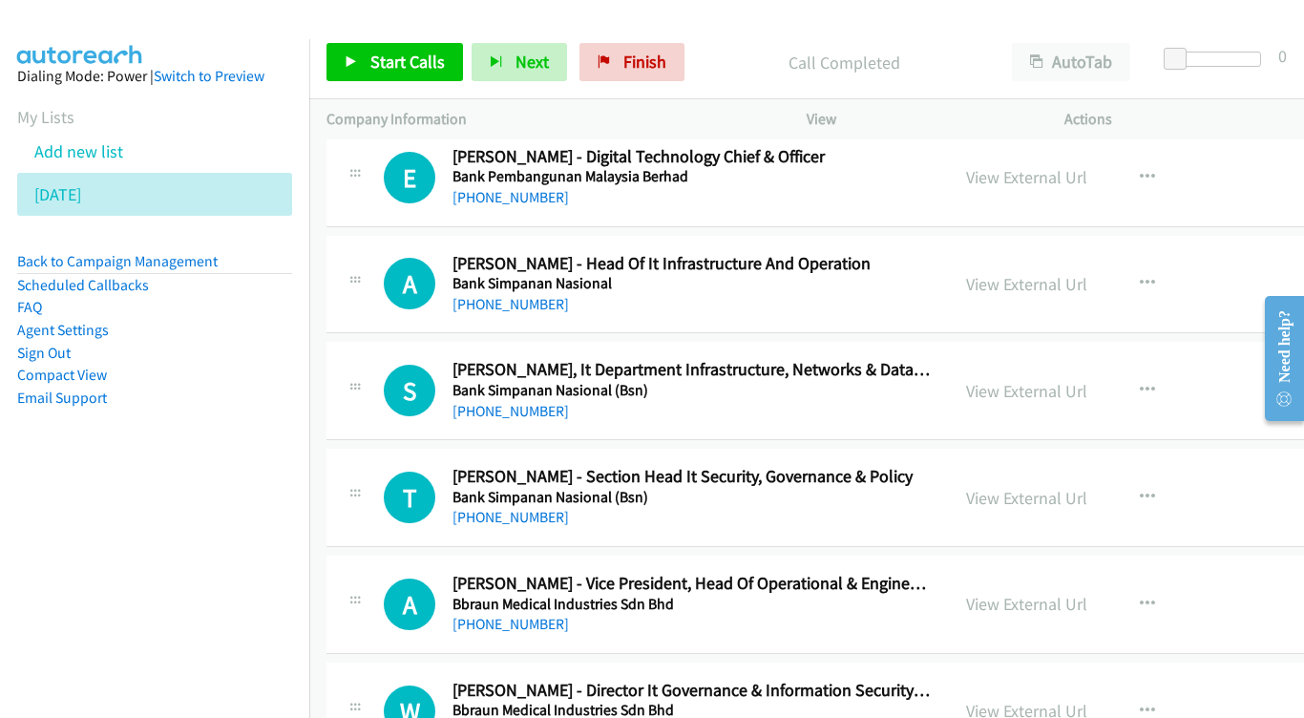
scroll to position [3924, 0]
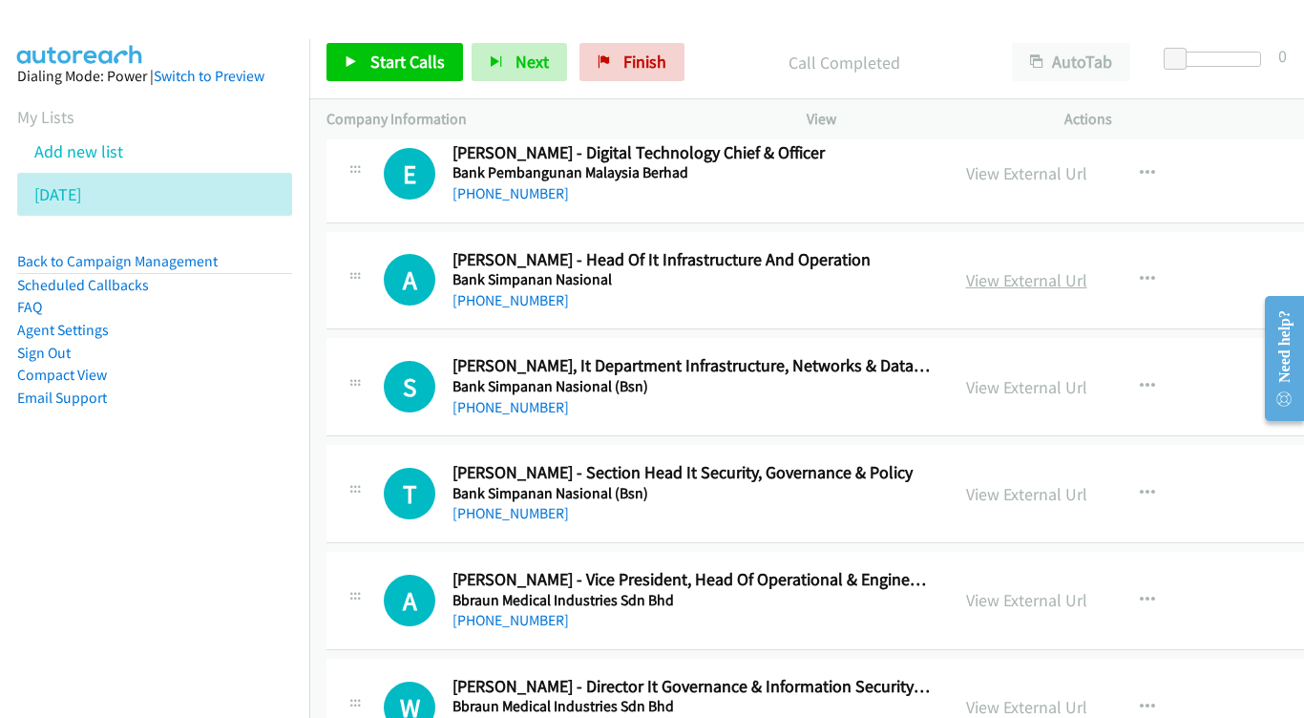
click at [1020, 269] on link "View External Url" at bounding box center [1026, 280] width 121 height 22
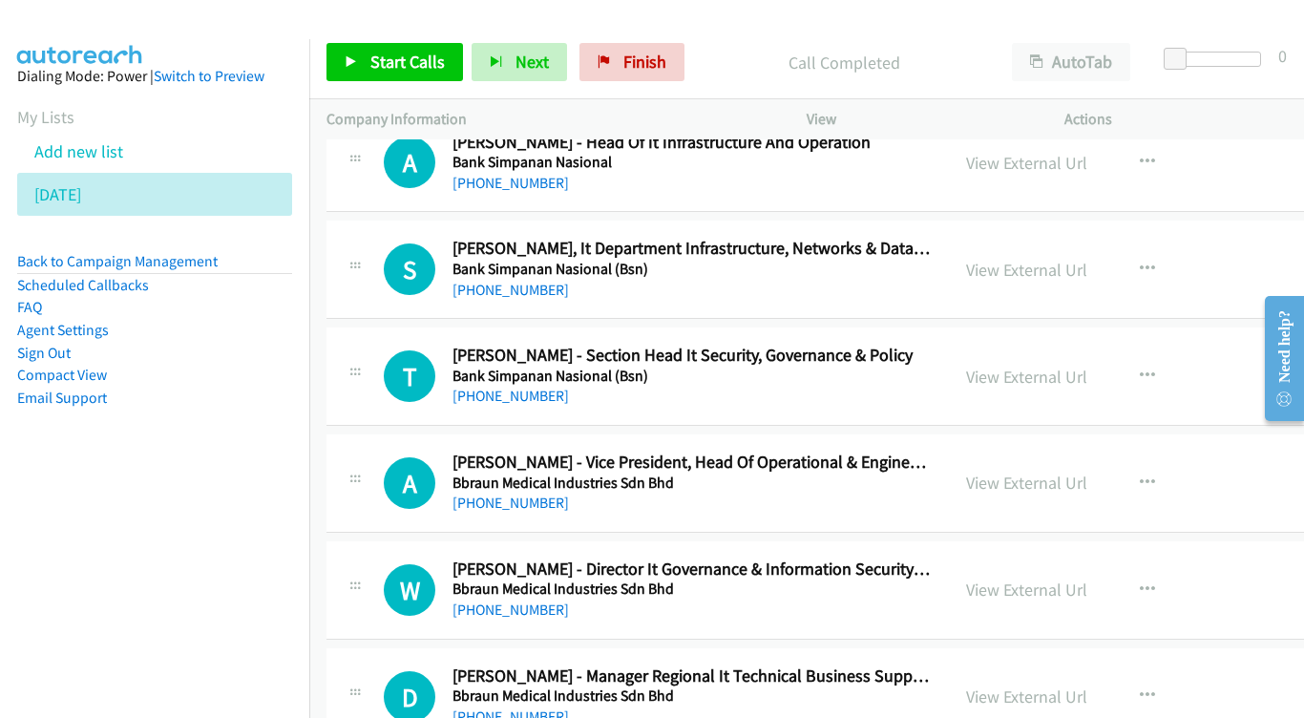
scroll to position [4045, 0]
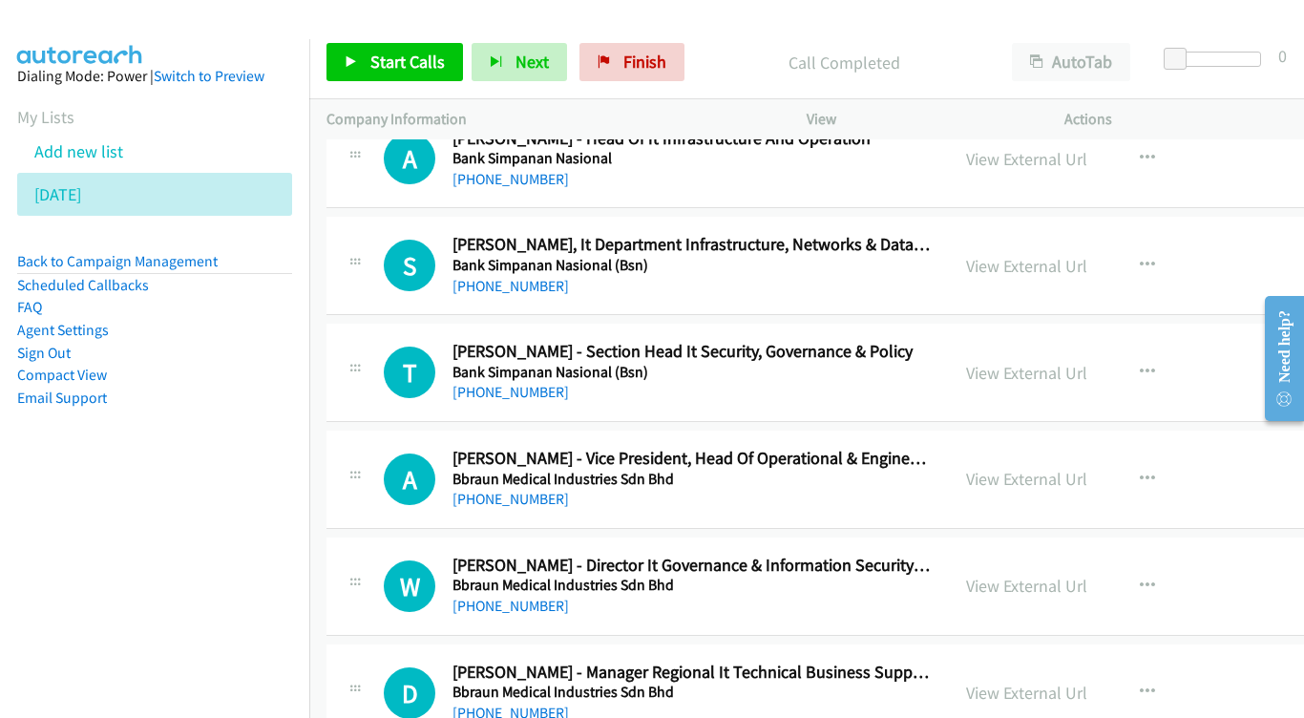
click at [1075, 253] on div "View External Url" at bounding box center [1026, 266] width 121 height 26
click at [1063, 255] on link "View External Url" at bounding box center [1026, 266] width 121 height 22
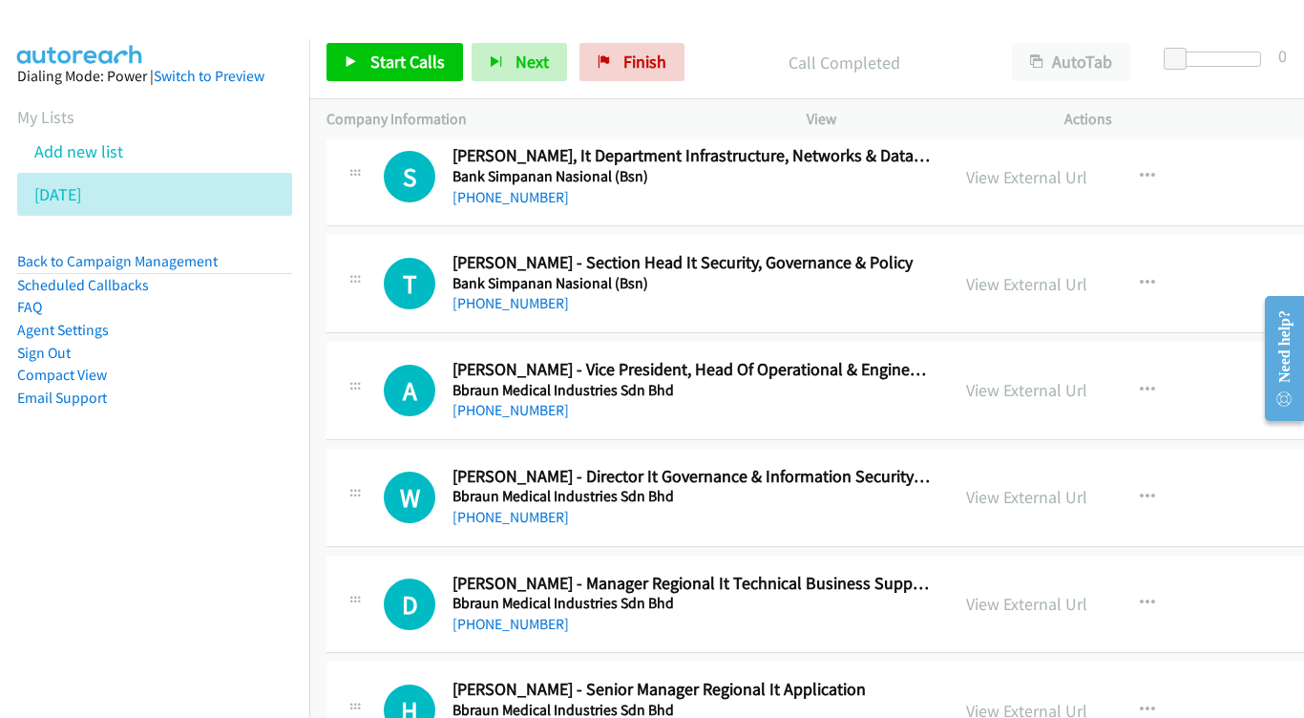
scroll to position [4138, 0]
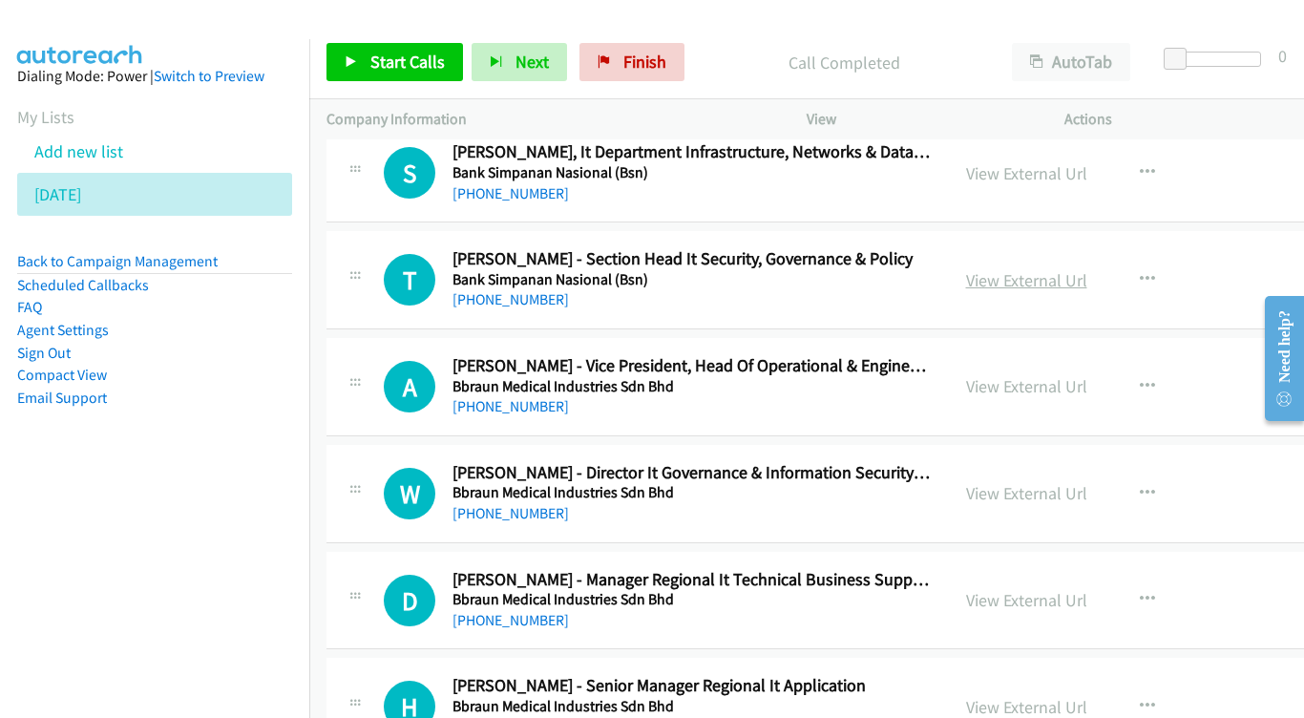
click at [1074, 269] on link "View External Url" at bounding box center [1026, 280] width 121 height 22
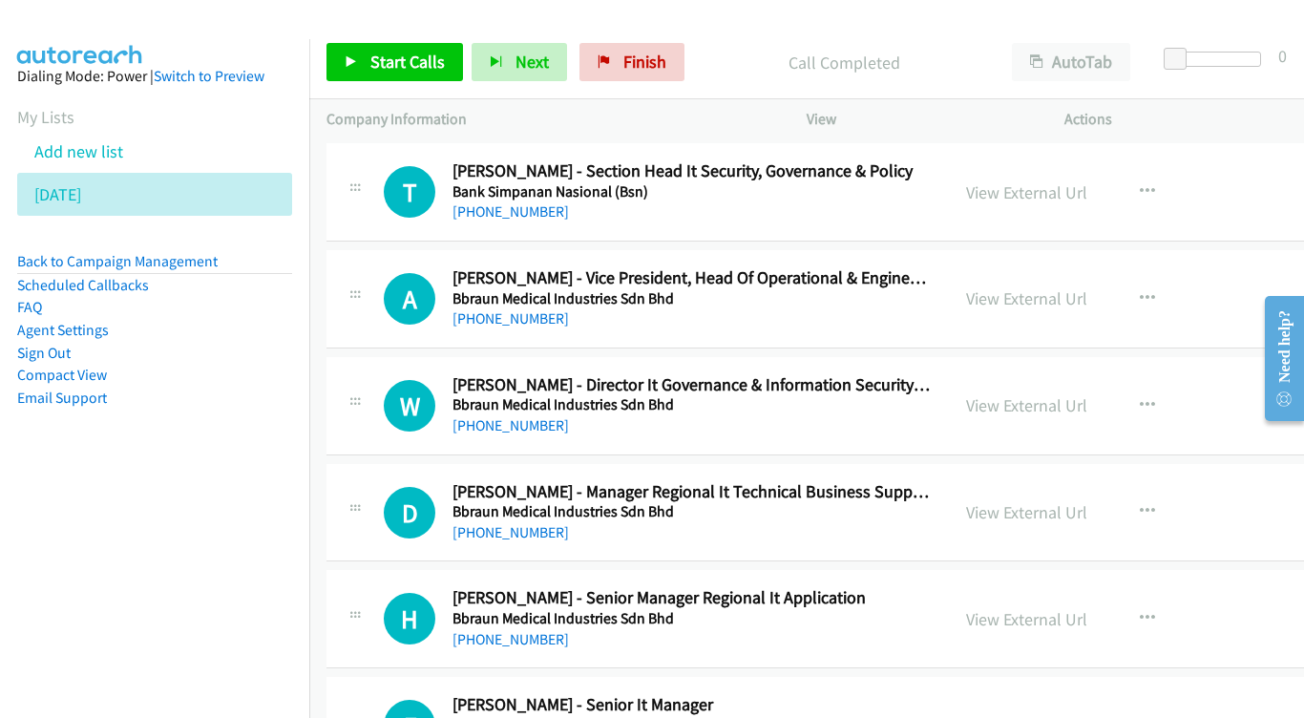
scroll to position [4229, 0]
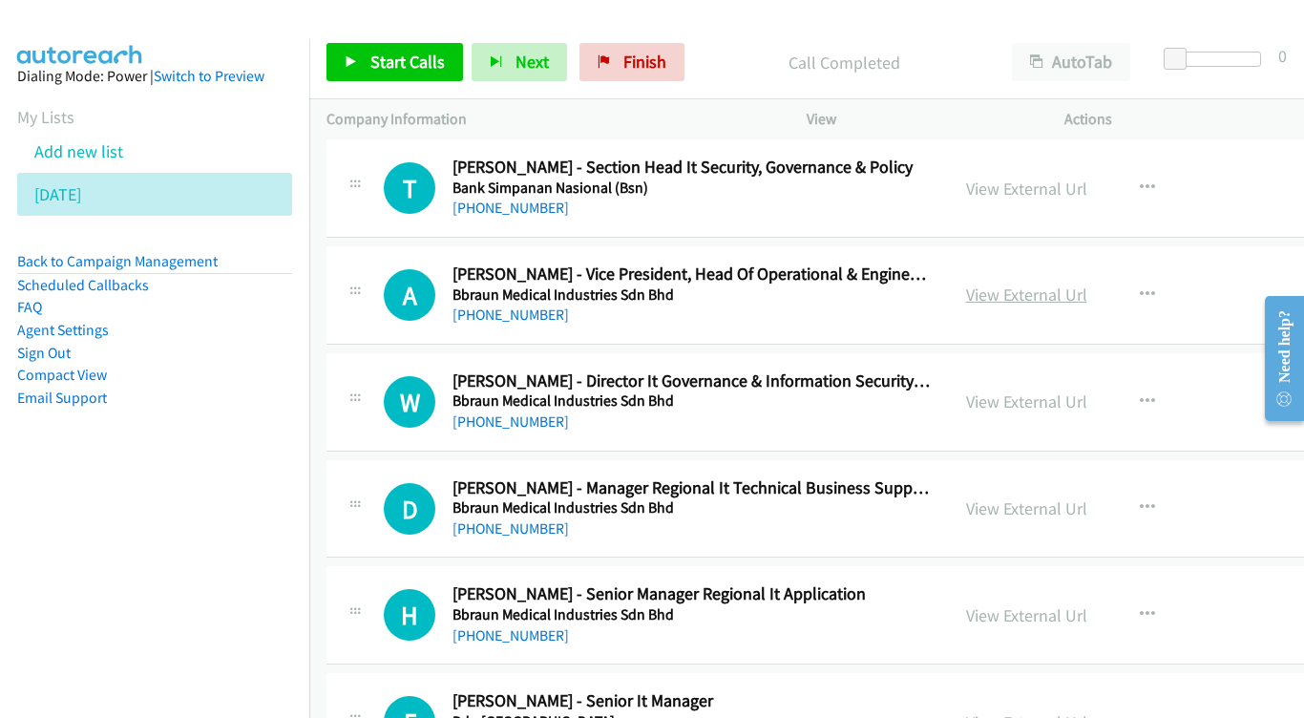
click at [1069, 284] on link "View External Url" at bounding box center [1026, 295] width 121 height 22
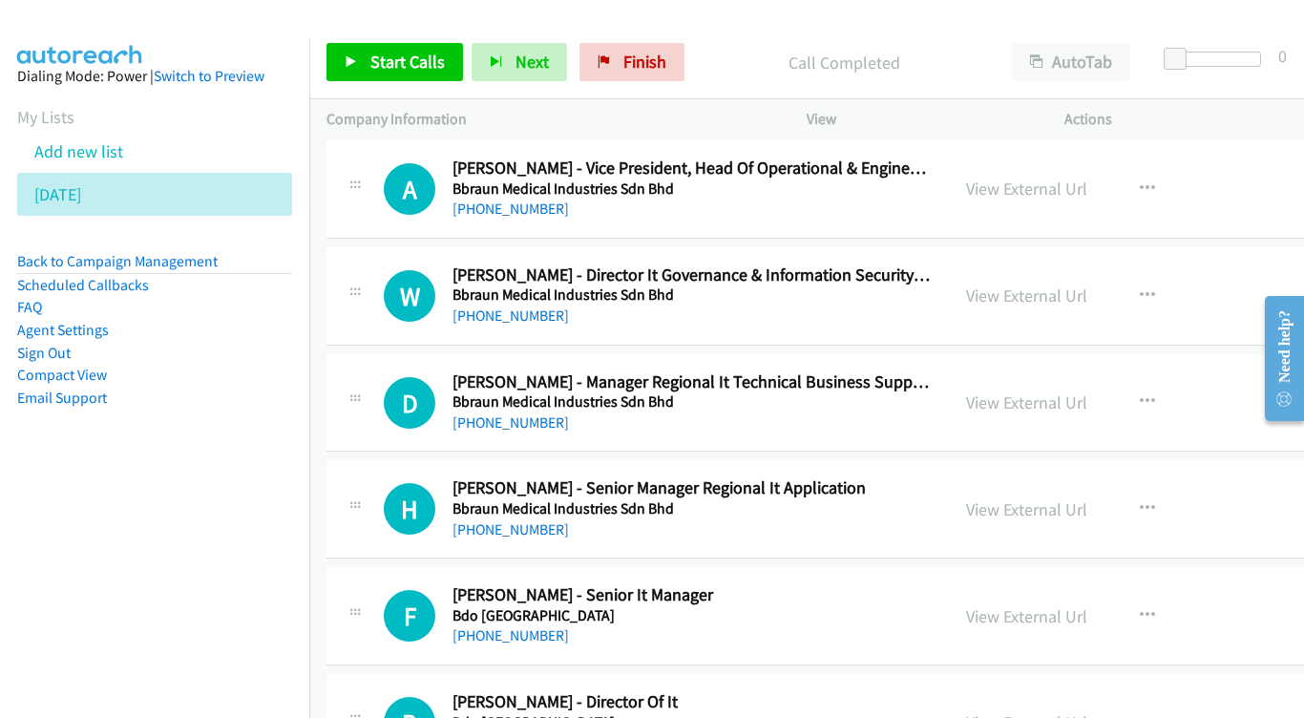
scroll to position [4339, 0]
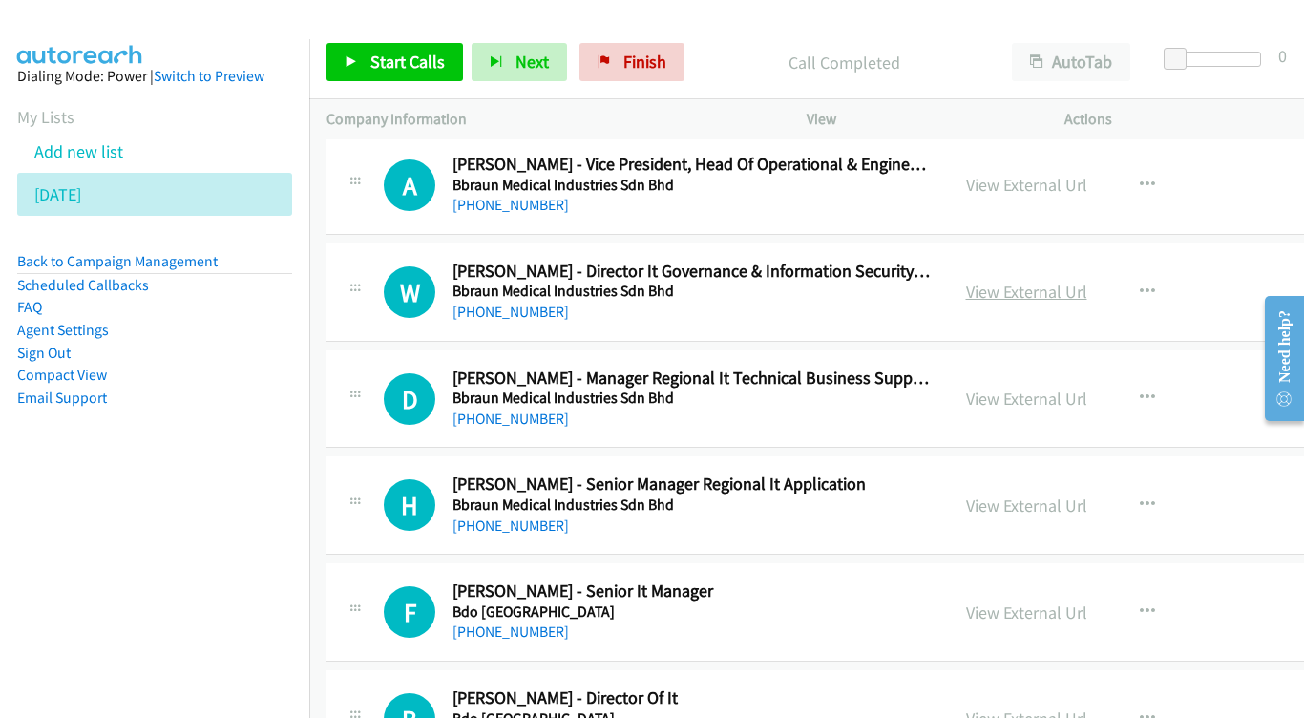
click at [1046, 281] on link "View External Url" at bounding box center [1026, 292] width 121 height 22
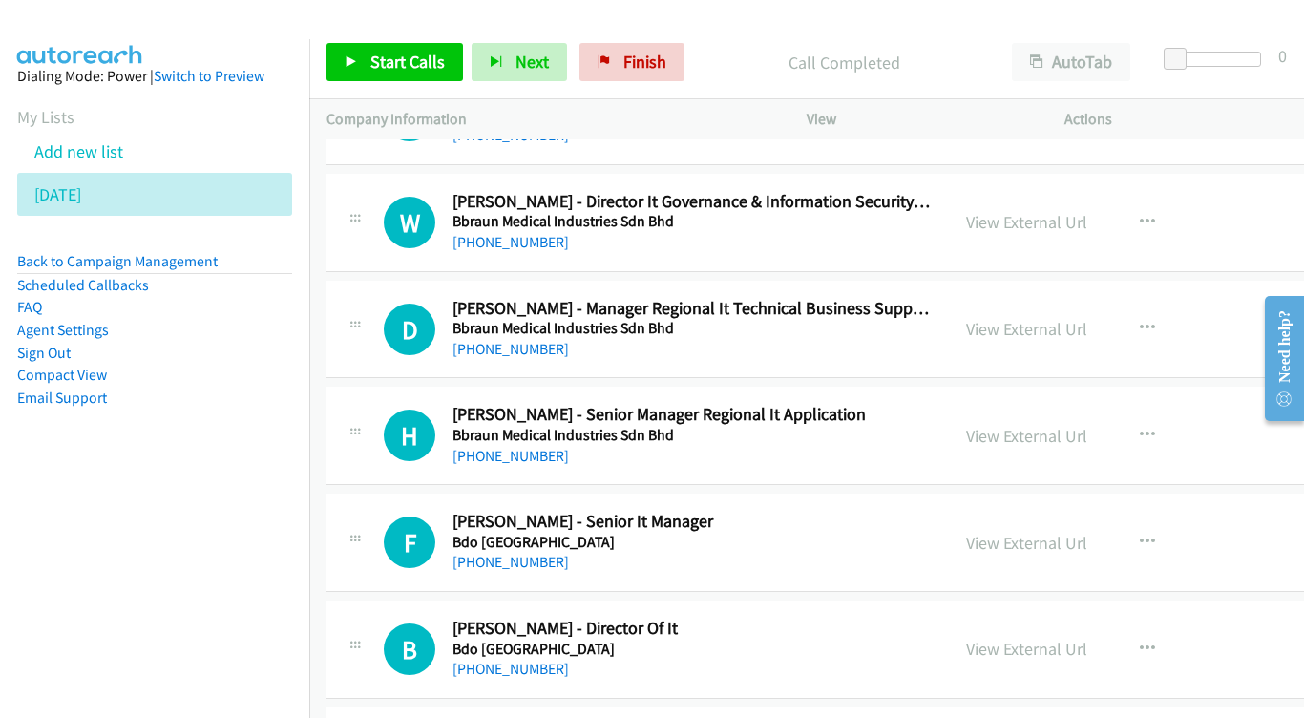
scroll to position [4446, 0]
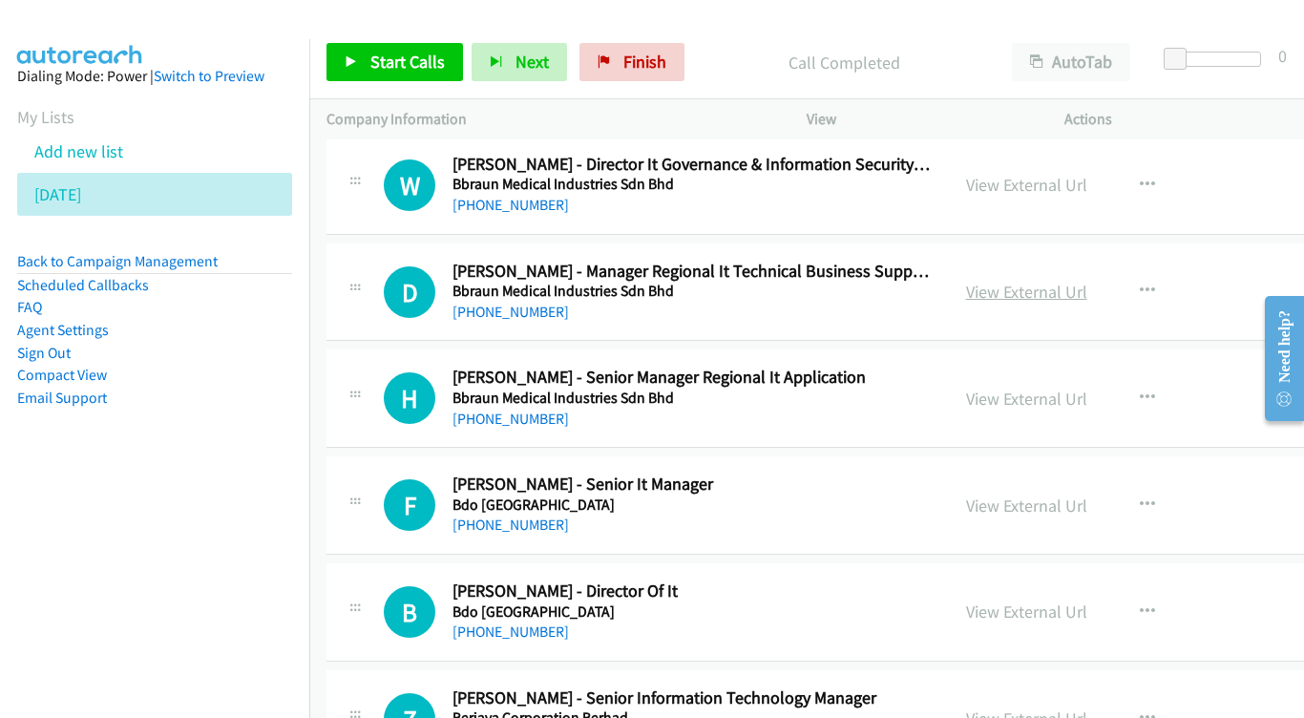
click at [1078, 281] on link "View External Url" at bounding box center [1026, 292] width 121 height 22
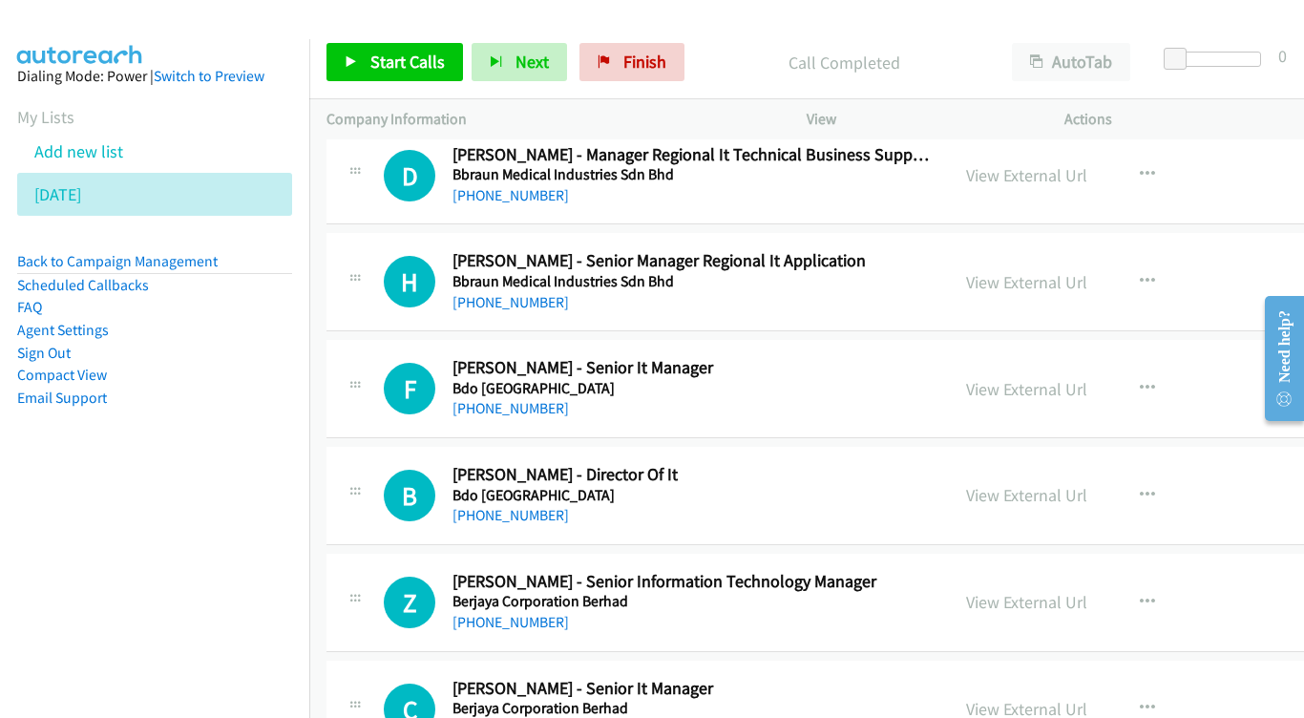
scroll to position [4563, 1]
click at [1040, 271] on link "View External Url" at bounding box center [1025, 282] width 121 height 22
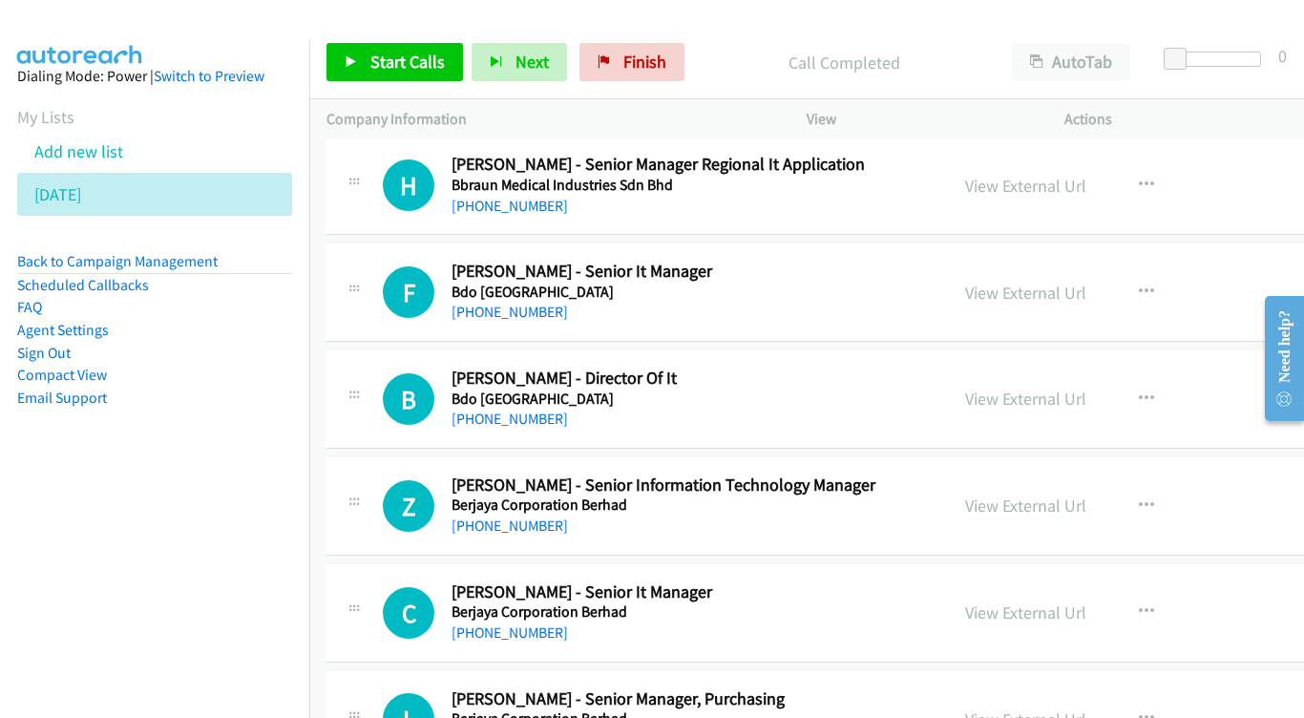
scroll to position [4661, 1]
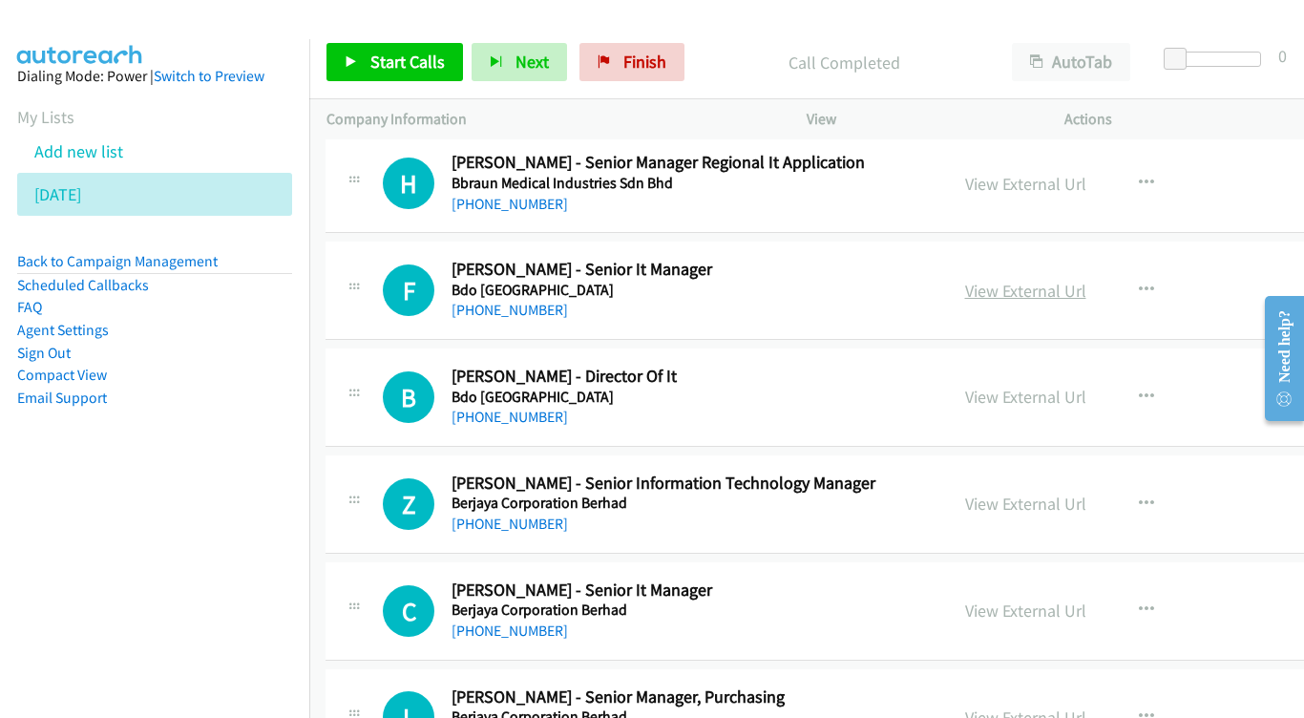
click at [1000, 280] on link "View External Url" at bounding box center [1025, 291] width 121 height 22
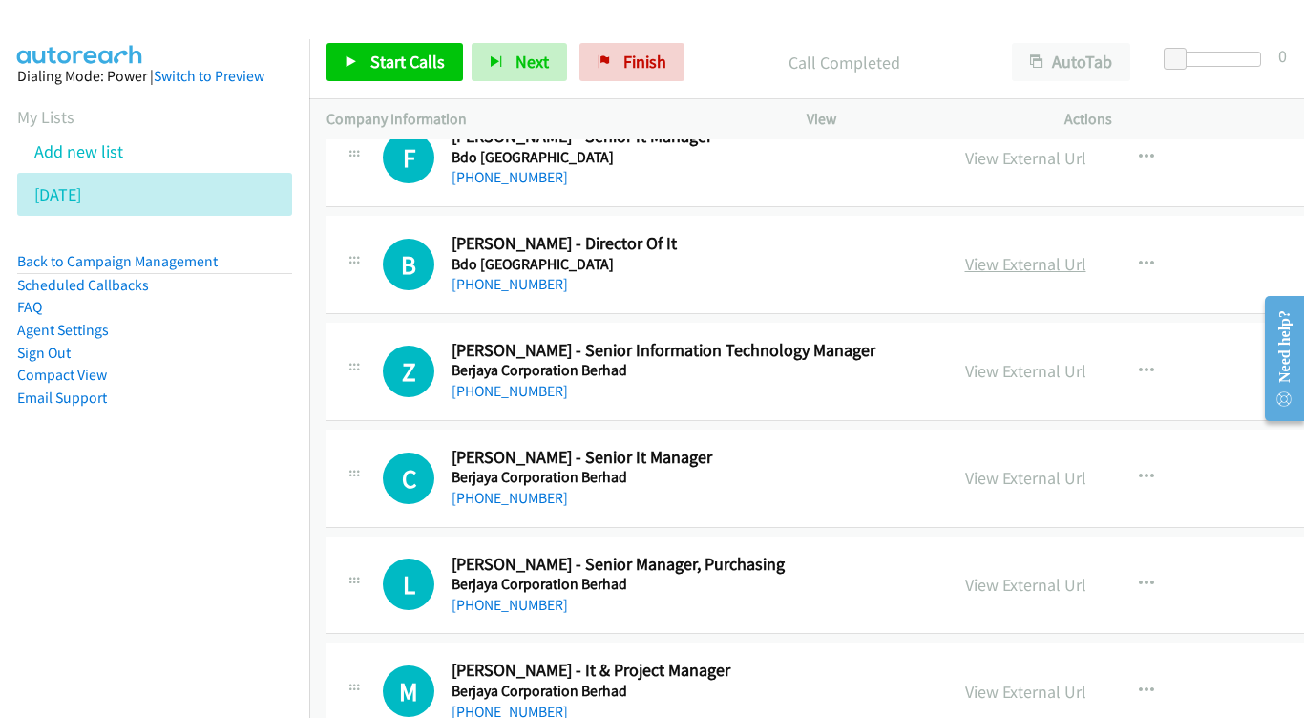
scroll to position [4795, 1]
click at [1027, 252] on link "View External Url" at bounding box center [1025, 263] width 121 height 22
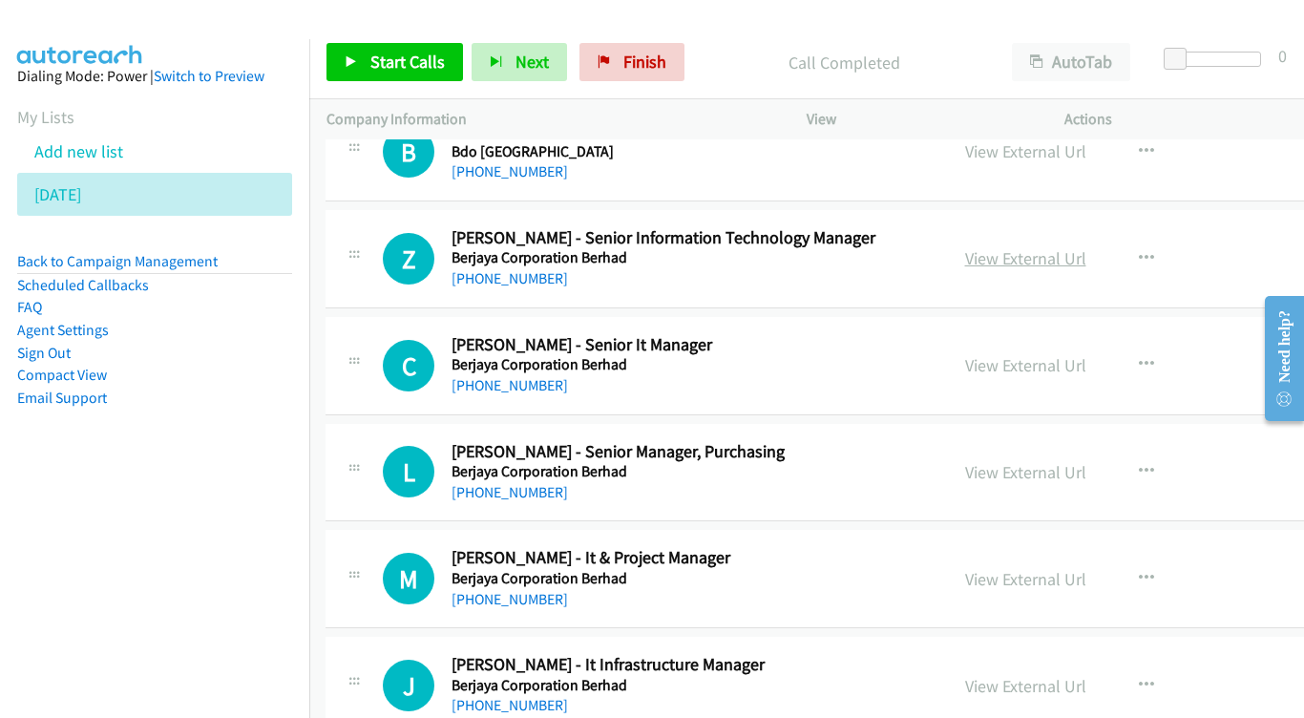
scroll to position [4902, 1]
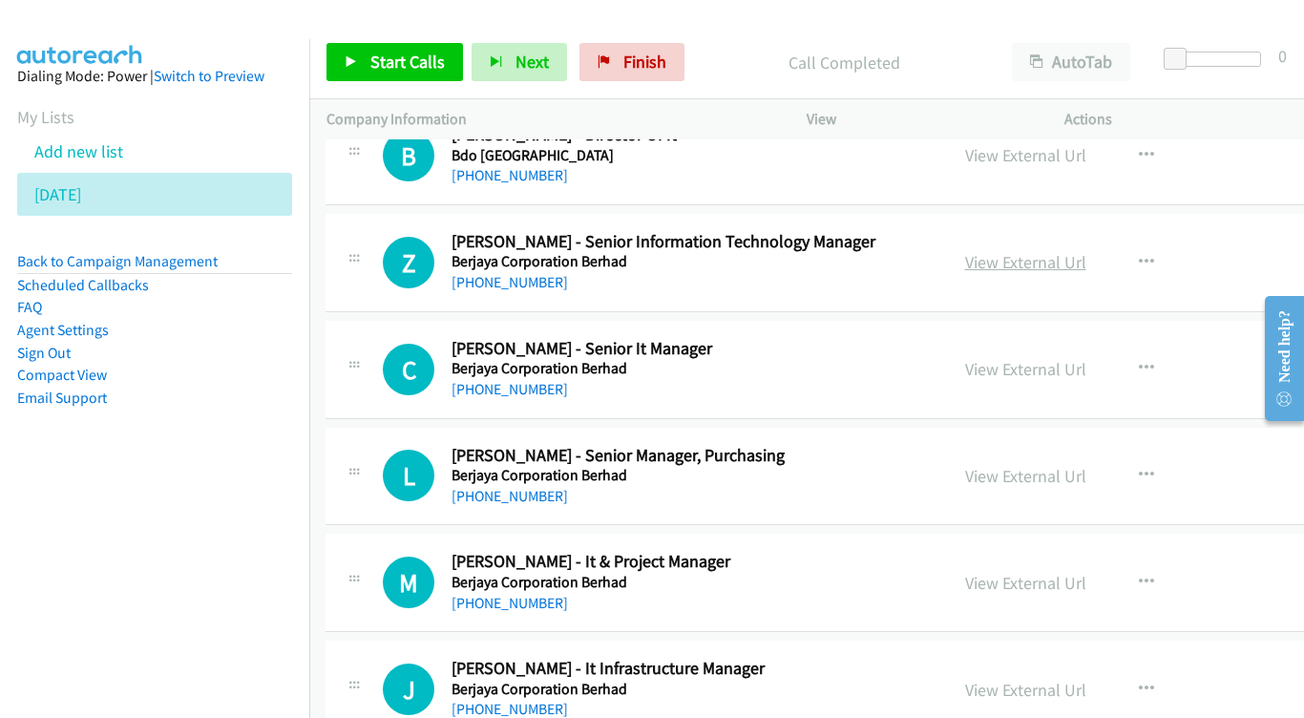
click at [1033, 251] on link "View External Url" at bounding box center [1025, 262] width 121 height 22
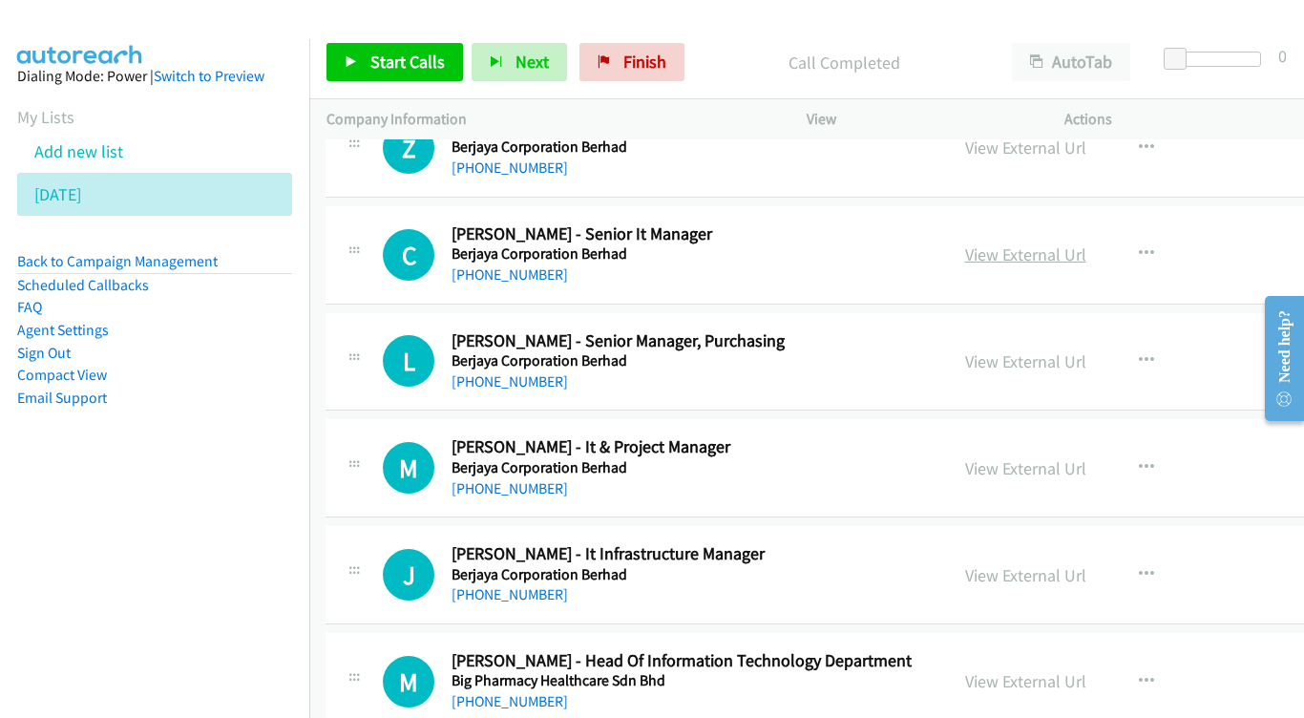
scroll to position [5005, 0]
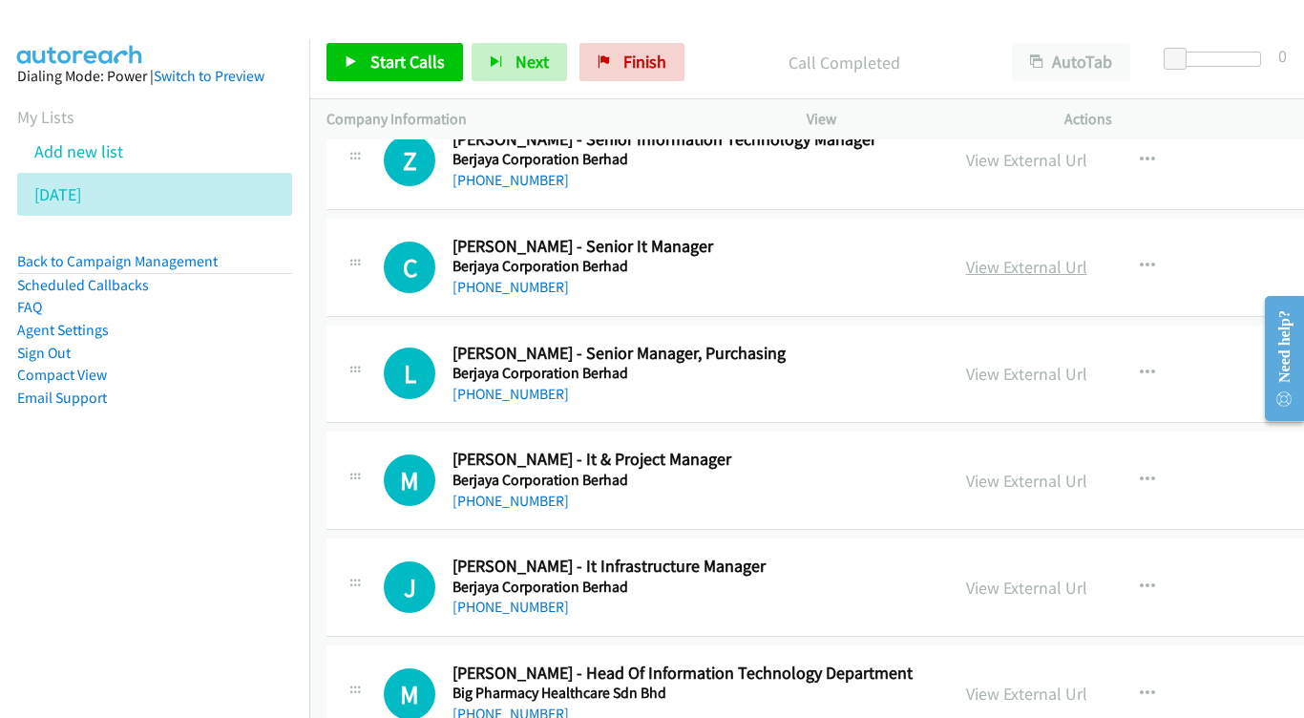
click at [1004, 256] on link "View External Url" at bounding box center [1026, 267] width 121 height 22
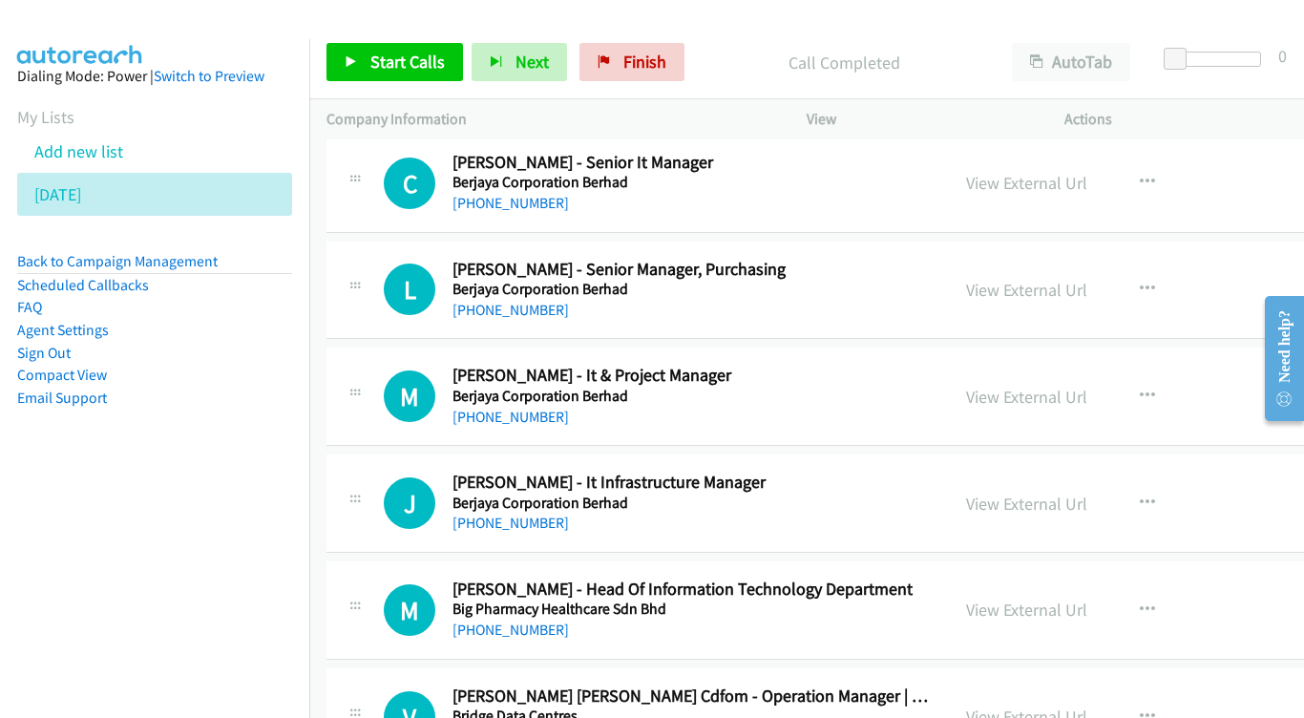
scroll to position [5114, 0]
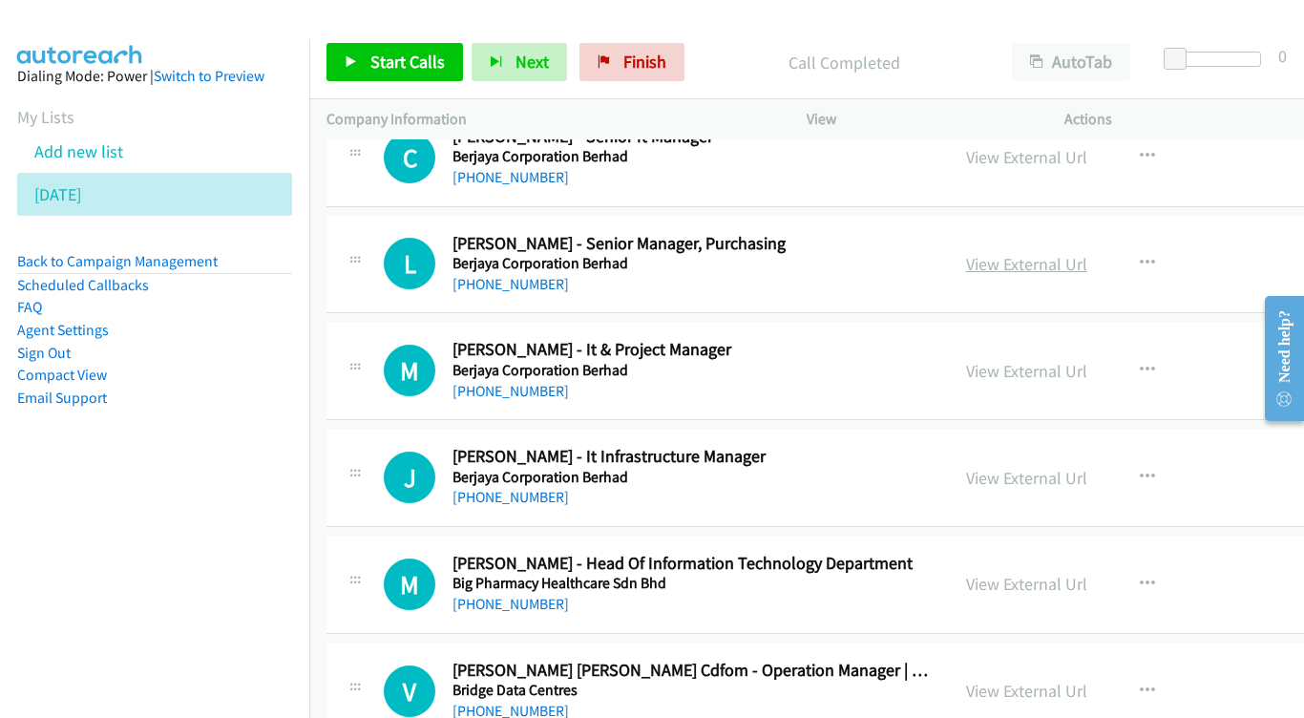
click at [1052, 253] on link "View External Url" at bounding box center [1026, 264] width 121 height 22
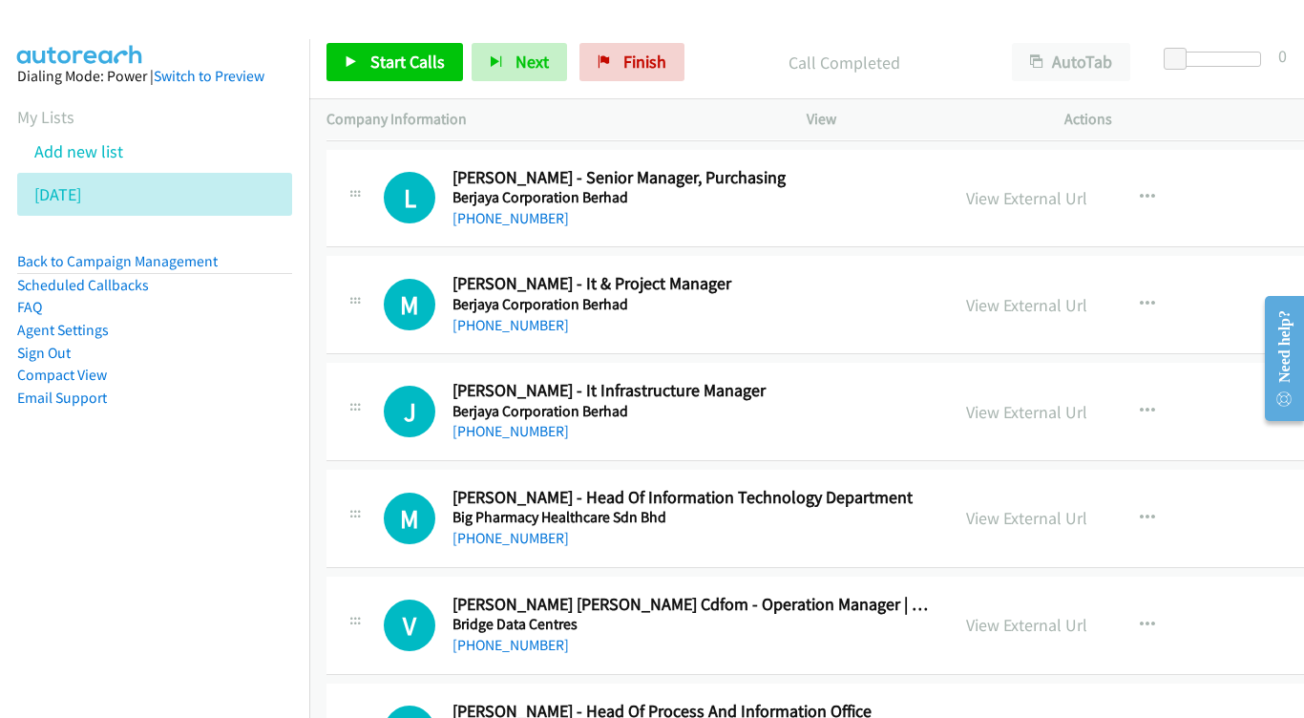
scroll to position [5190, 0]
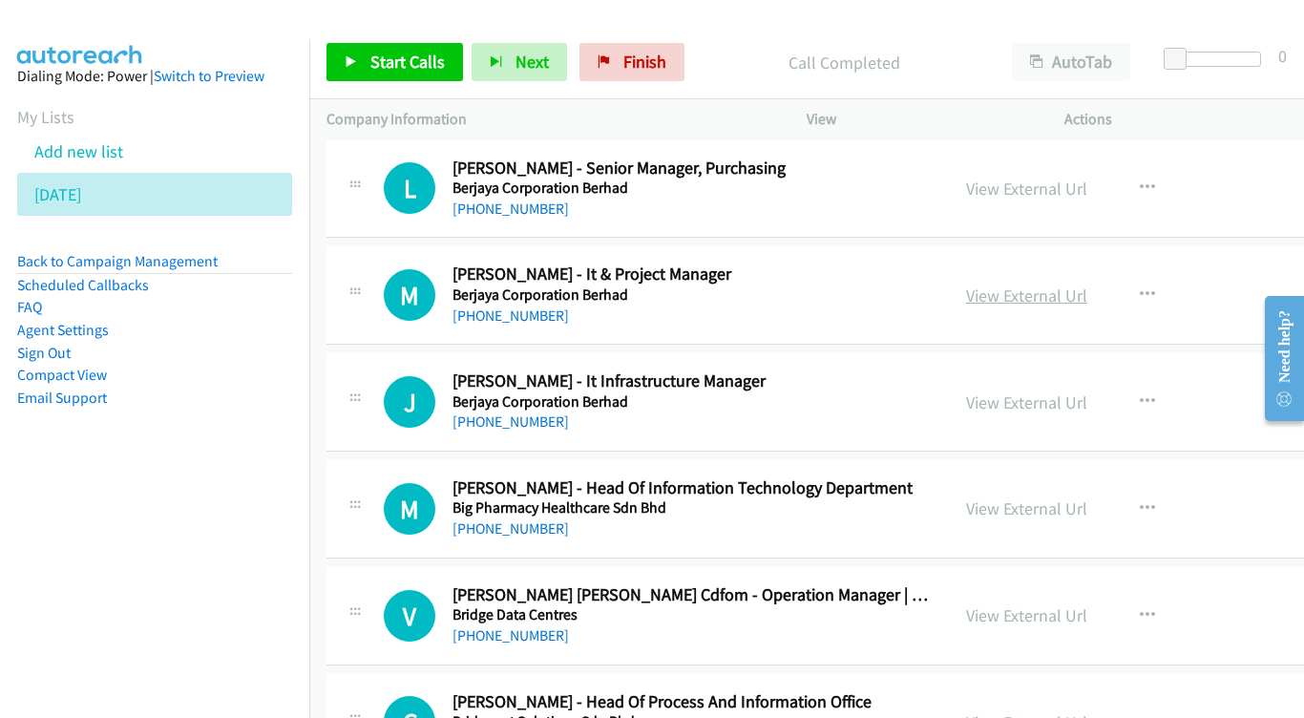
click at [1061, 285] on link "View External Url" at bounding box center [1026, 296] width 121 height 22
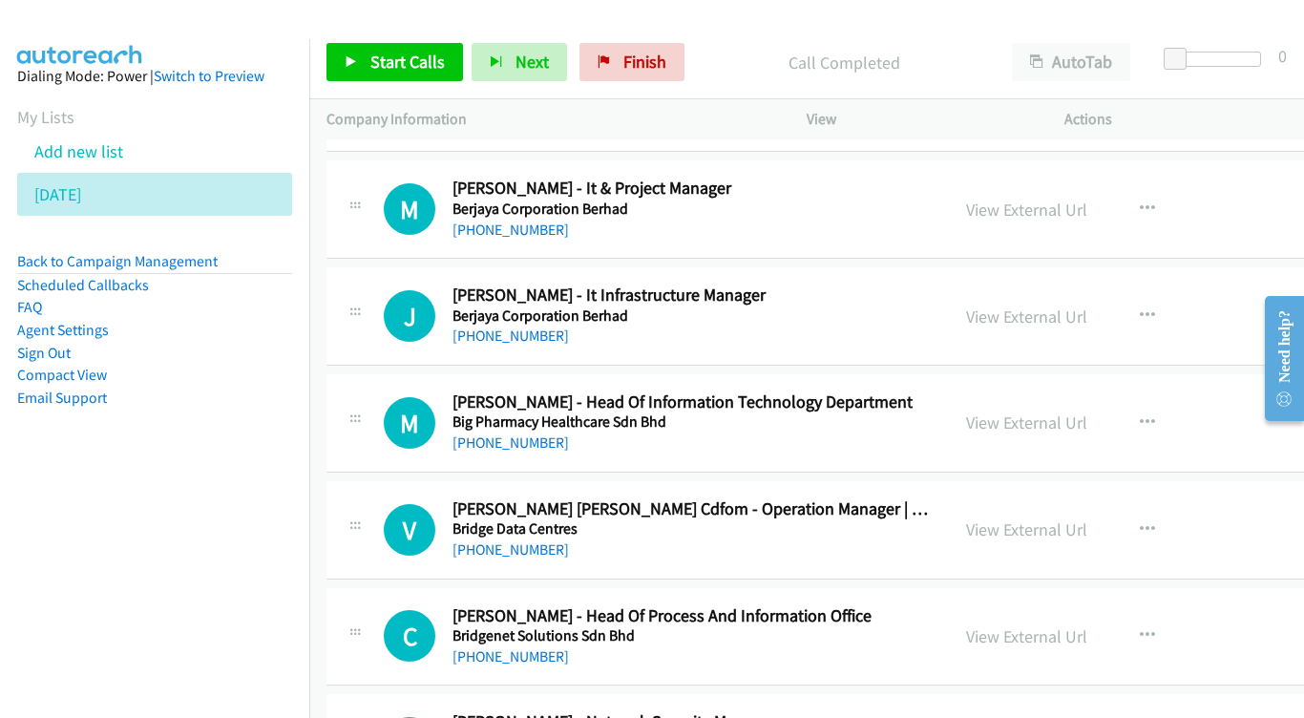
scroll to position [5294, 0]
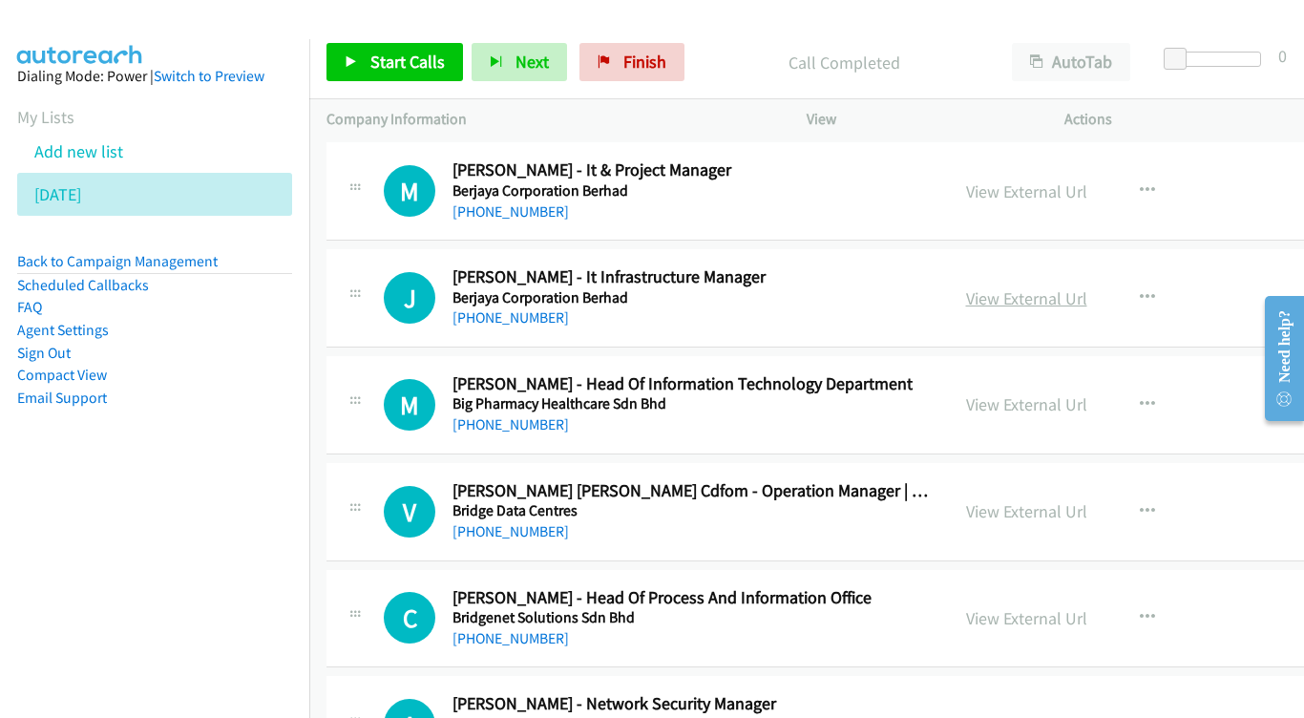
click at [1064, 287] on link "View External Url" at bounding box center [1026, 298] width 121 height 22
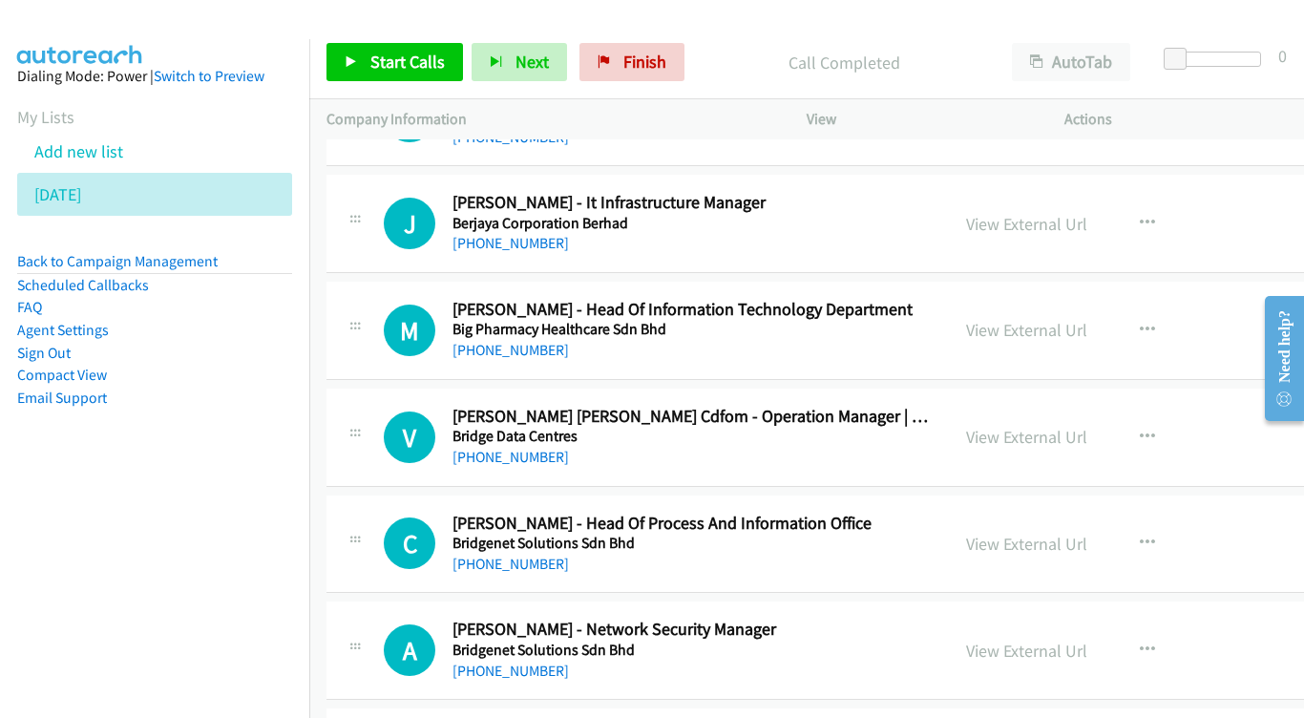
scroll to position [5379, 0]
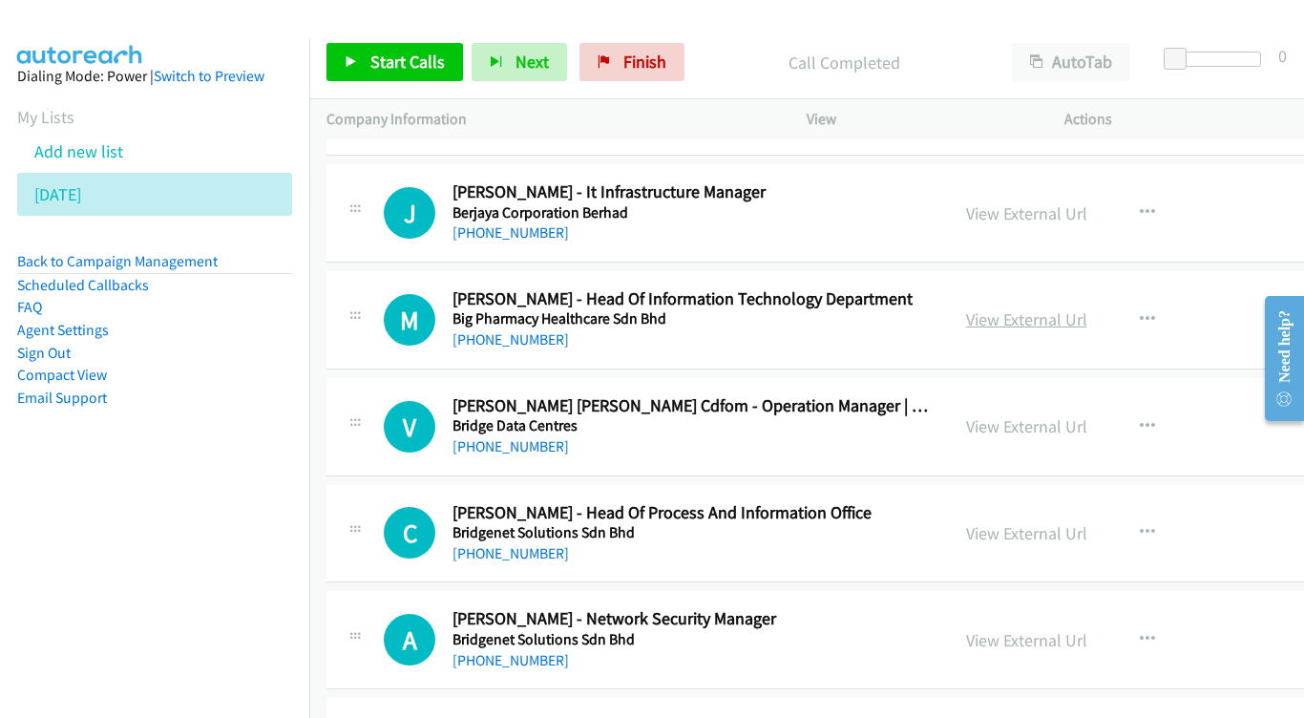
click at [1056, 308] on link "View External Url" at bounding box center [1026, 319] width 121 height 22
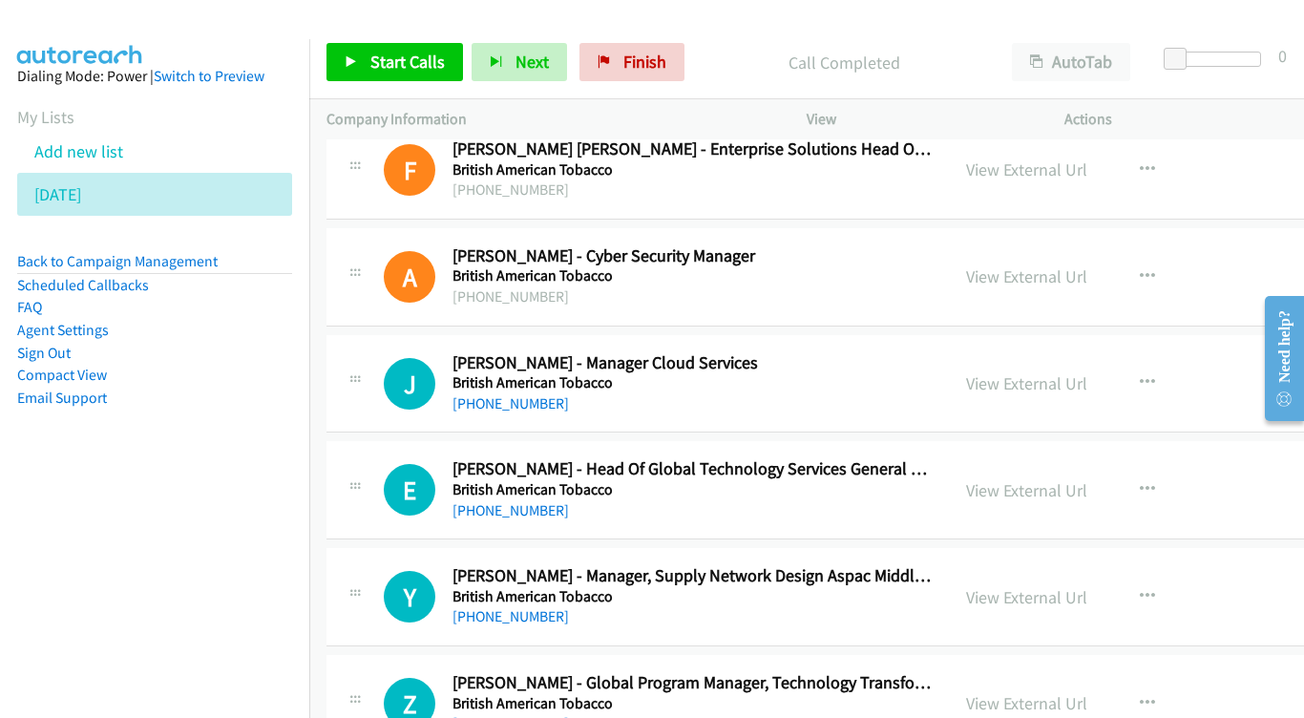
scroll to position [6058, 0]
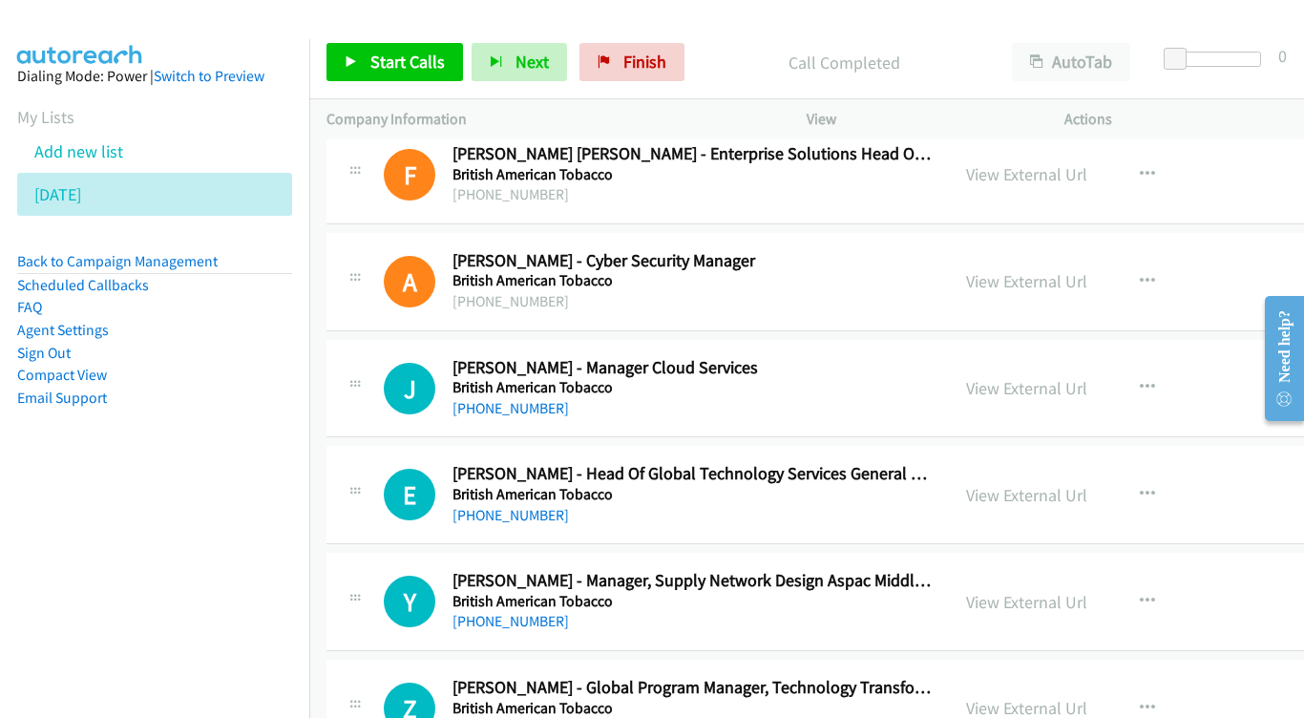
click at [1062, 270] on link "View External Url" at bounding box center [1026, 281] width 121 height 22
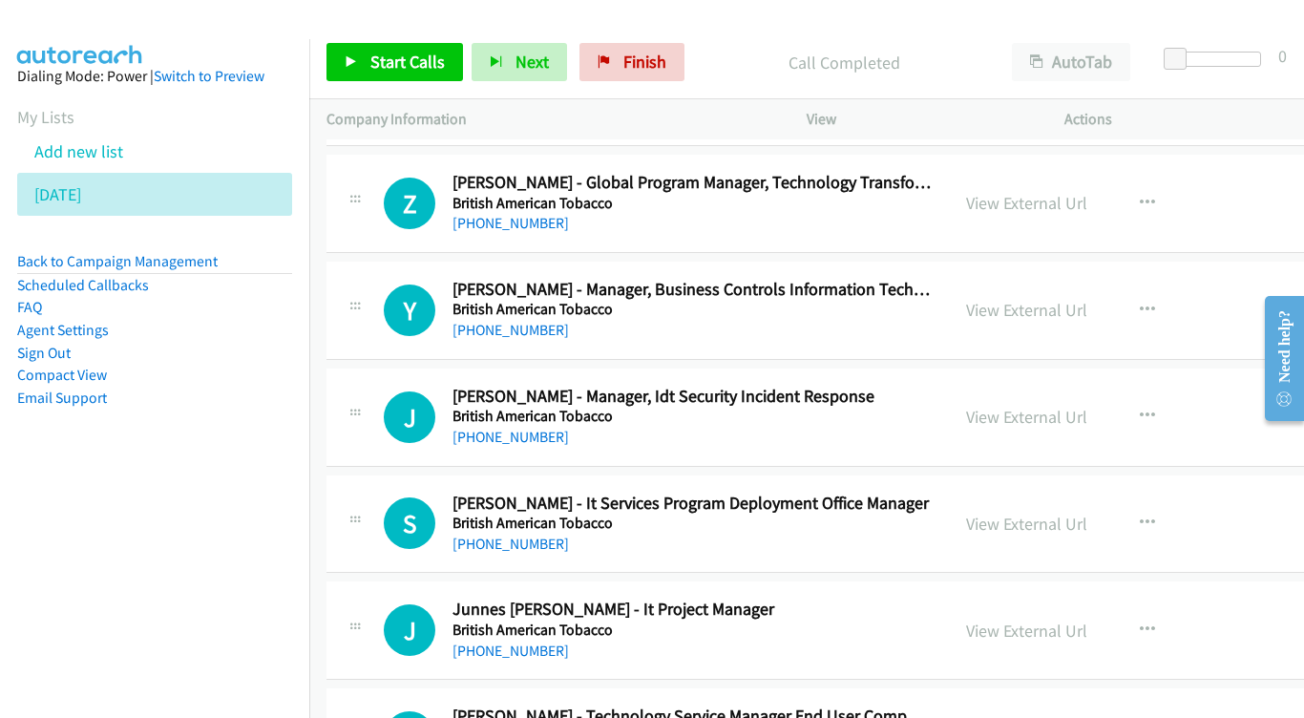
scroll to position [6564, 0]
click at [1053, 298] on link "View External Url" at bounding box center [1026, 309] width 121 height 22
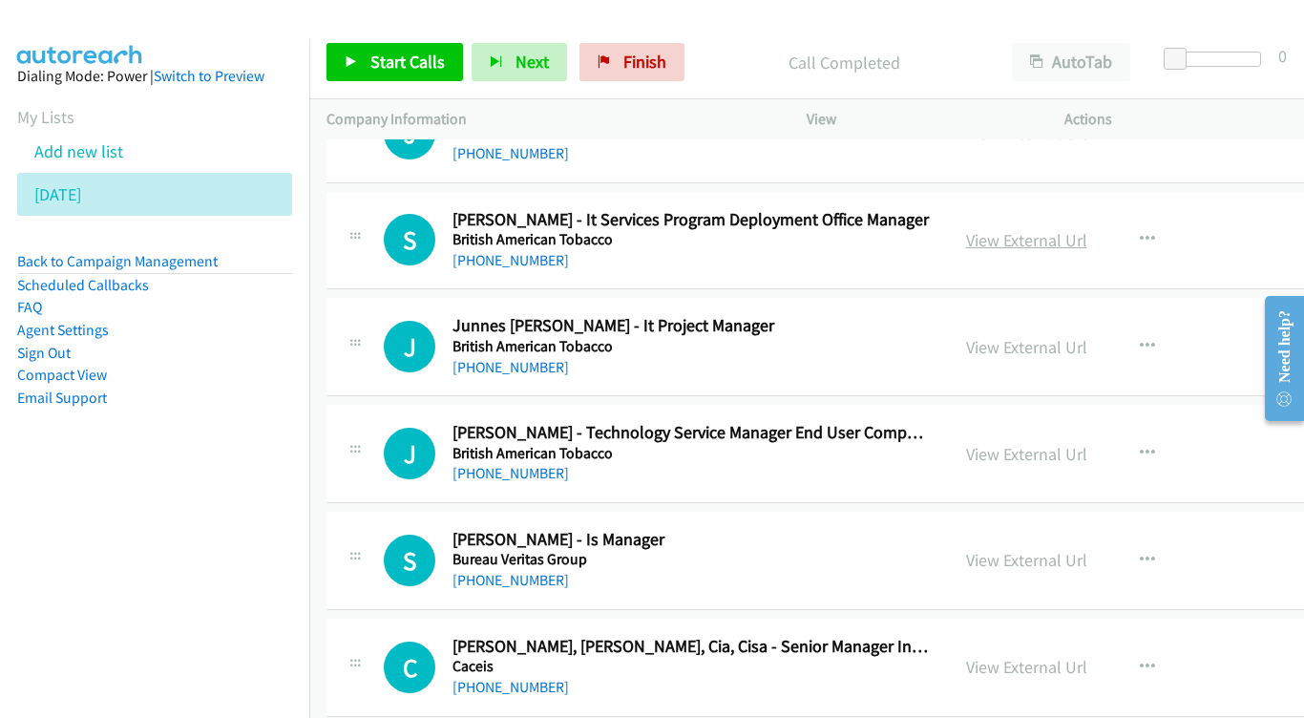
scroll to position [6850, 0]
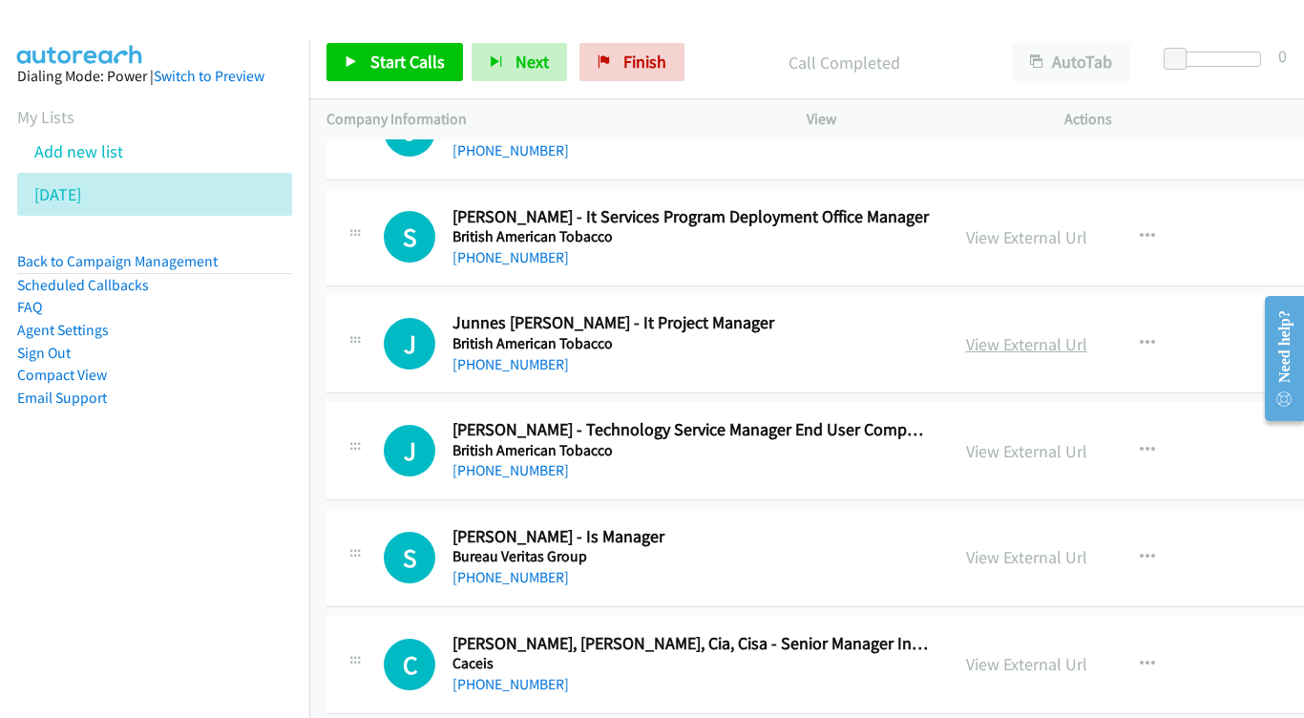
click at [1034, 333] on link "View External Url" at bounding box center [1026, 344] width 121 height 22
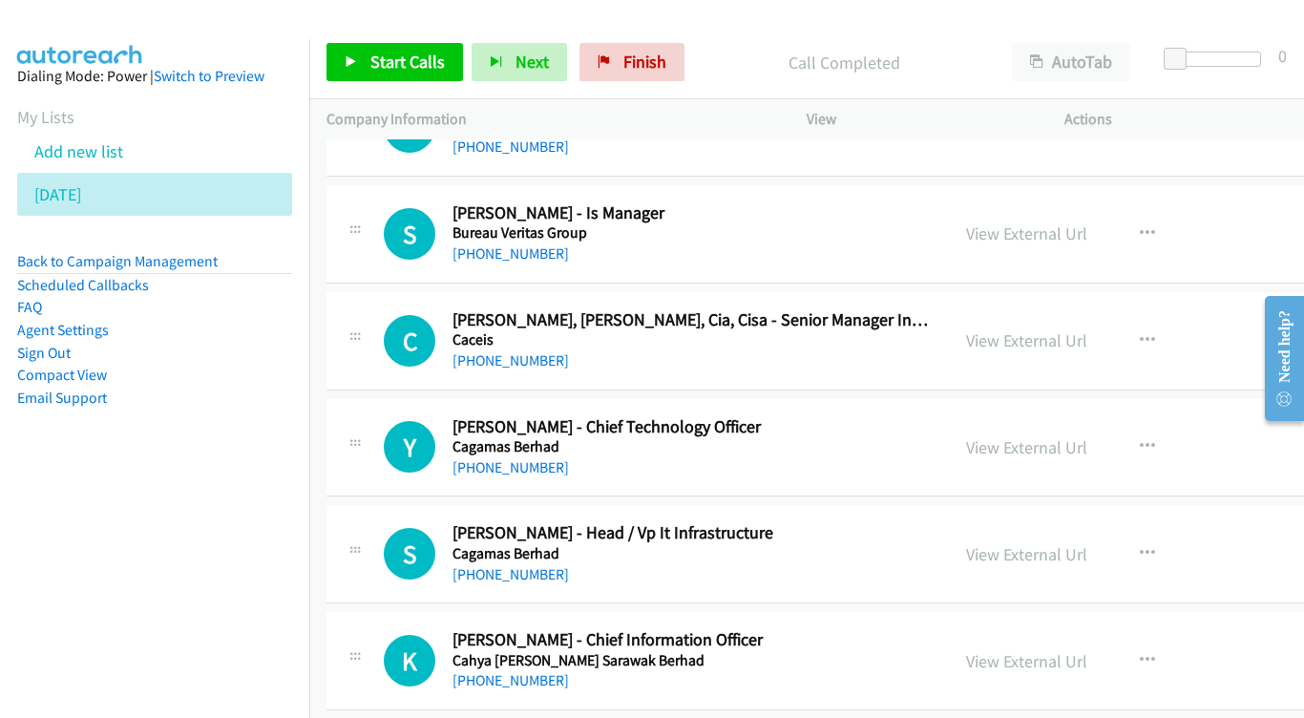
scroll to position [7290, 0]
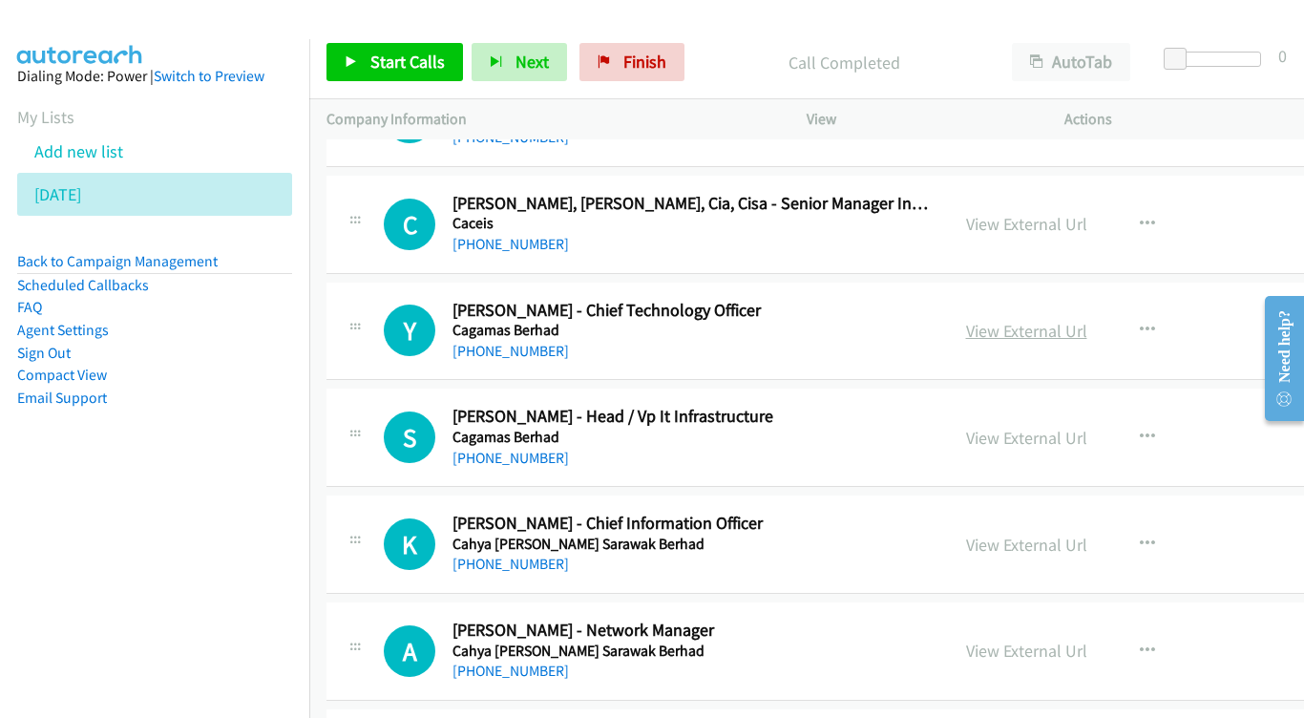
click at [1009, 320] on link "View External Url" at bounding box center [1026, 331] width 121 height 22
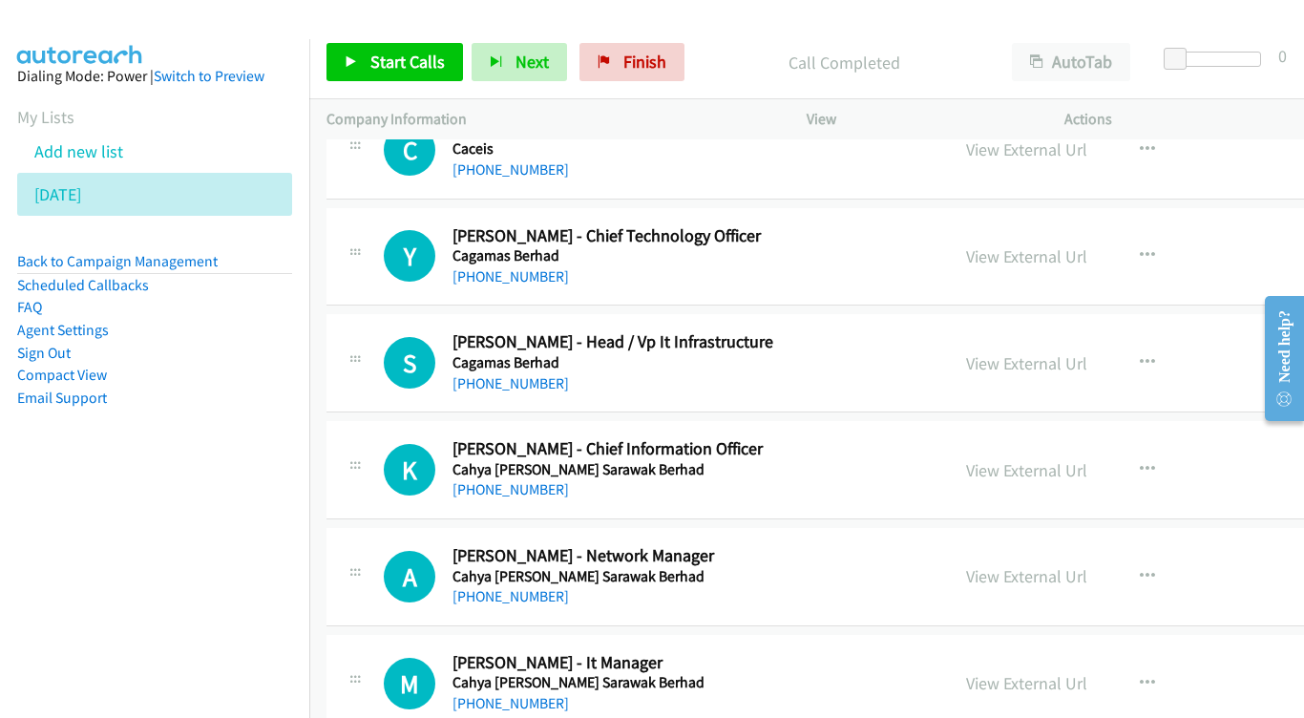
scroll to position [7388, 0]
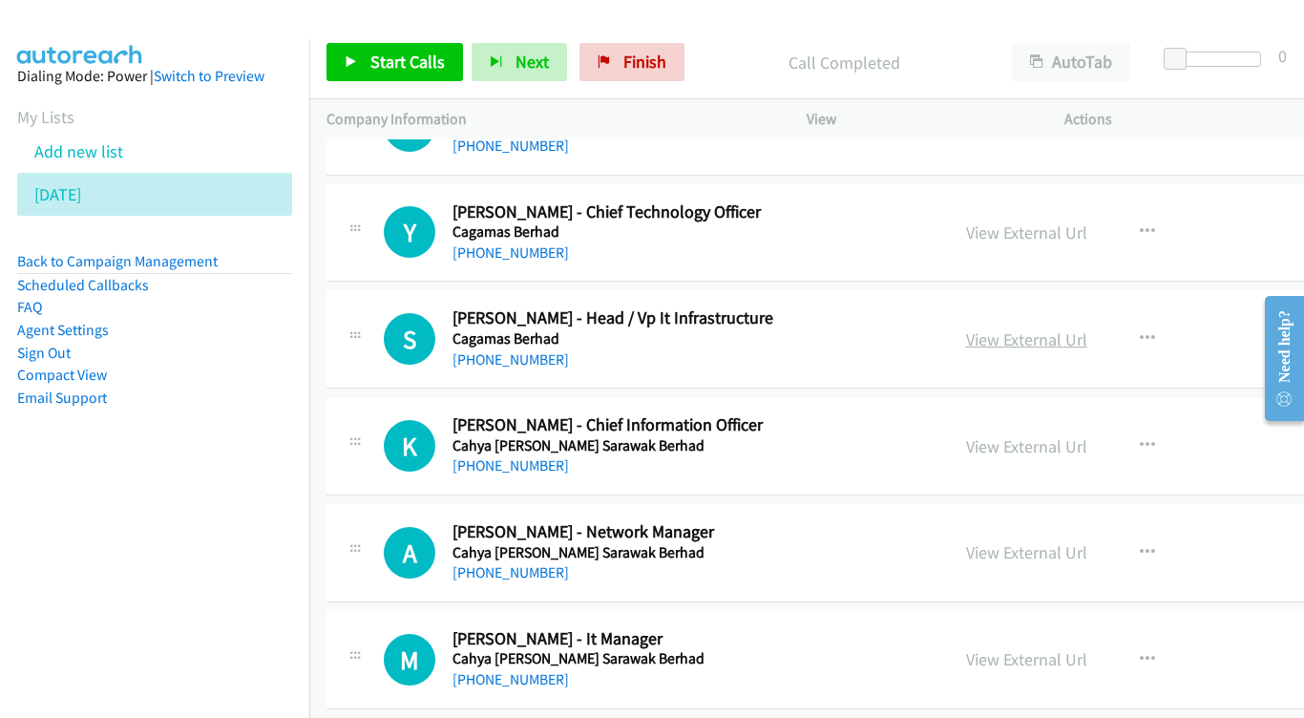
click at [1018, 328] on link "View External Url" at bounding box center [1026, 339] width 121 height 22
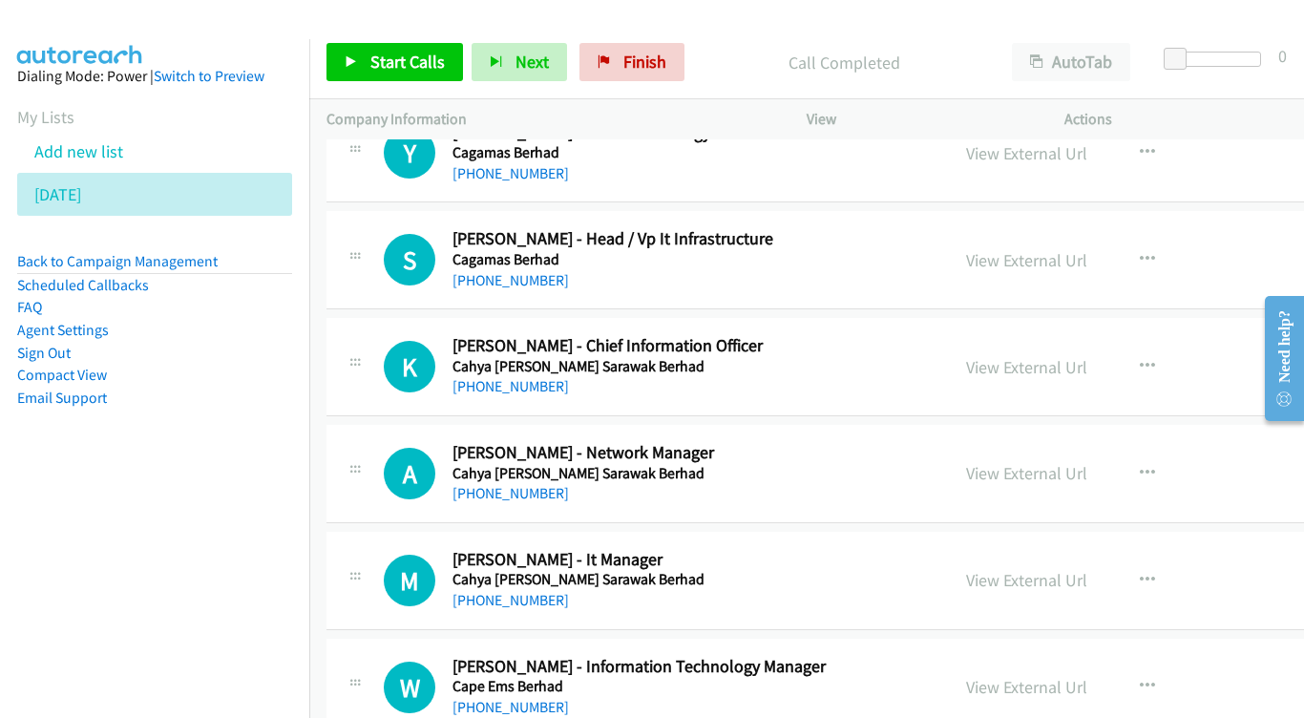
scroll to position [7471, 0]
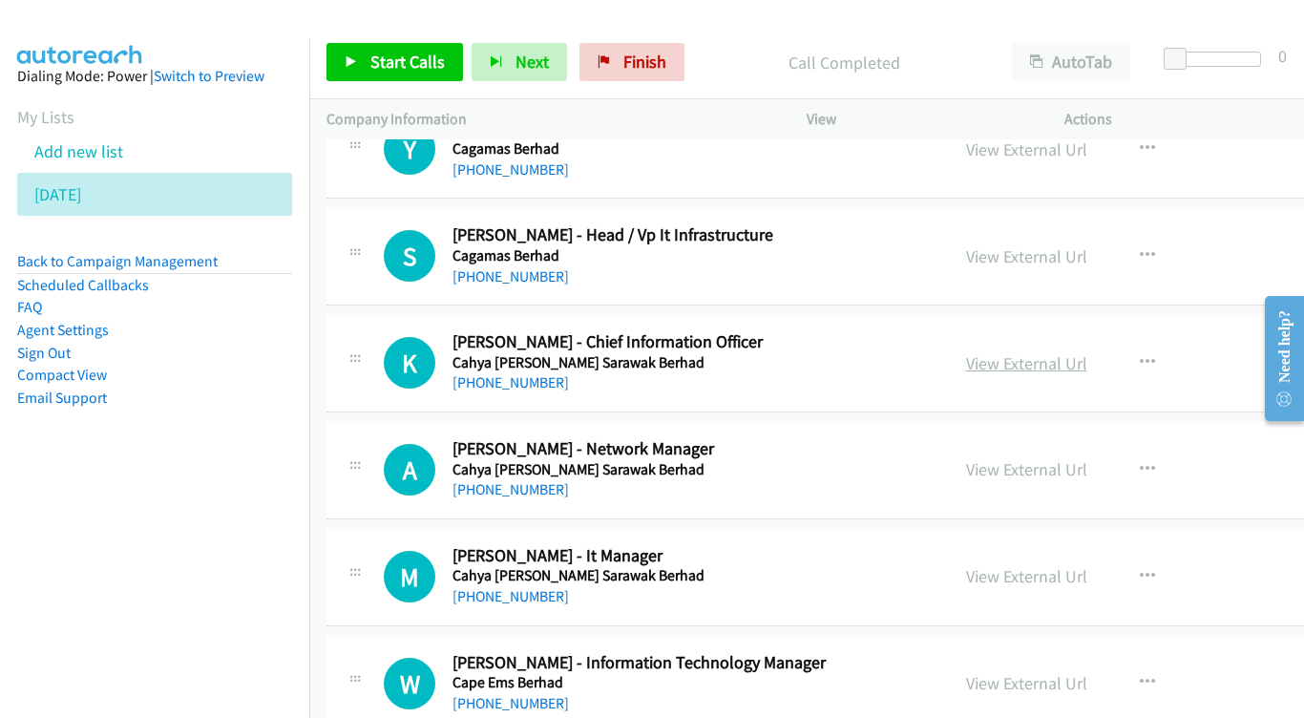
click at [1020, 352] on link "View External Url" at bounding box center [1026, 363] width 121 height 22
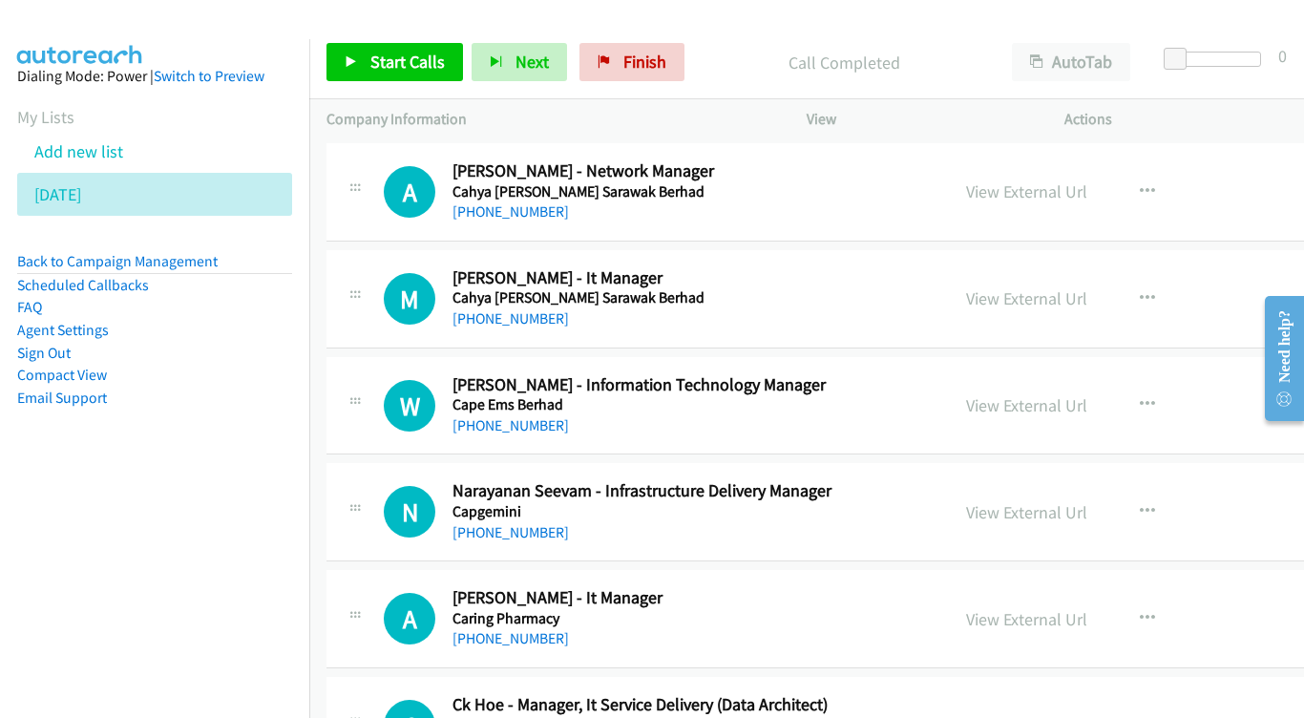
scroll to position [7745, 0]
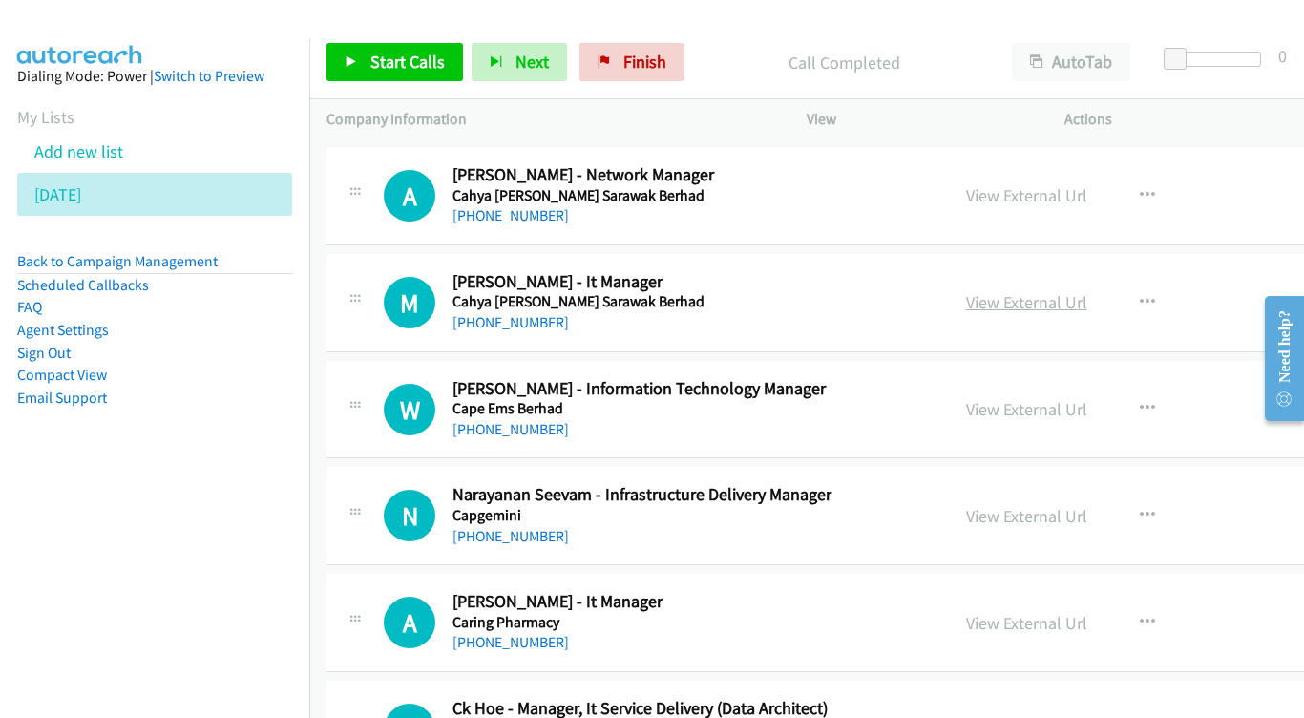
click at [1051, 291] on link "View External Url" at bounding box center [1026, 302] width 121 height 22
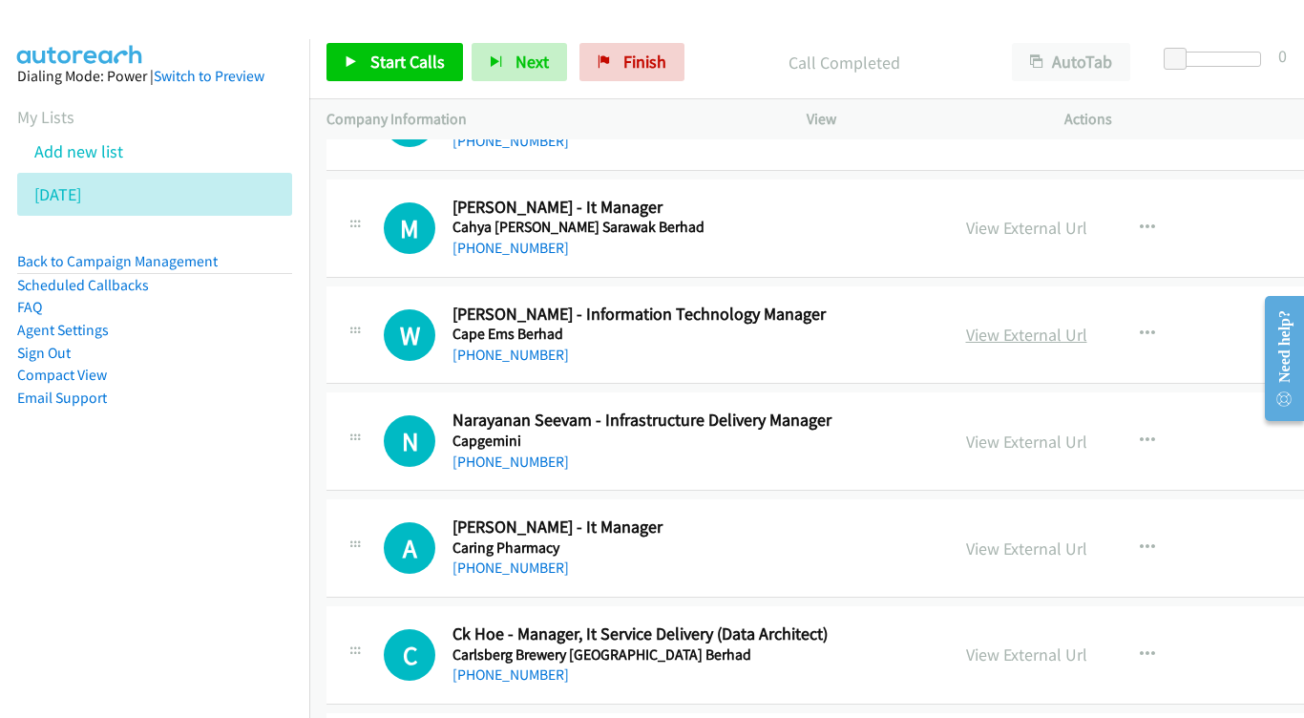
scroll to position [7824, 0]
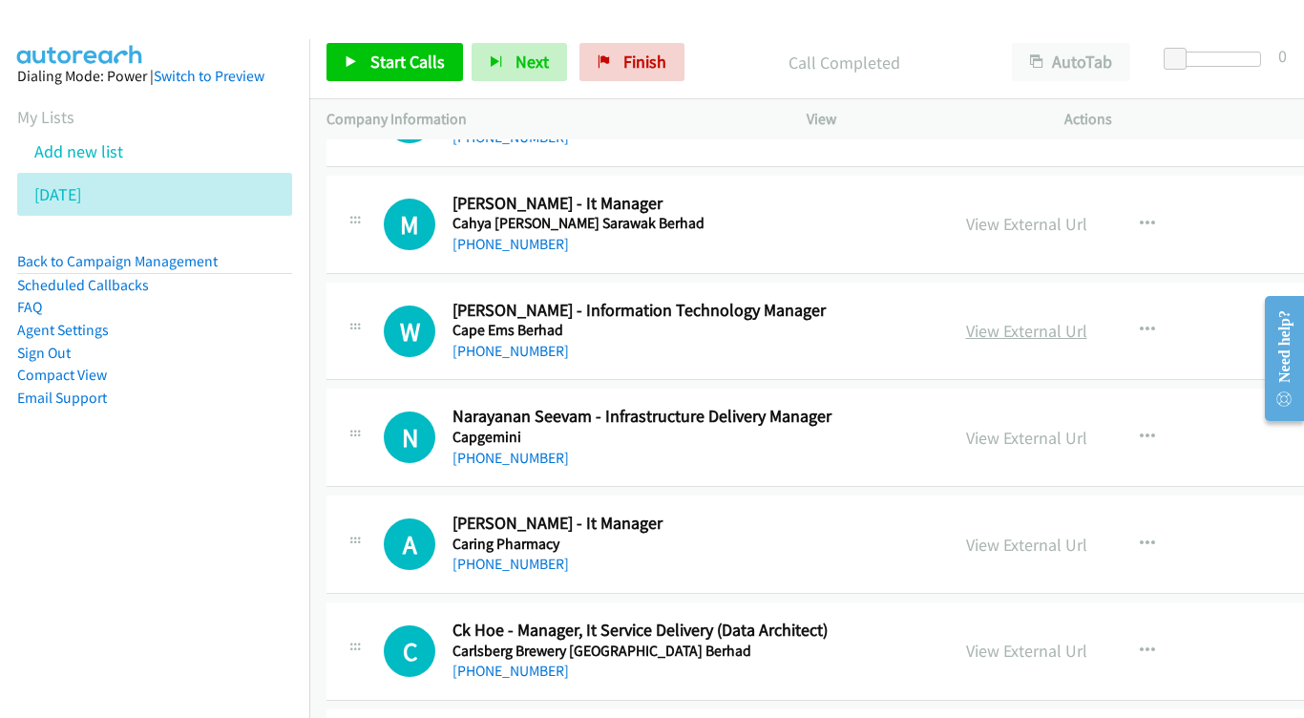
click at [1049, 320] on link "View External Url" at bounding box center [1026, 331] width 121 height 22
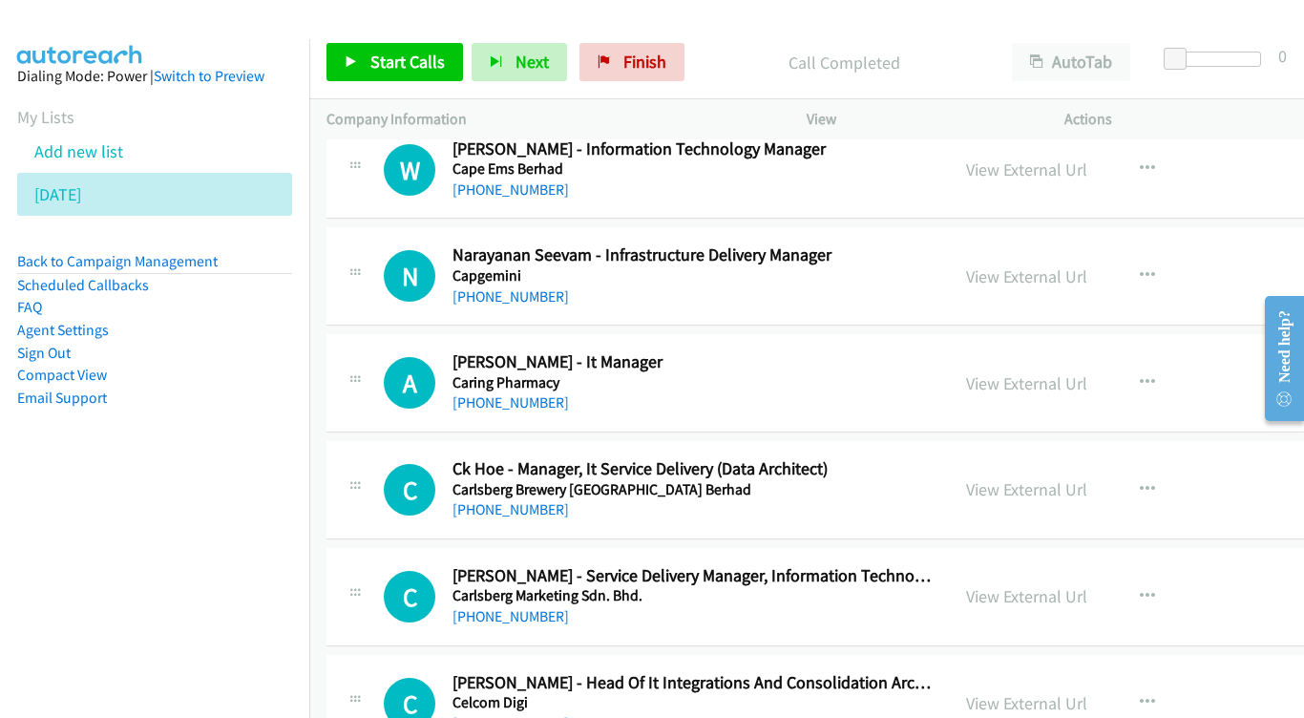
scroll to position [8024, 0]
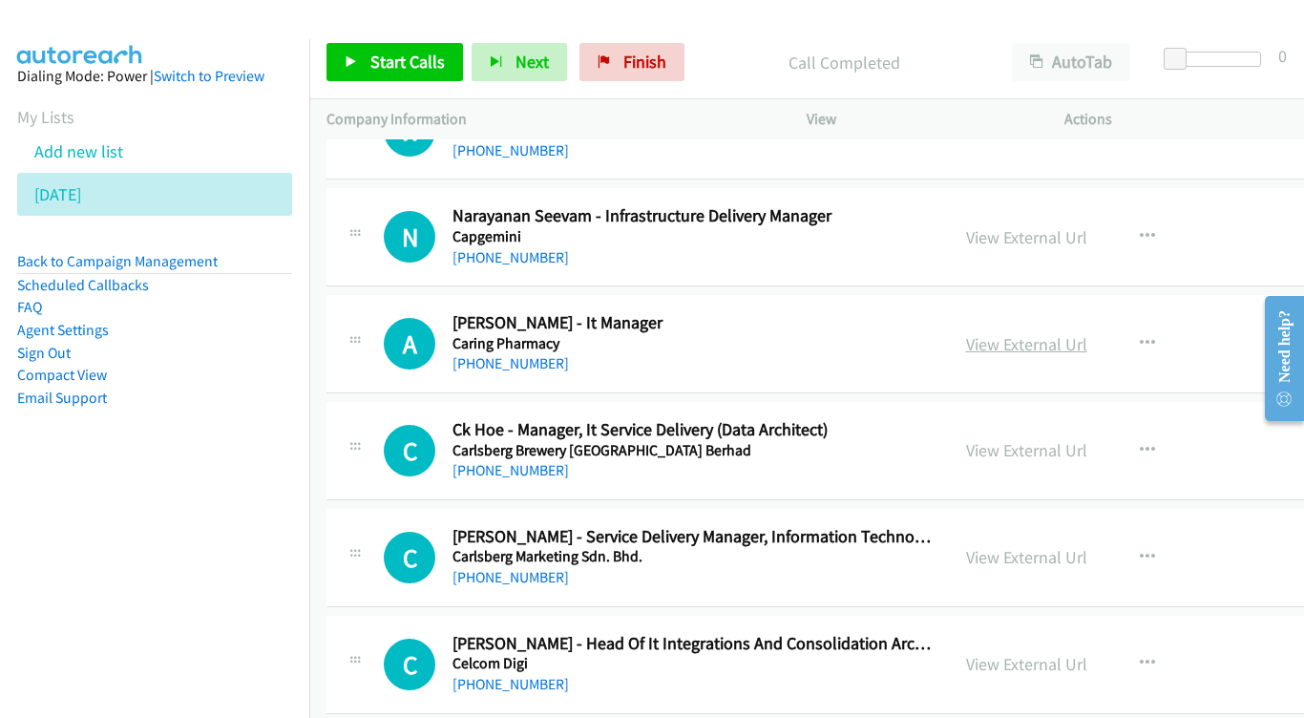
click at [1019, 333] on link "View External Url" at bounding box center [1026, 344] width 121 height 22
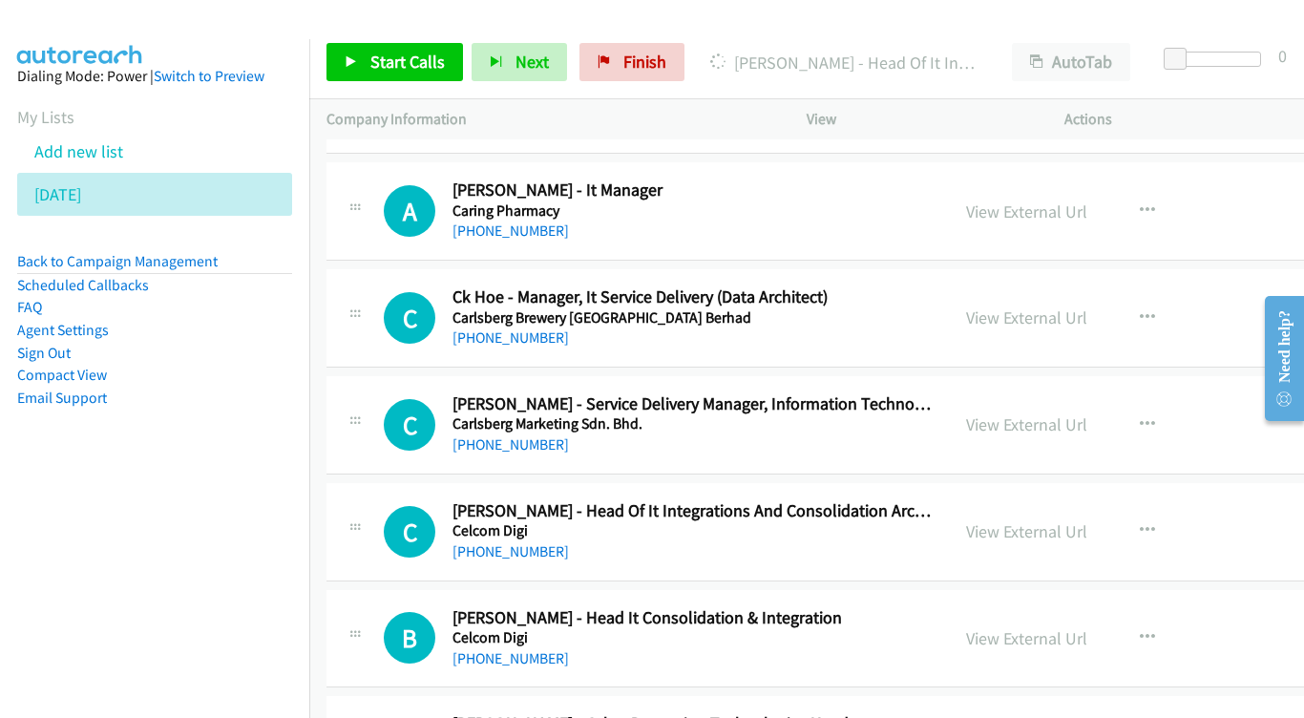
scroll to position [8153, 0]
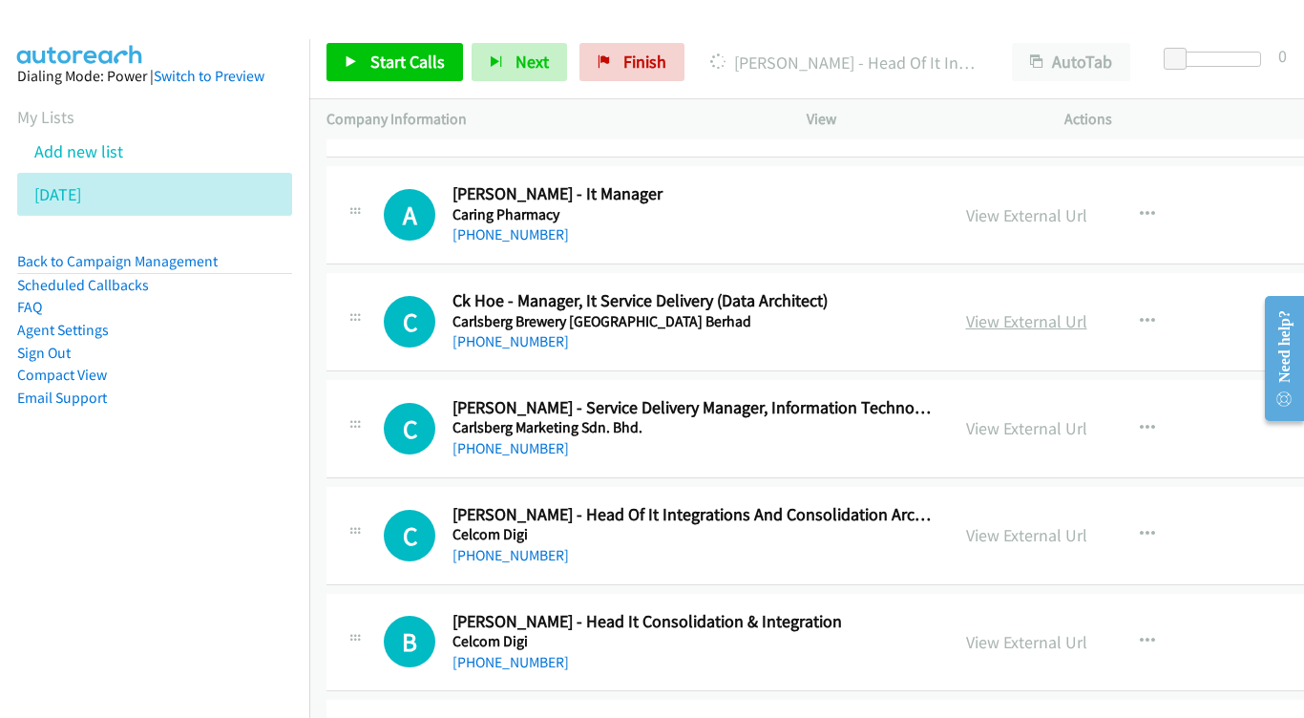
click at [1079, 310] on link "View External Url" at bounding box center [1026, 321] width 121 height 22
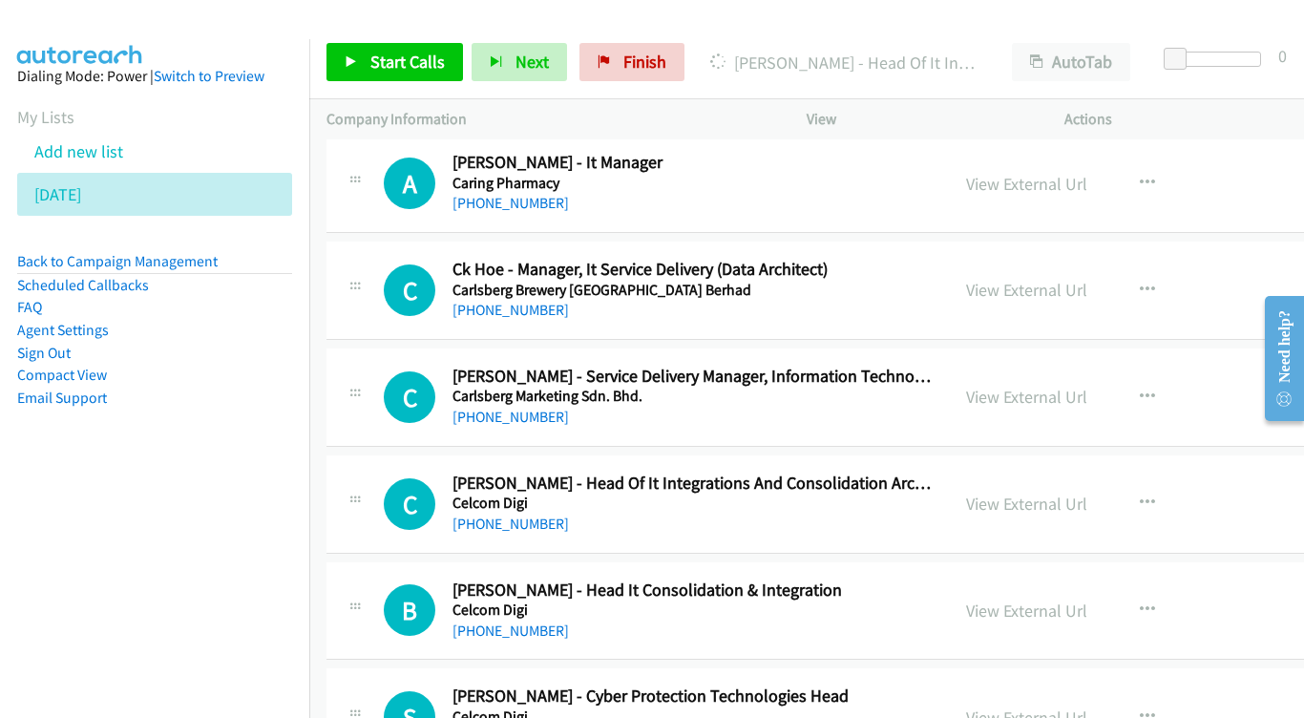
scroll to position [8220, 0]
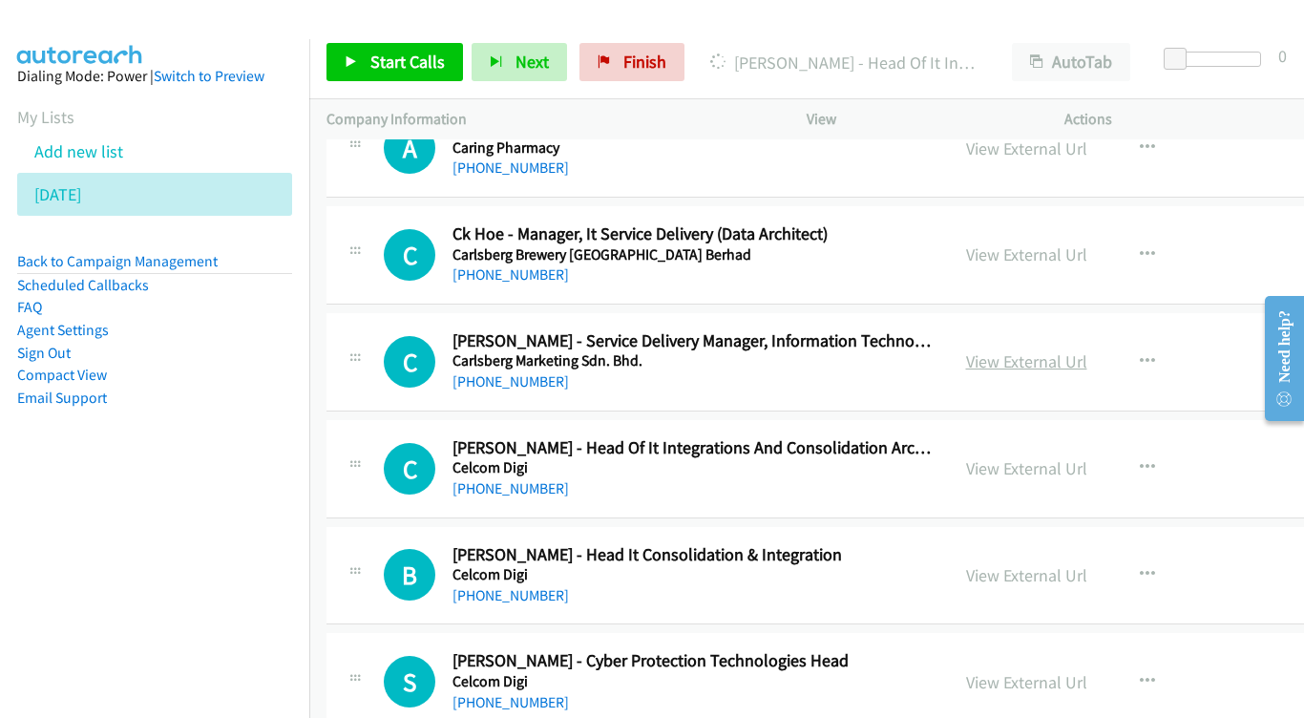
click at [1052, 350] on link "View External Url" at bounding box center [1026, 361] width 121 height 22
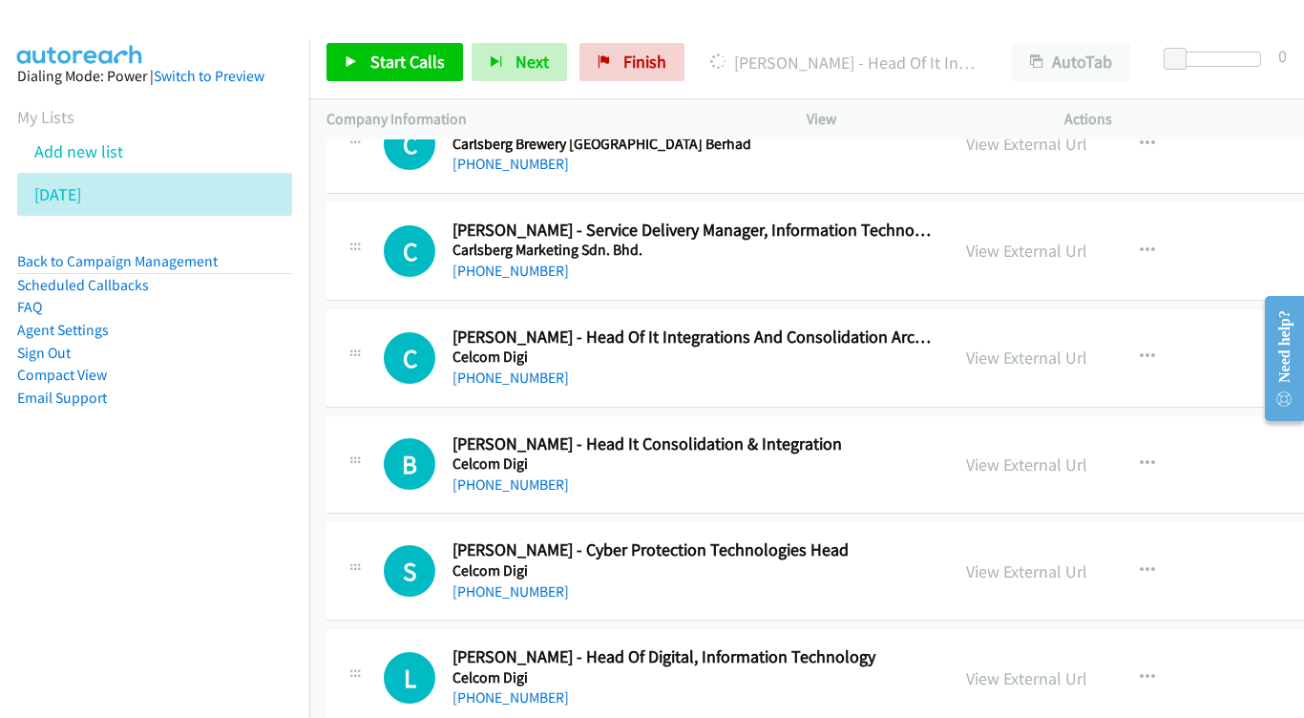
scroll to position [8334, 0]
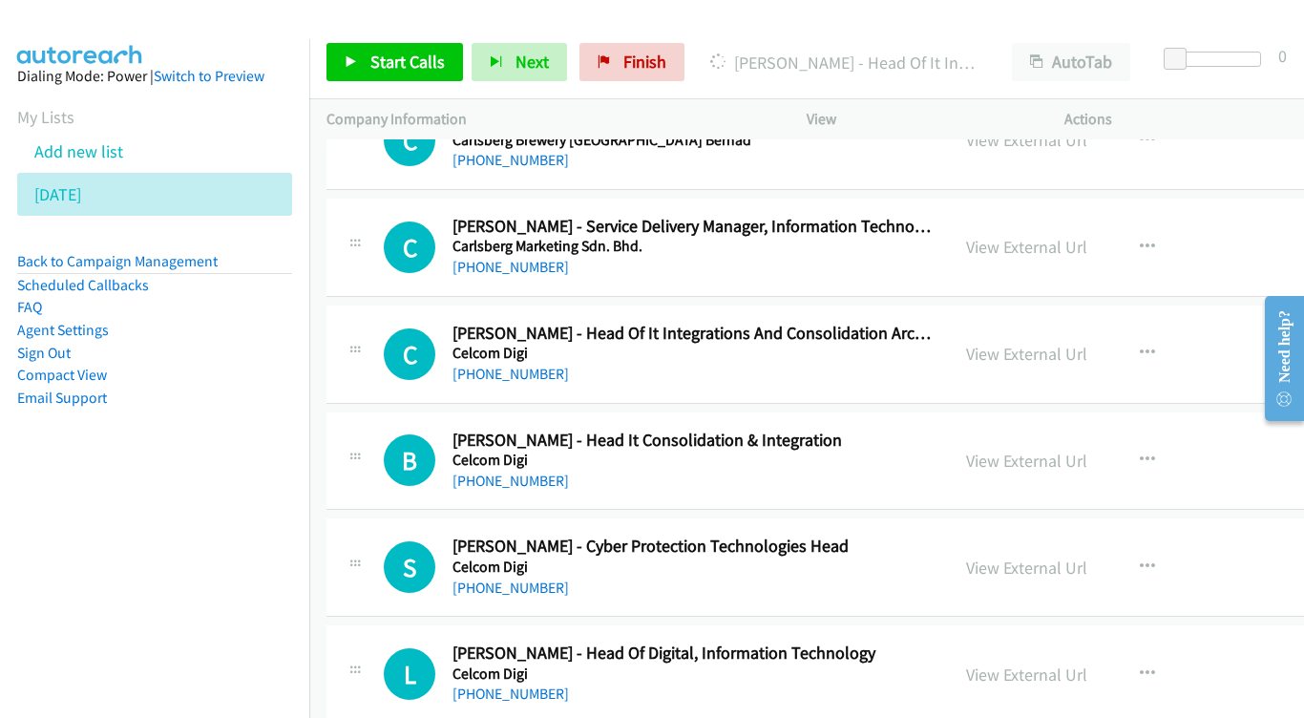
click at [1008, 323] on div "View External Url View External Url Schedule/Manage Callback Start Calls Here R…" at bounding box center [1113, 354] width 328 height 63
click at [1023, 343] on link "View External Url" at bounding box center [1026, 354] width 121 height 22
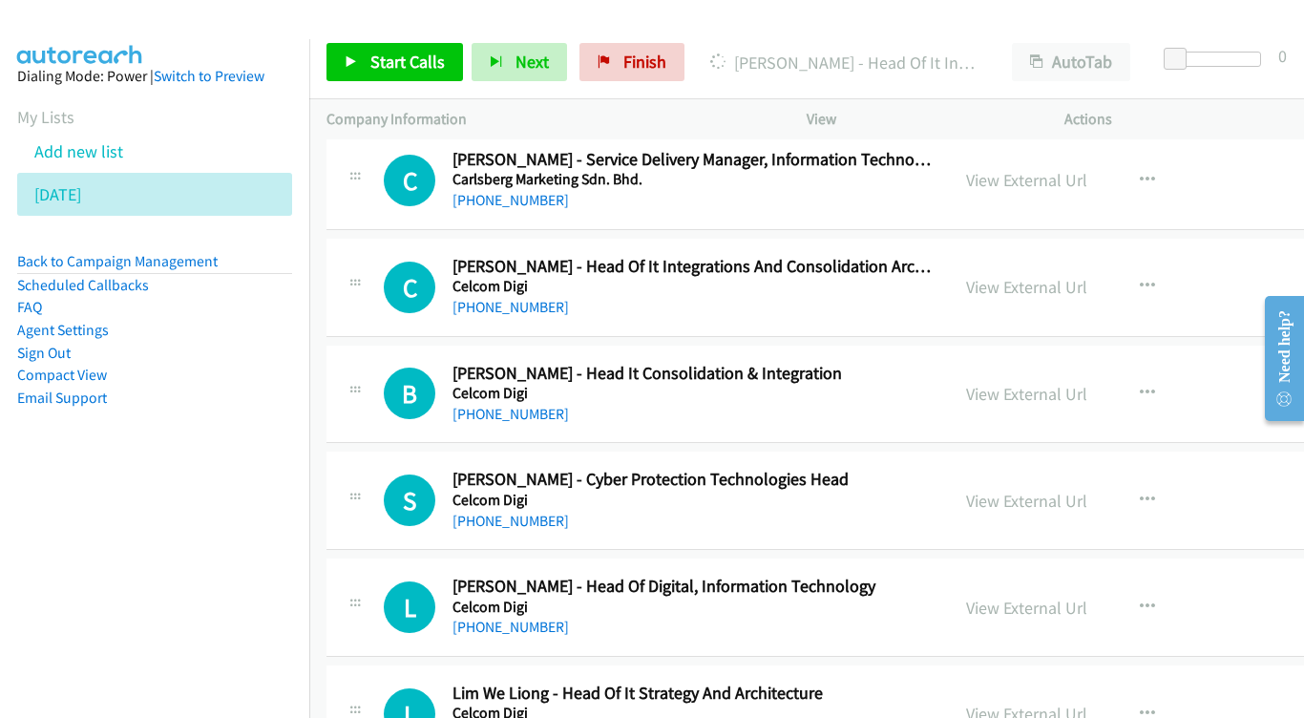
scroll to position [8405, 0]
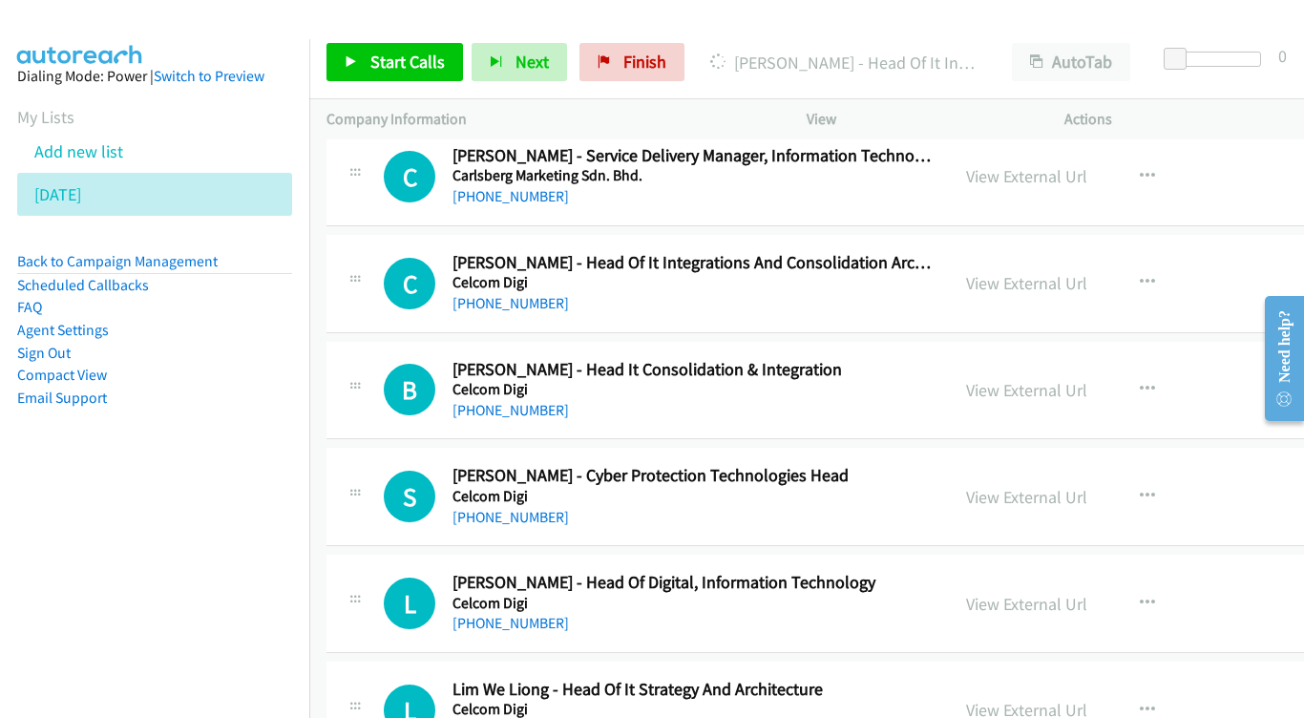
click at [1053, 377] on div "View External Url" at bounding box center [1026, 390] width 121 height 26
click at [1053, 379] on link "View External Url" at bounding box center [1026, 390] width 121 height 22
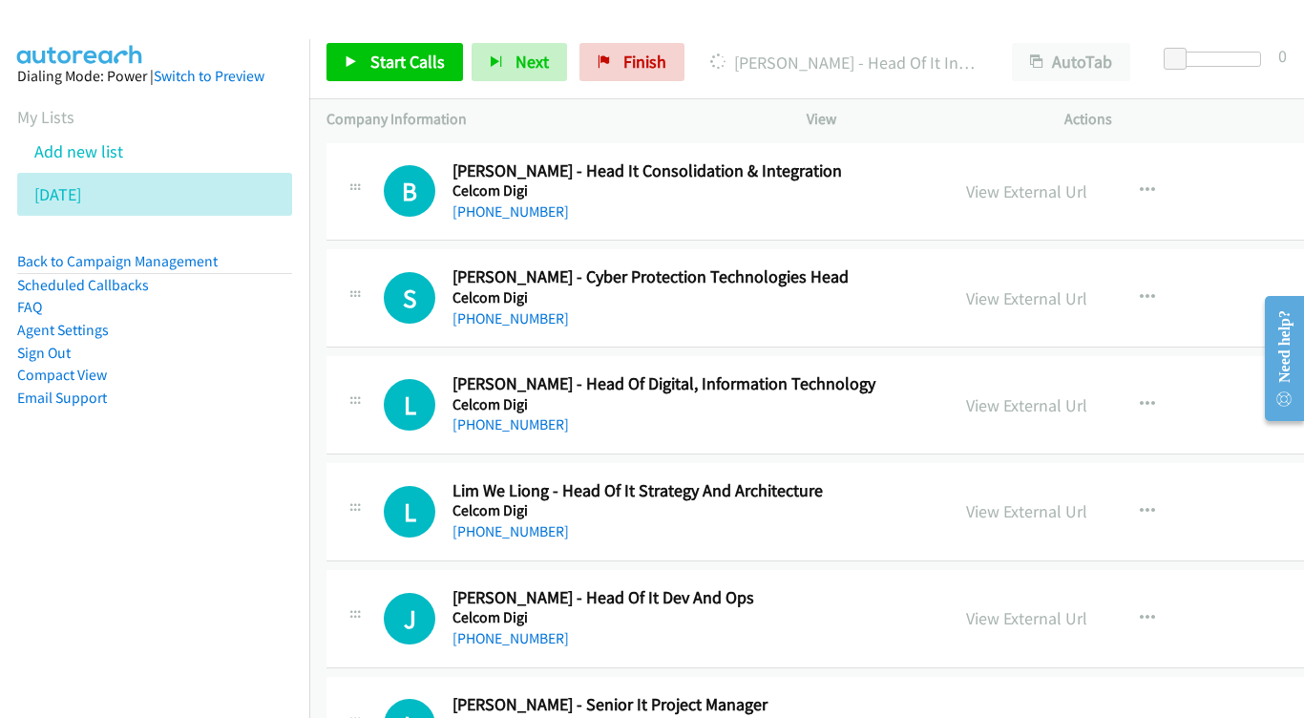
scroll to position [8607, 0]
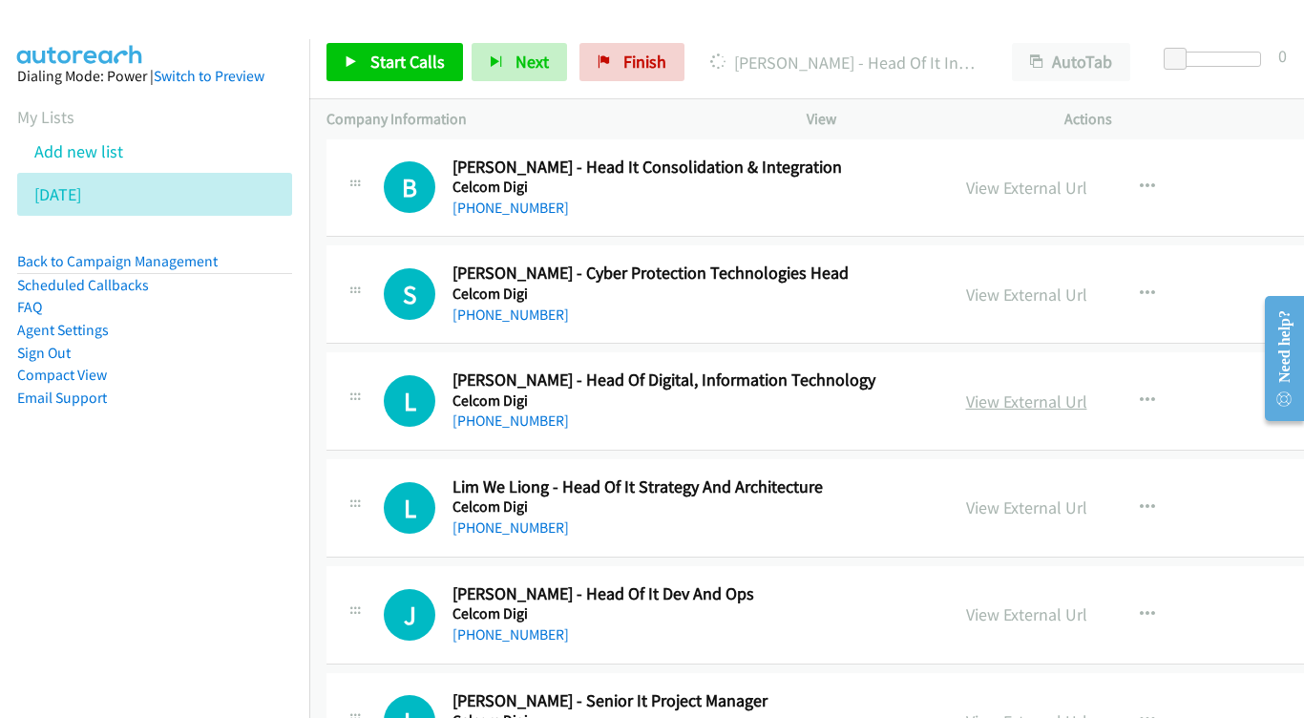
click at [1022, 391] on link "View External Url" at bounding box center [1026, 402] width 121 height 22
